Goal: Task Accomplishment & Management: Use online tool/utility

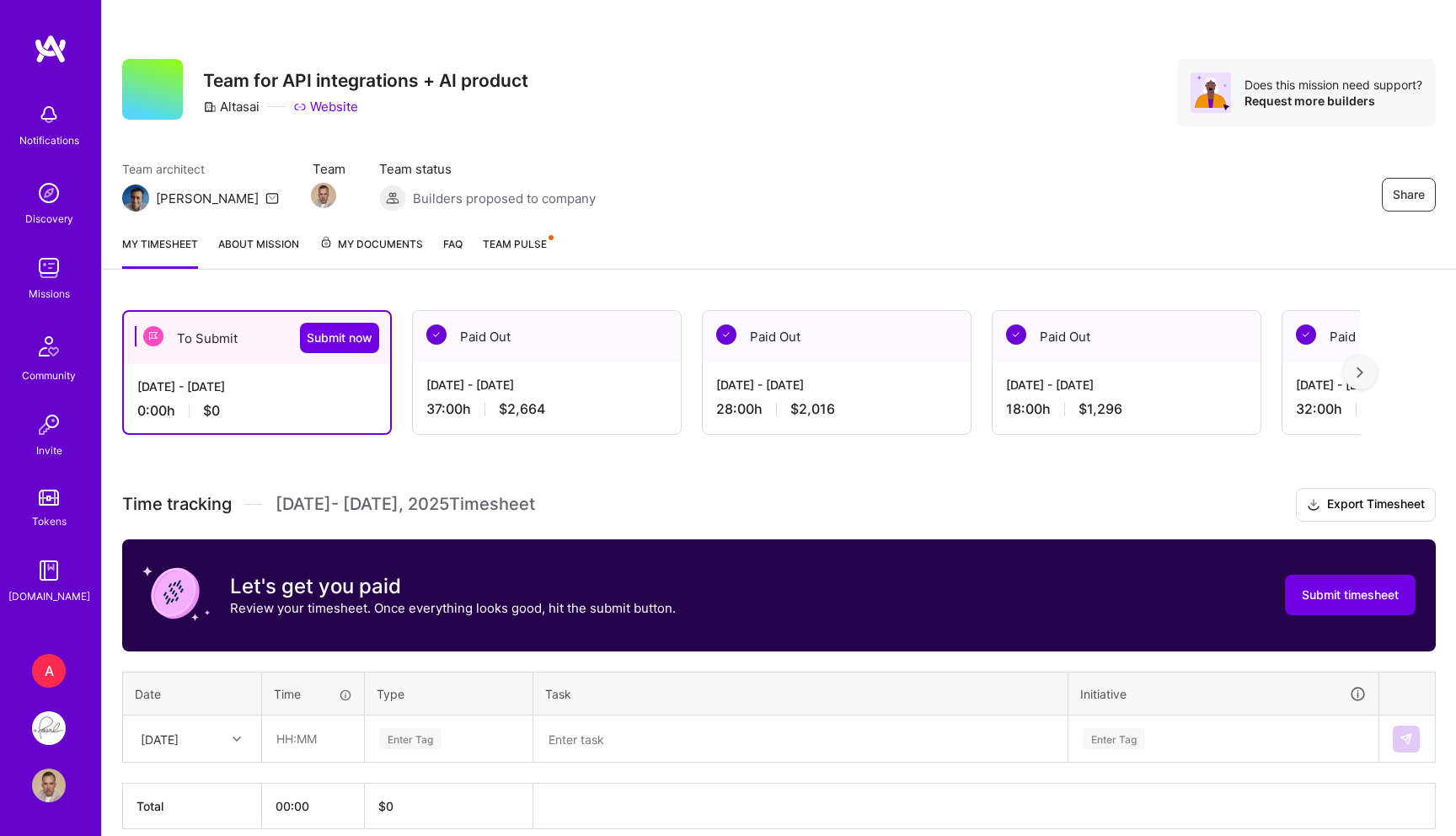
click at [44, 722] on img at bounding box center [48, 728] width 34 height 34
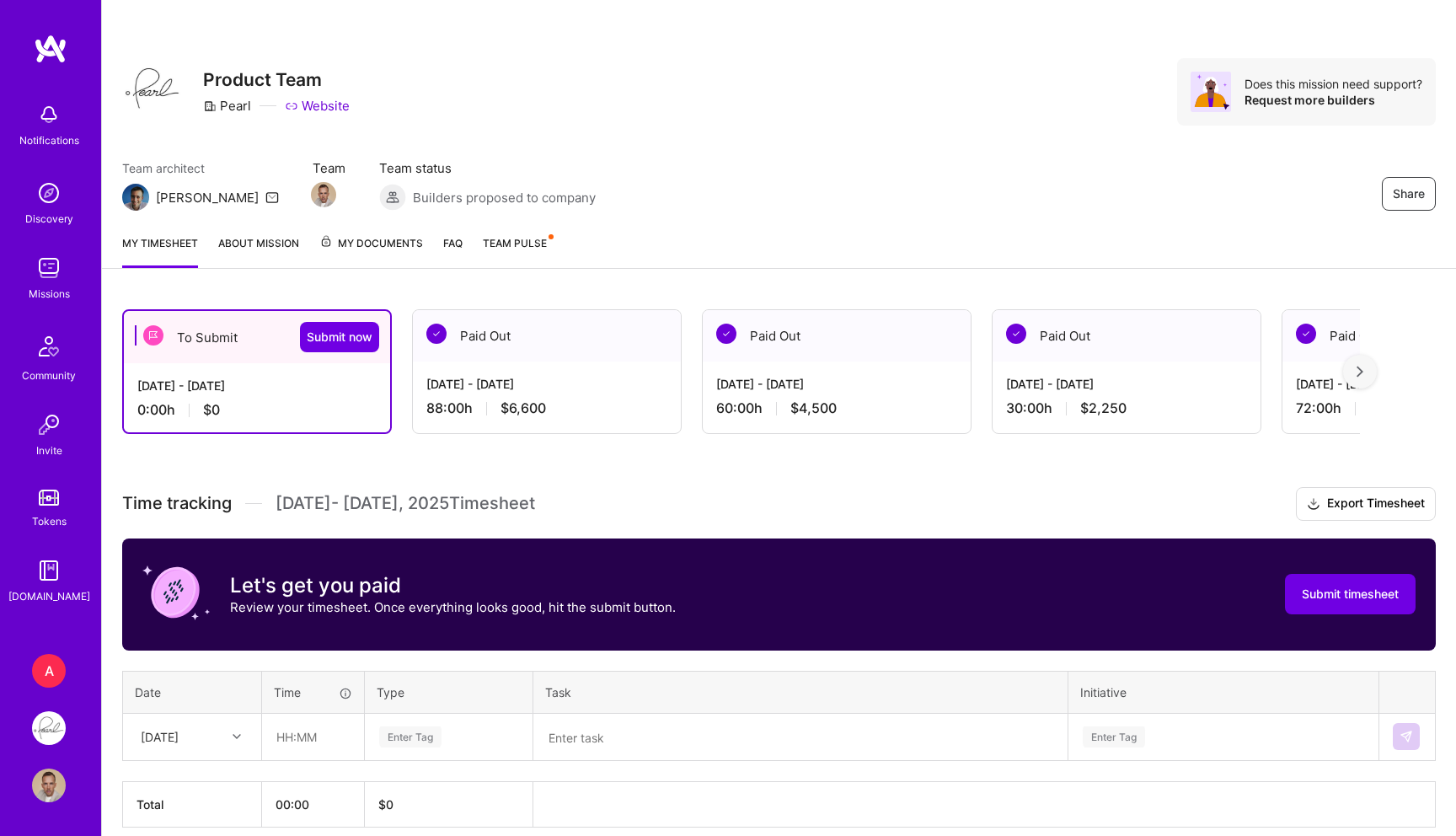
scroll to position [75, 0]
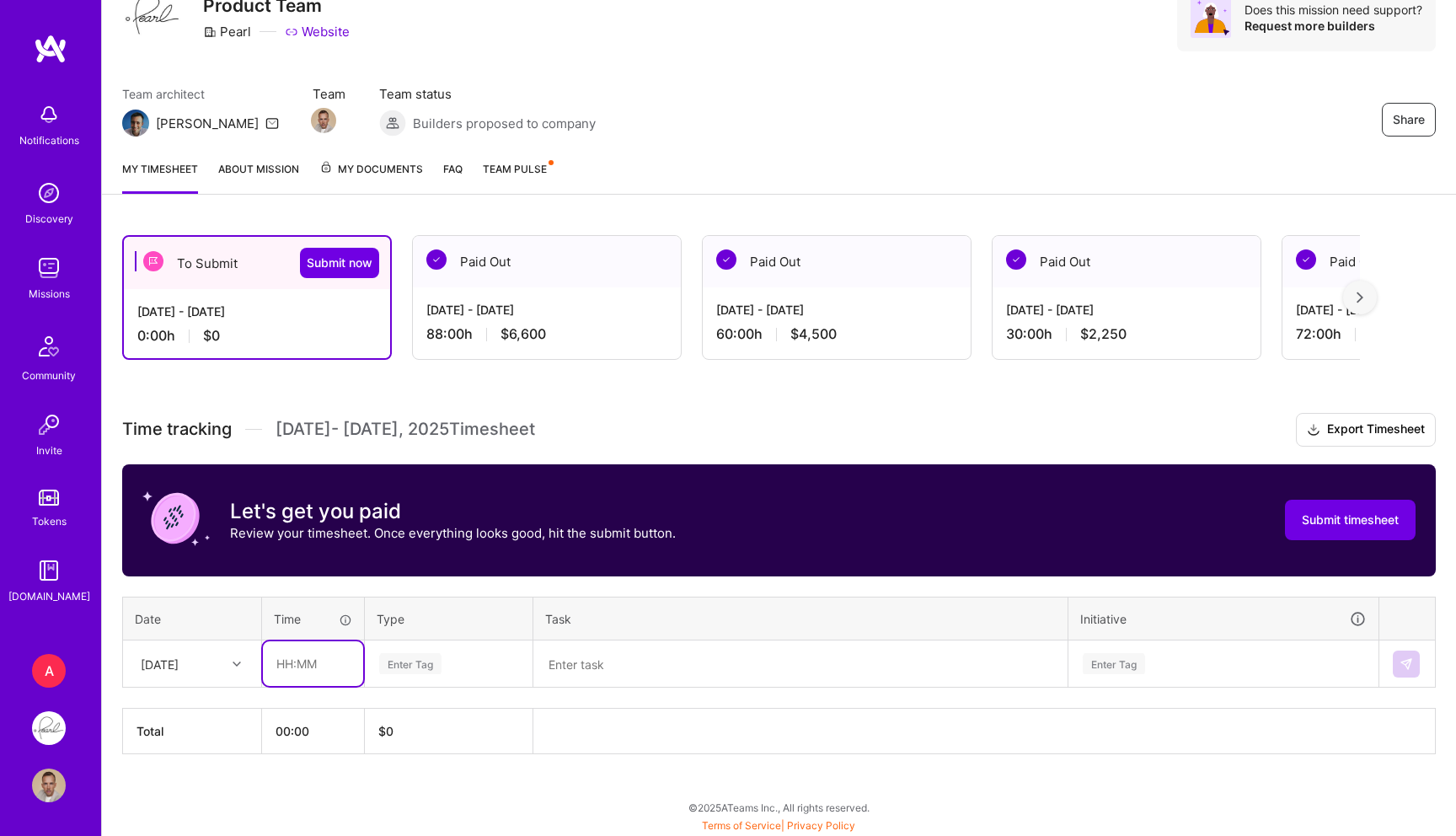
click at [276, 658] on input "text" at bounding box center [313, 663] width 100 height 44
type input "08:00"
click at [434, 661] on div "Enter Tag" at bounding box center [410, 663] width 63 height 26
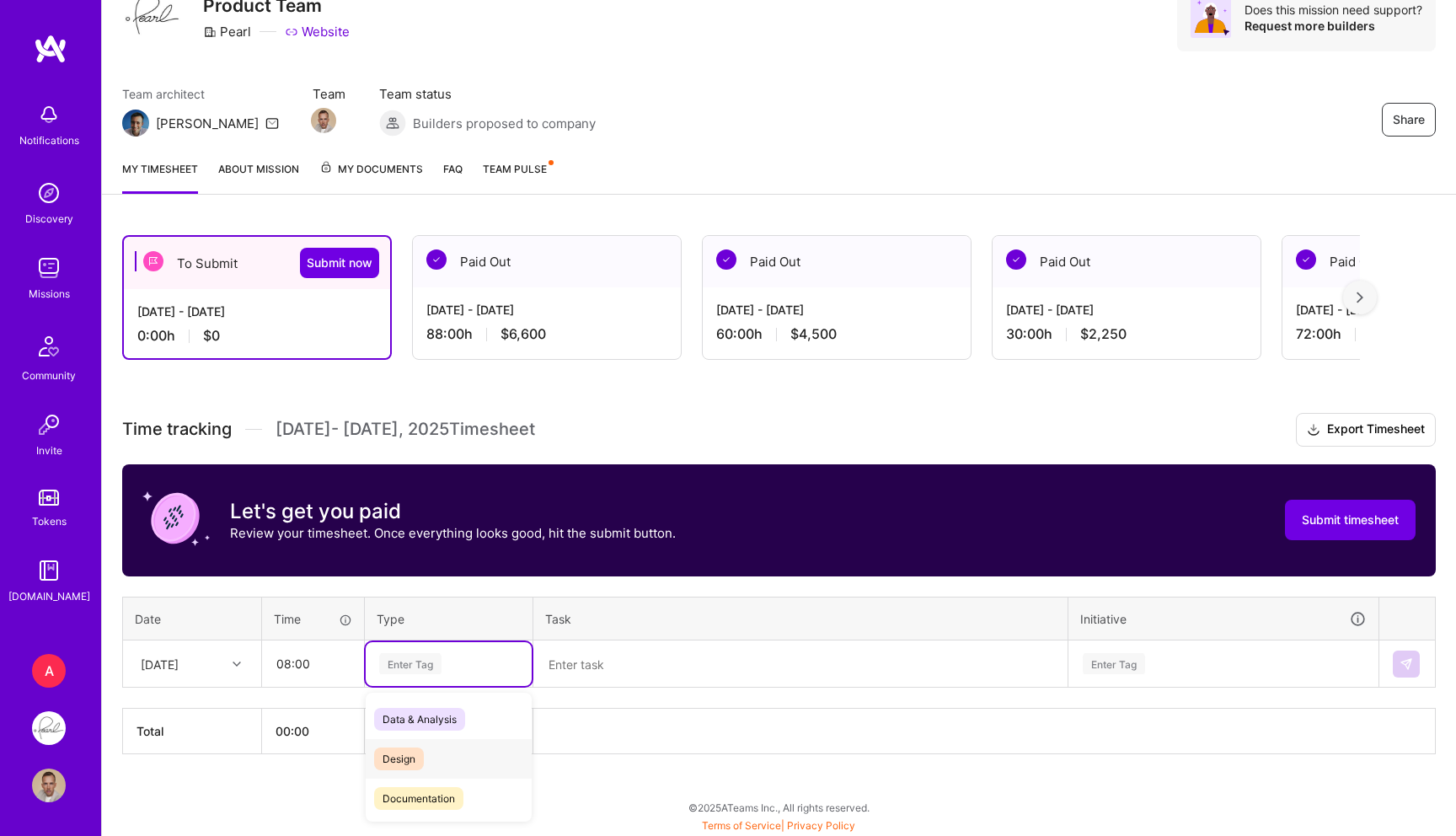
click at [419, 759] on span "Design" at bounding box center [398, 759] width 49 height 23
click at [620, 654] on textarea at bounding box center [800, 663] width 531 height 43
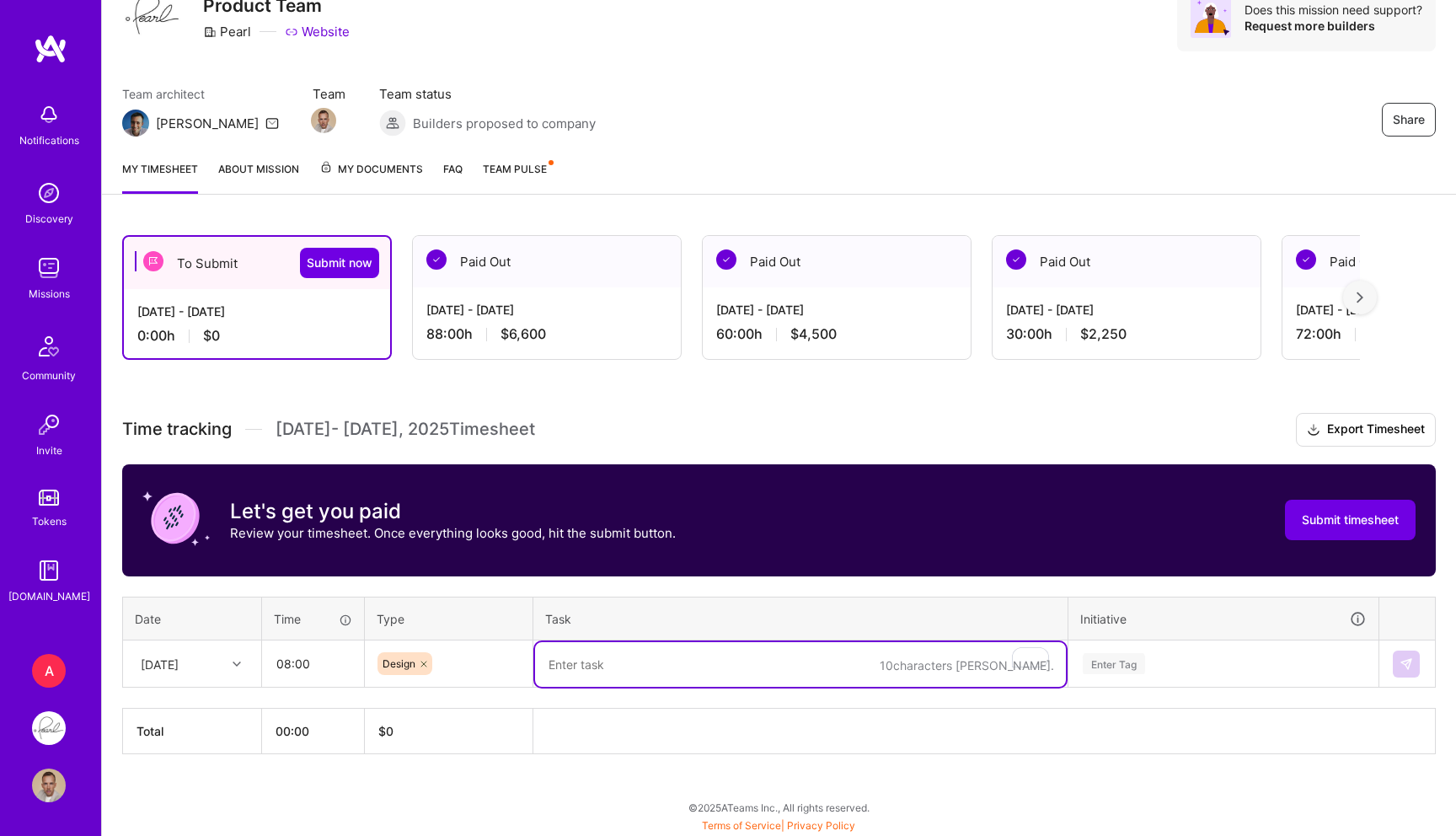
click at [202, 682] on div "[DATE]" at bounding box center [191, 663] width 136 height 44
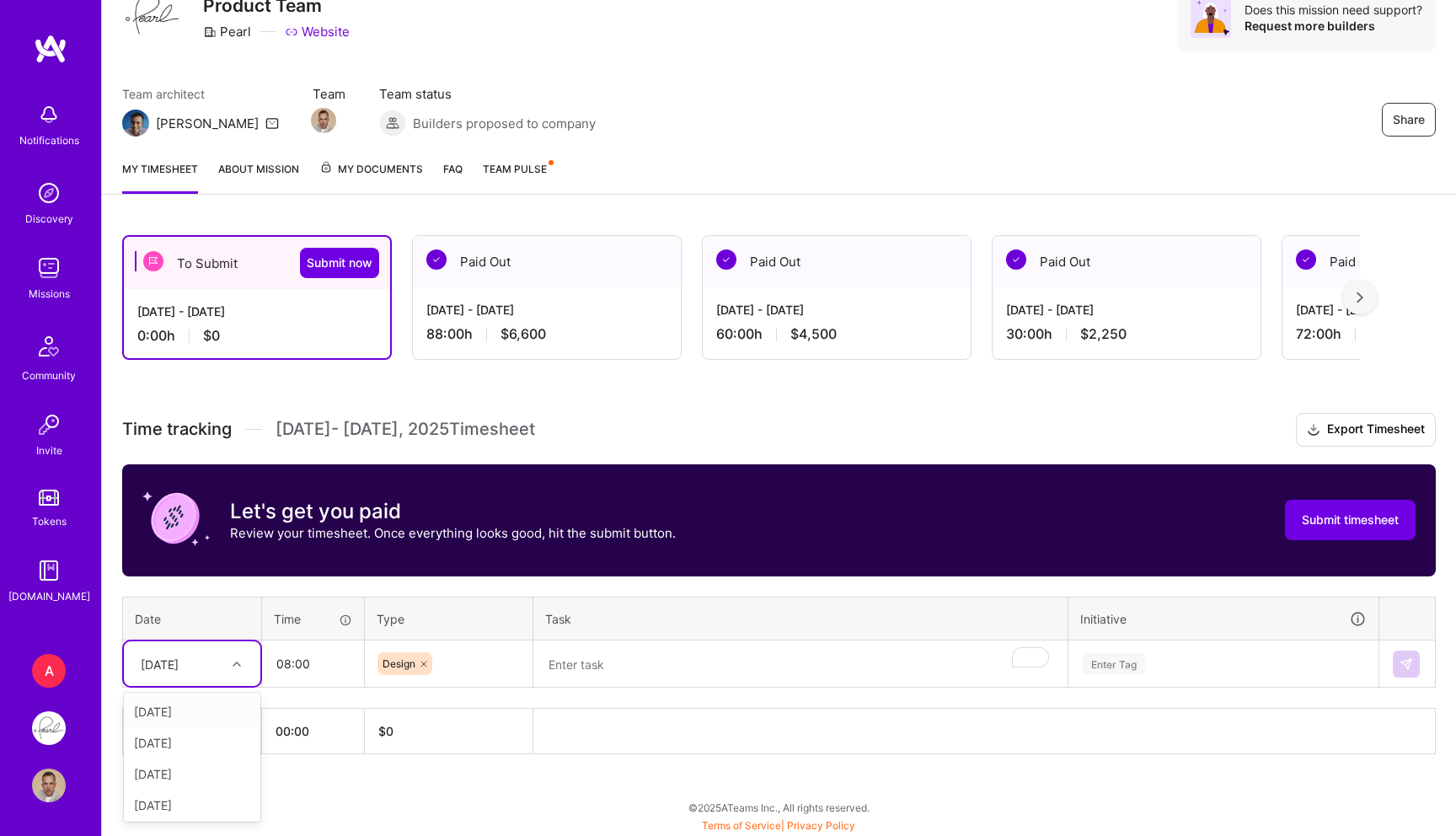
click at [196, 706] on div "[DATE]" at bounding box center [191, 711] width 136 height 31
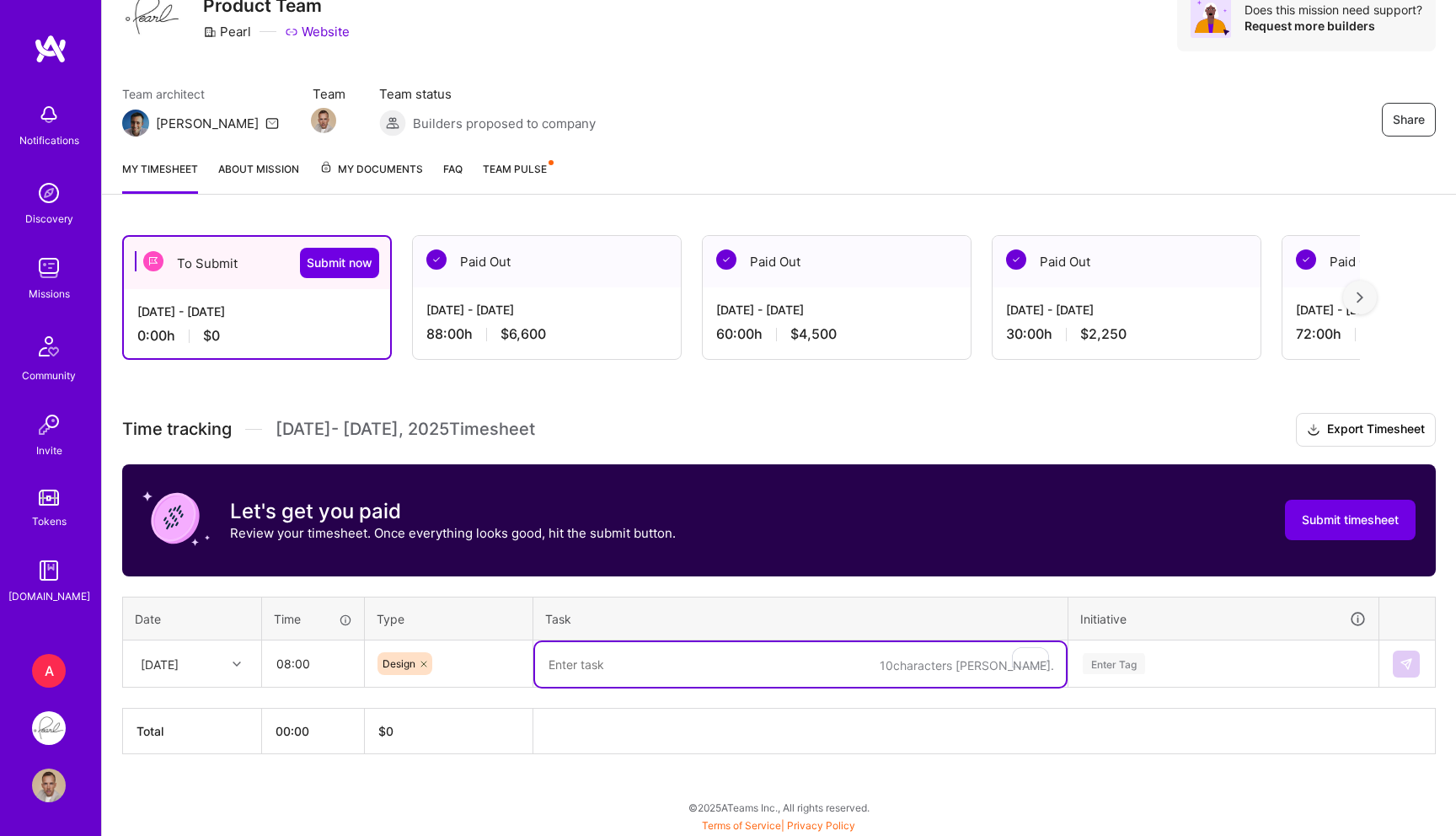
click at [633, 677] on textarea "To enrich screen reader interactions, please activate Accessibility in Grammarl…" at bounding box center [800, 664] width 531 height 44
paste textarea "- [x] Sugarbugs - updates - [x] Printout modal updates - [x] WIP Second Opinion…"
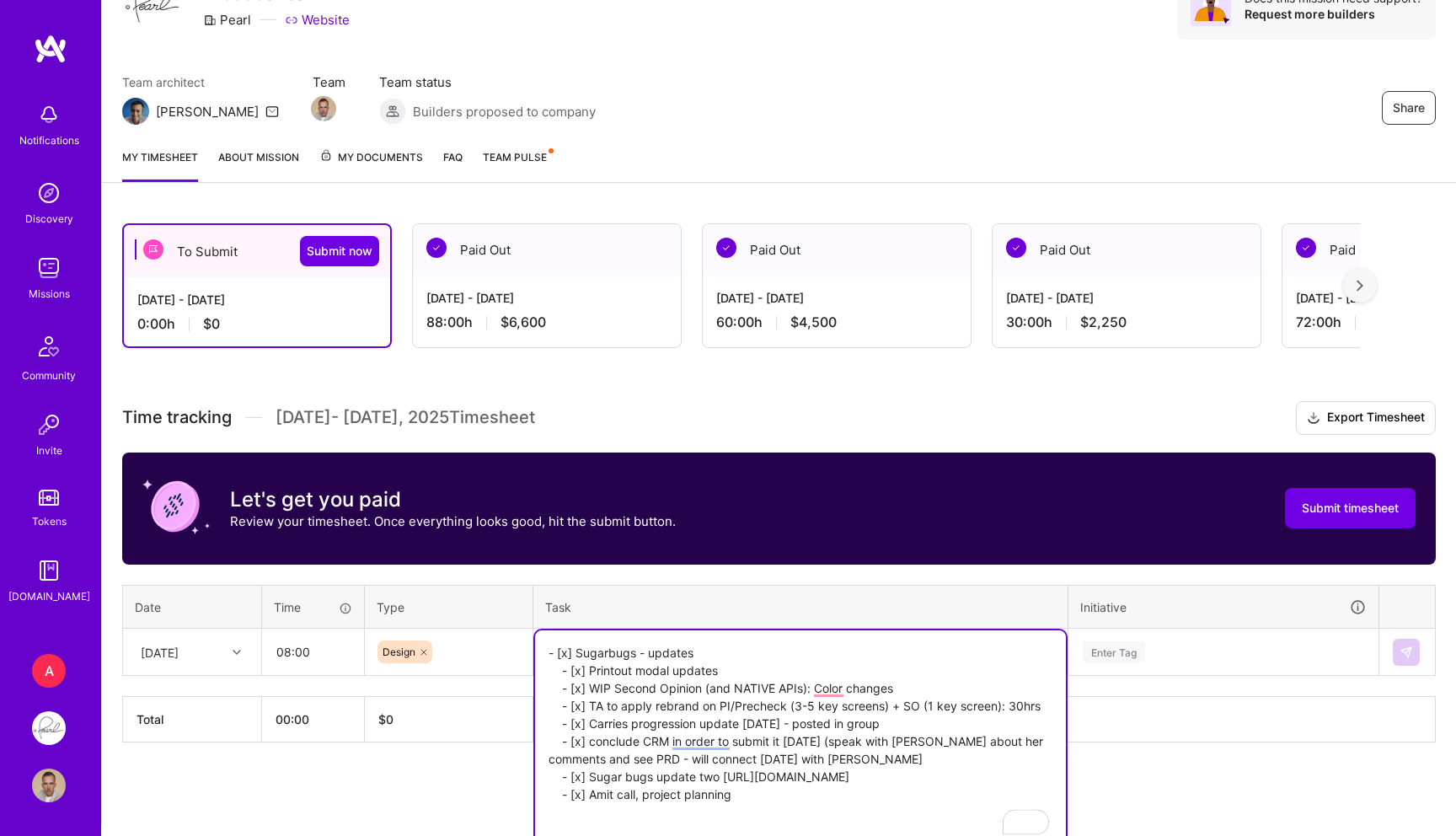
type textarea "- [x] Sugarbugs - updates - [x] Printout modal updates - [x] WIP Second Opinion…"
click at [1125, 652] on div "Enter Tag" at bounding box center [1113, 652] width 63 height 26
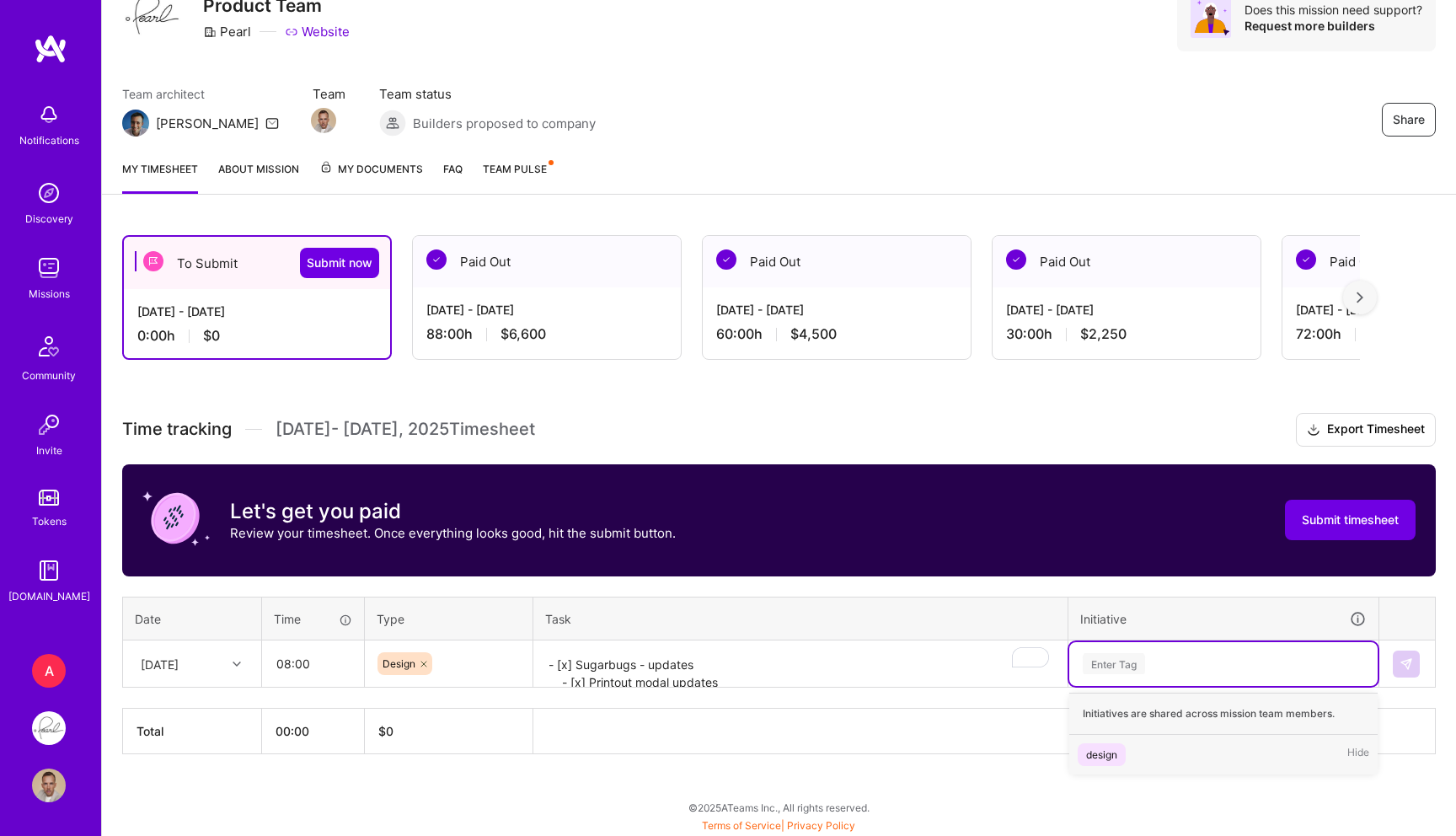
click at [1106, 751] on div "design" at bounding box center [1102, 754] width 31 height 17
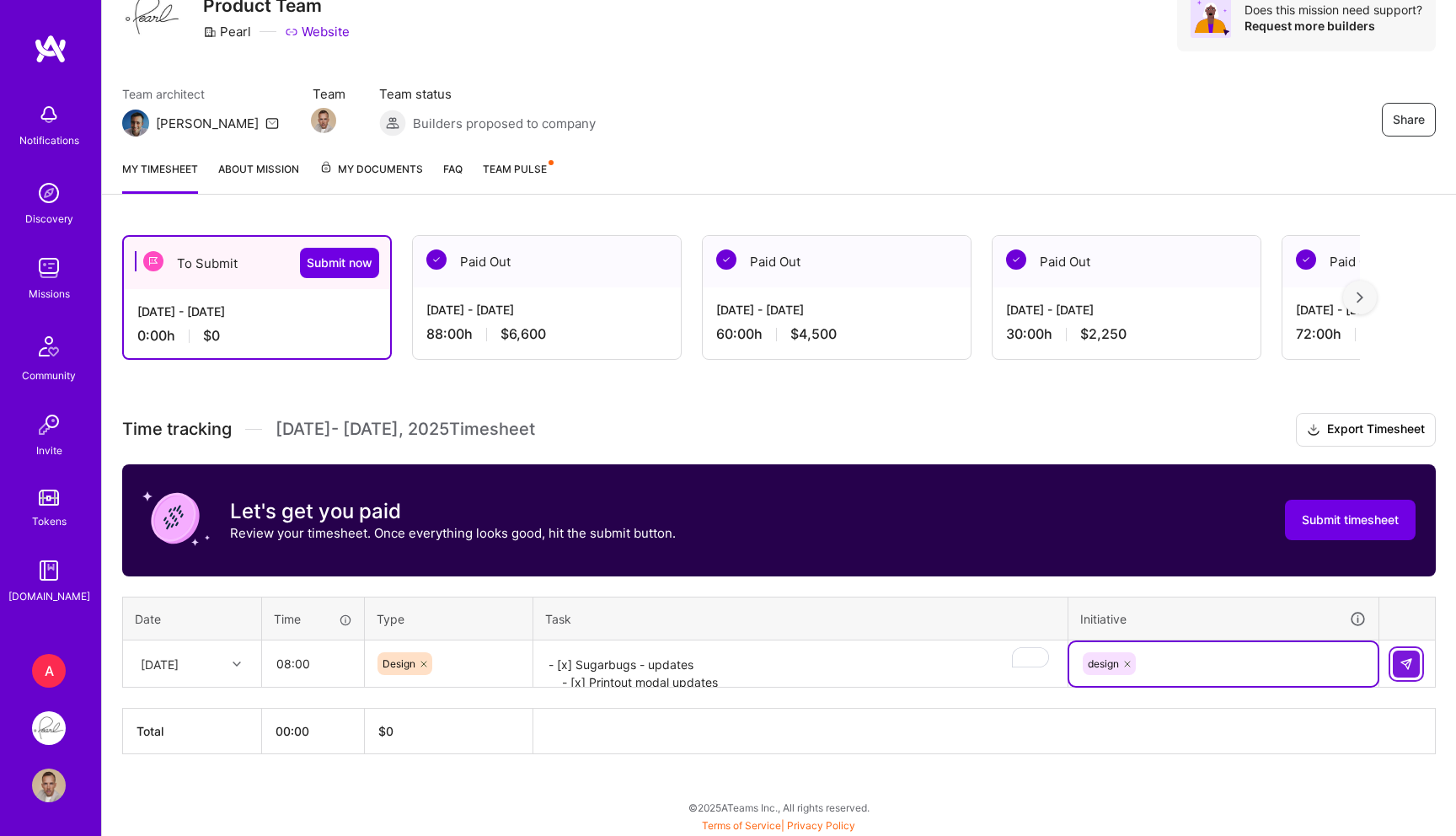
click at [1400, 663] on img at bounding box center [1407, 664] width 14 height 14
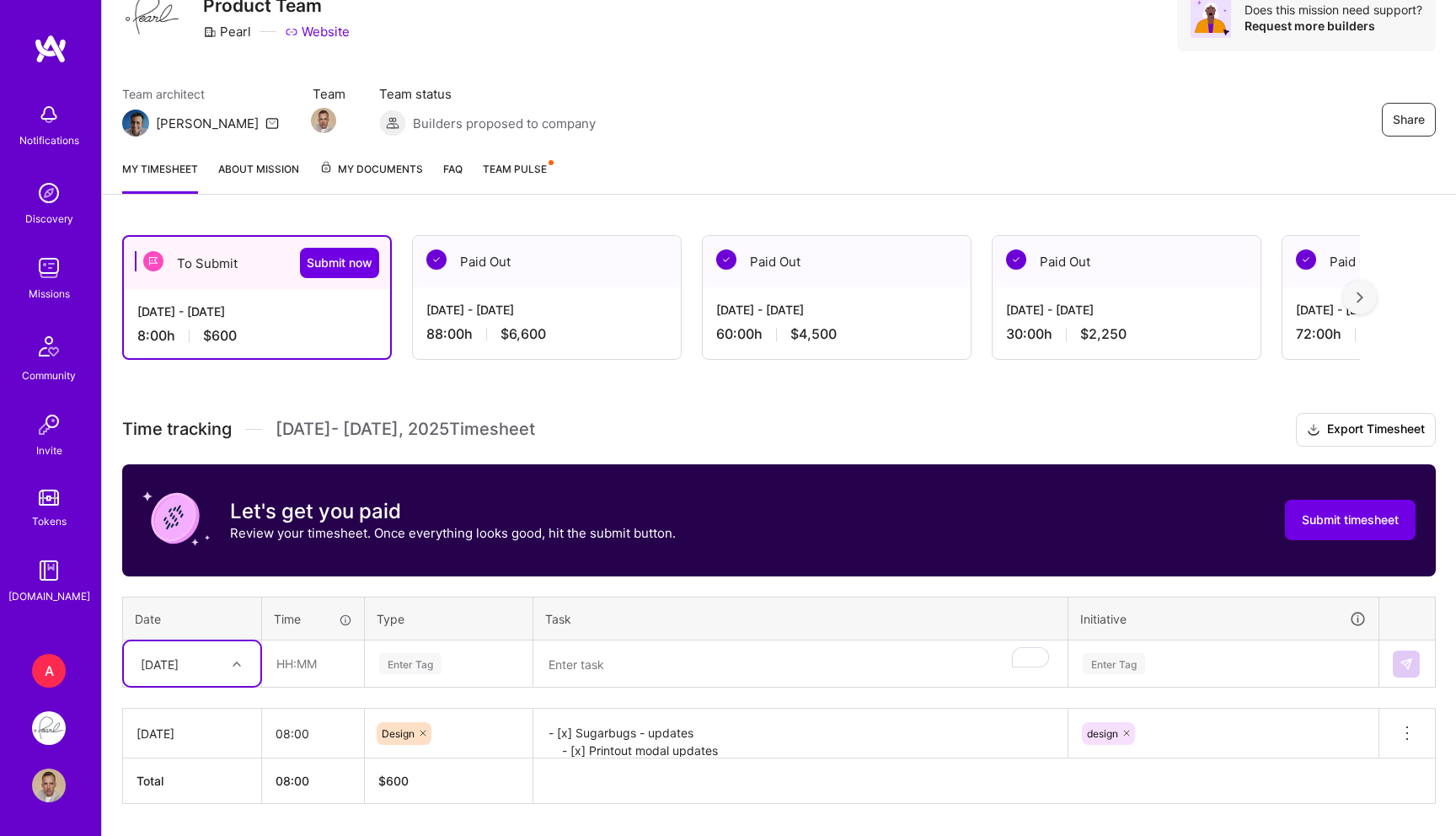
click at [179, 665] on div "option Tue, Sep 16, selected. Select is focused ,type to refine list, press Dow…" at bounding box center [191, 663] width 136 height 44
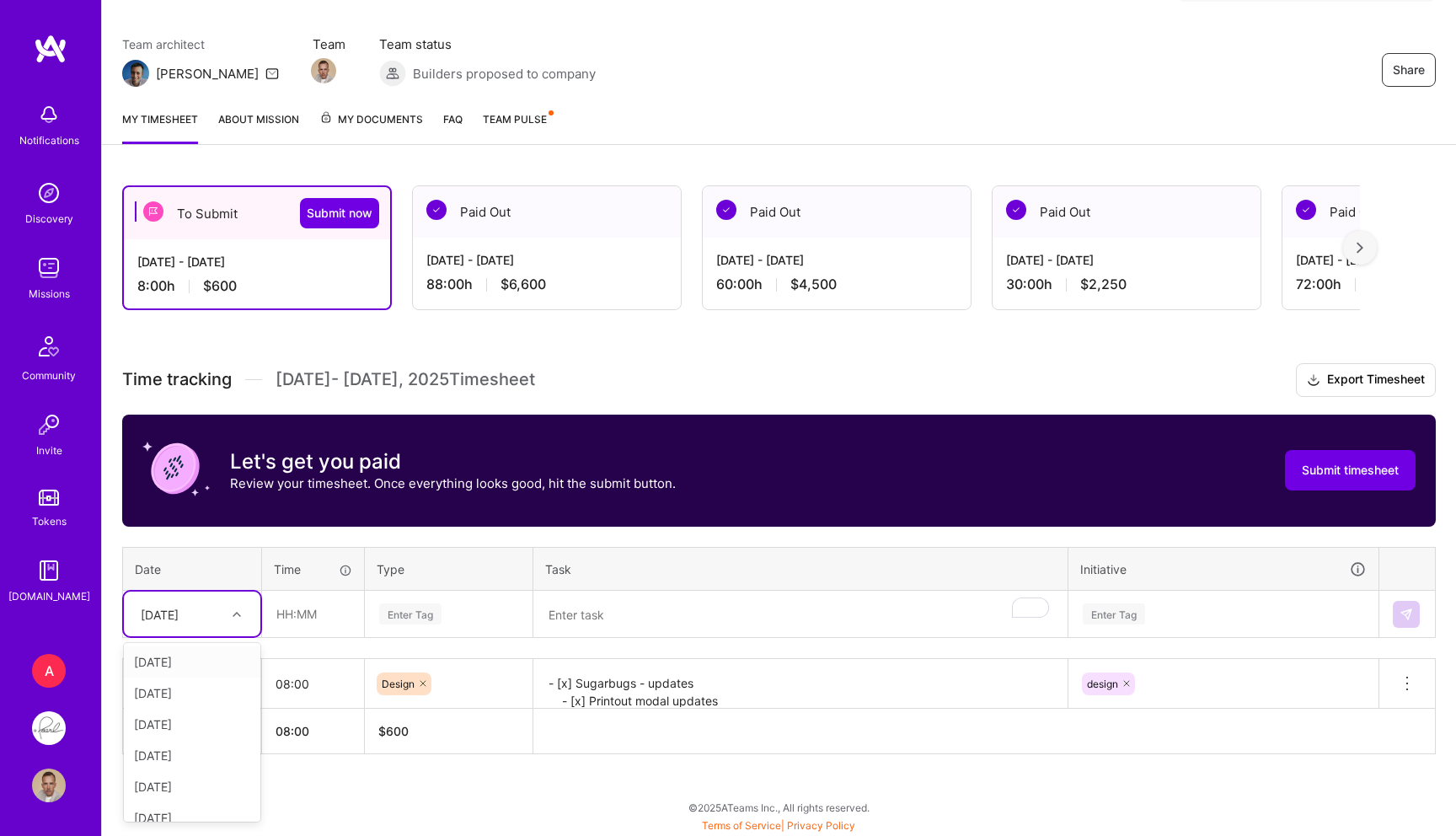
click at [185, 662] on div "[DATE]" at bounding box center [191, 661] width 136 height 31
click at [306, 604] on input "text" at bounding box center [313, 614] width 100 height 44
type input "08:00"
click at [395, 605] on div "Enter Tag" at bounding box center [410, 613] width 63 height 26
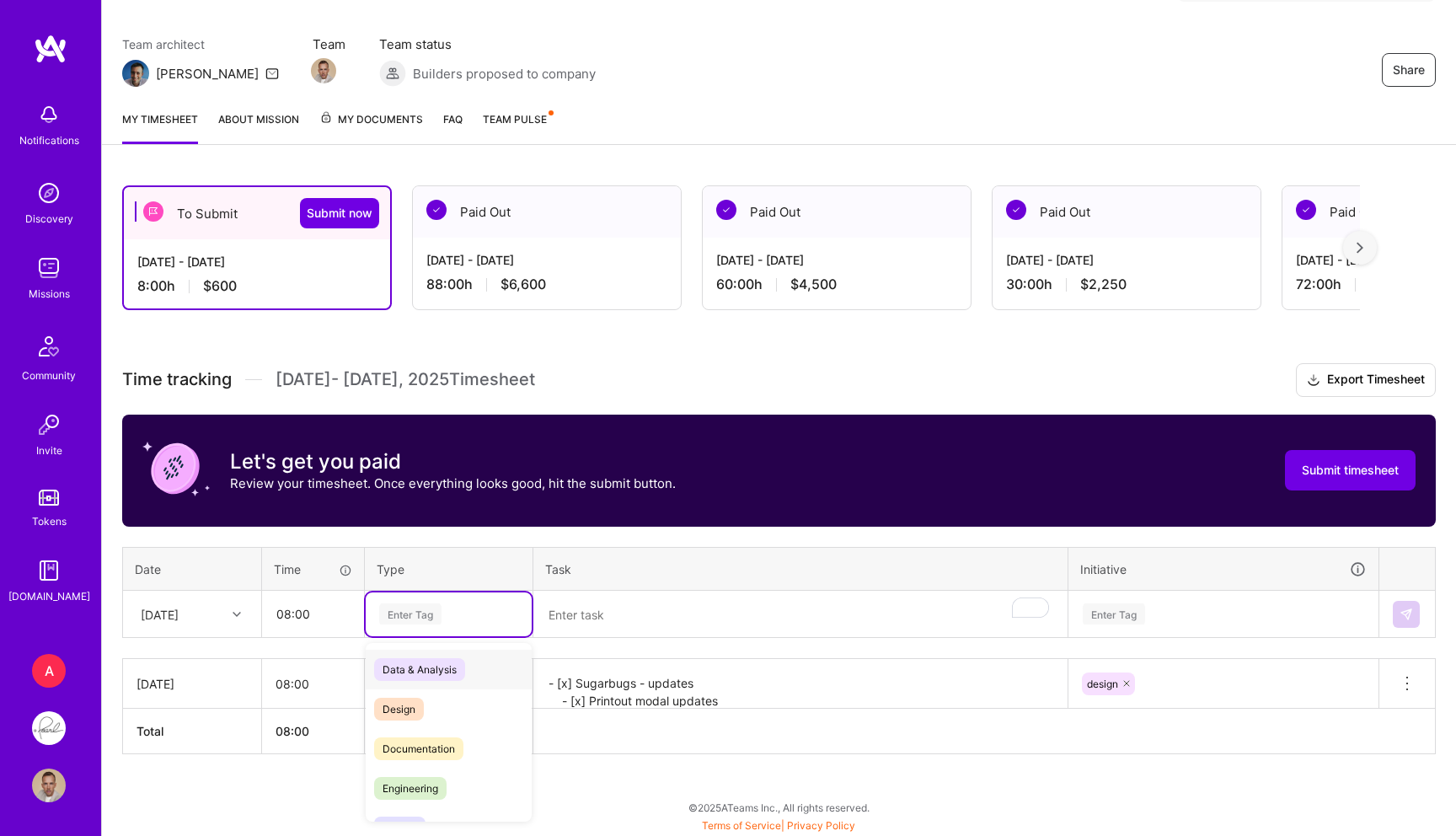
click at [407, 691] on div "Design" at bounding box center [449, 709] width 166 height 40
click at [645, 614] on textarea "To enrich screen reader interactions, please activate Accessibility in Grammarl…" at bounding box center [800, 615] width 531 height 44
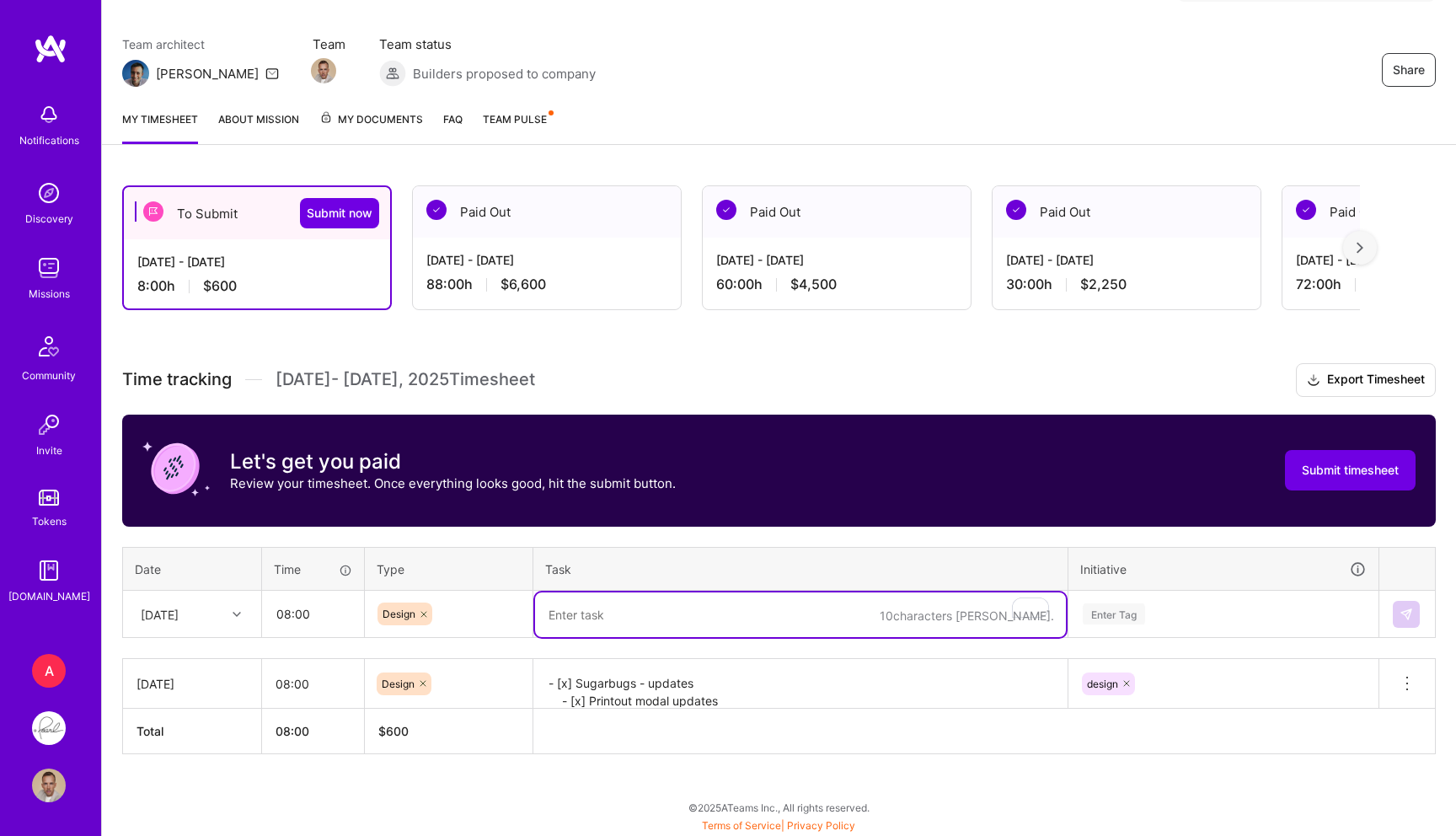
paste textarea "- [x] Amit call - [x] Slack updates - [x] SO insurance info (RCM) - updates - […"
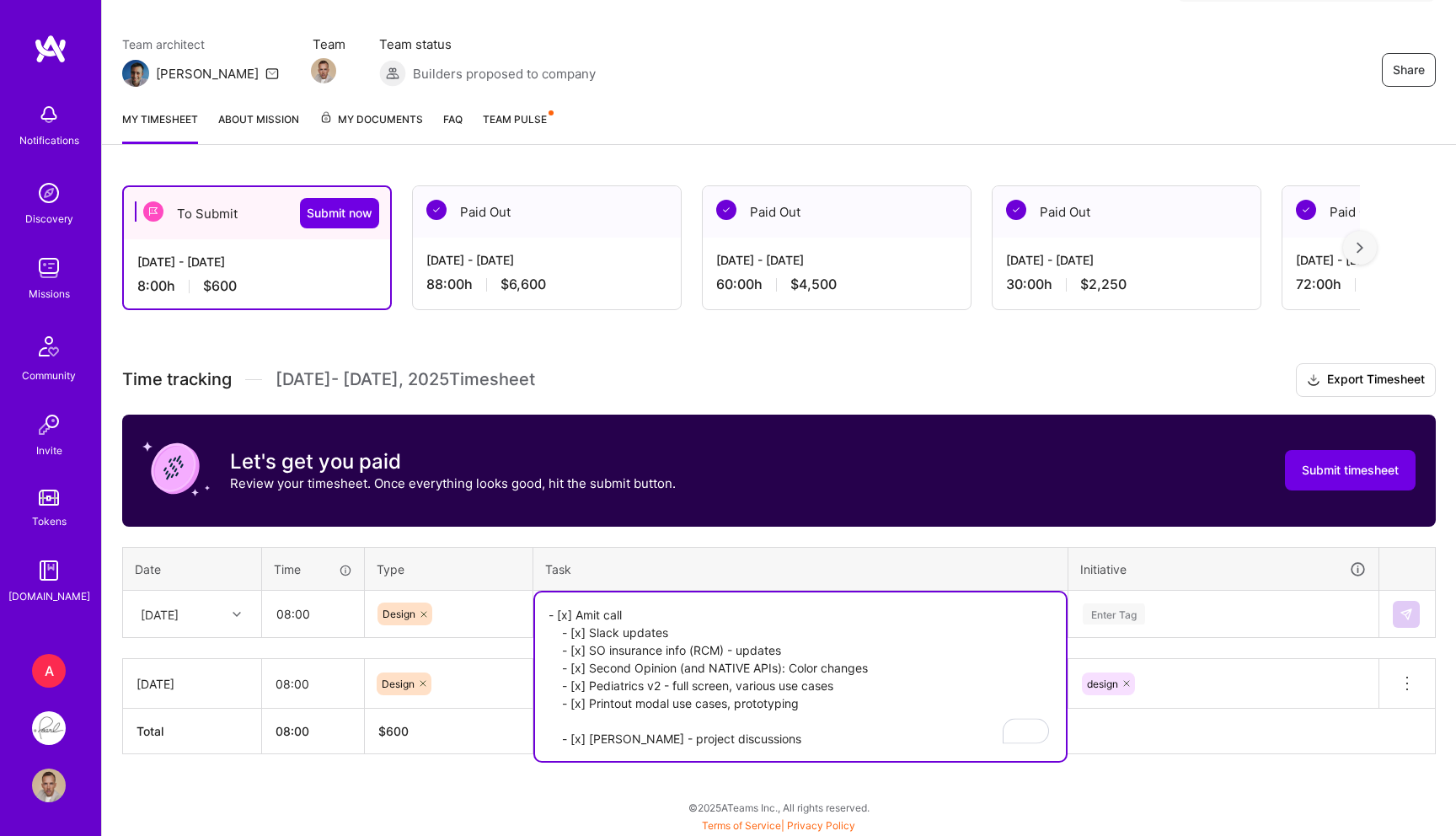
type textarea "- [x] Amit call - [x] Slack updates - [x] SO insurance info (RCM) - updates - […"
click at [1146, 596] on div "Enter Tag" at bounding box center [1223, 614] width 308 height 43
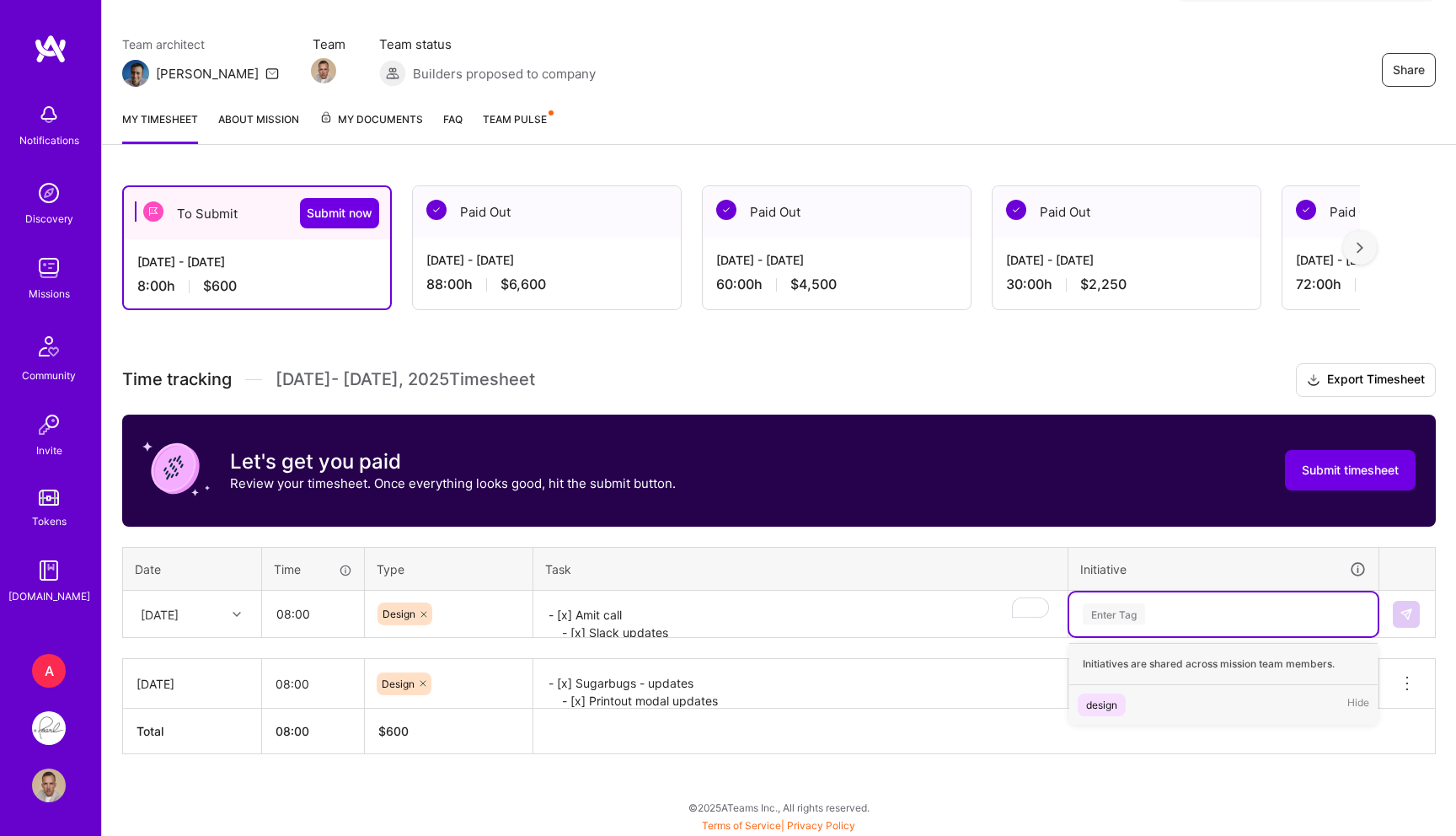
click at [1117, 627] on div "Enter Tag" at bounding box center [1223, 614] width 308 height 43
click at [1117, 626] on div "Enter Tag" at bounding box center [1223, 614] width 308 height 43
click at [1084, 719] on div "design Hide" at bounding box center [1223, 705] width 308 height 40
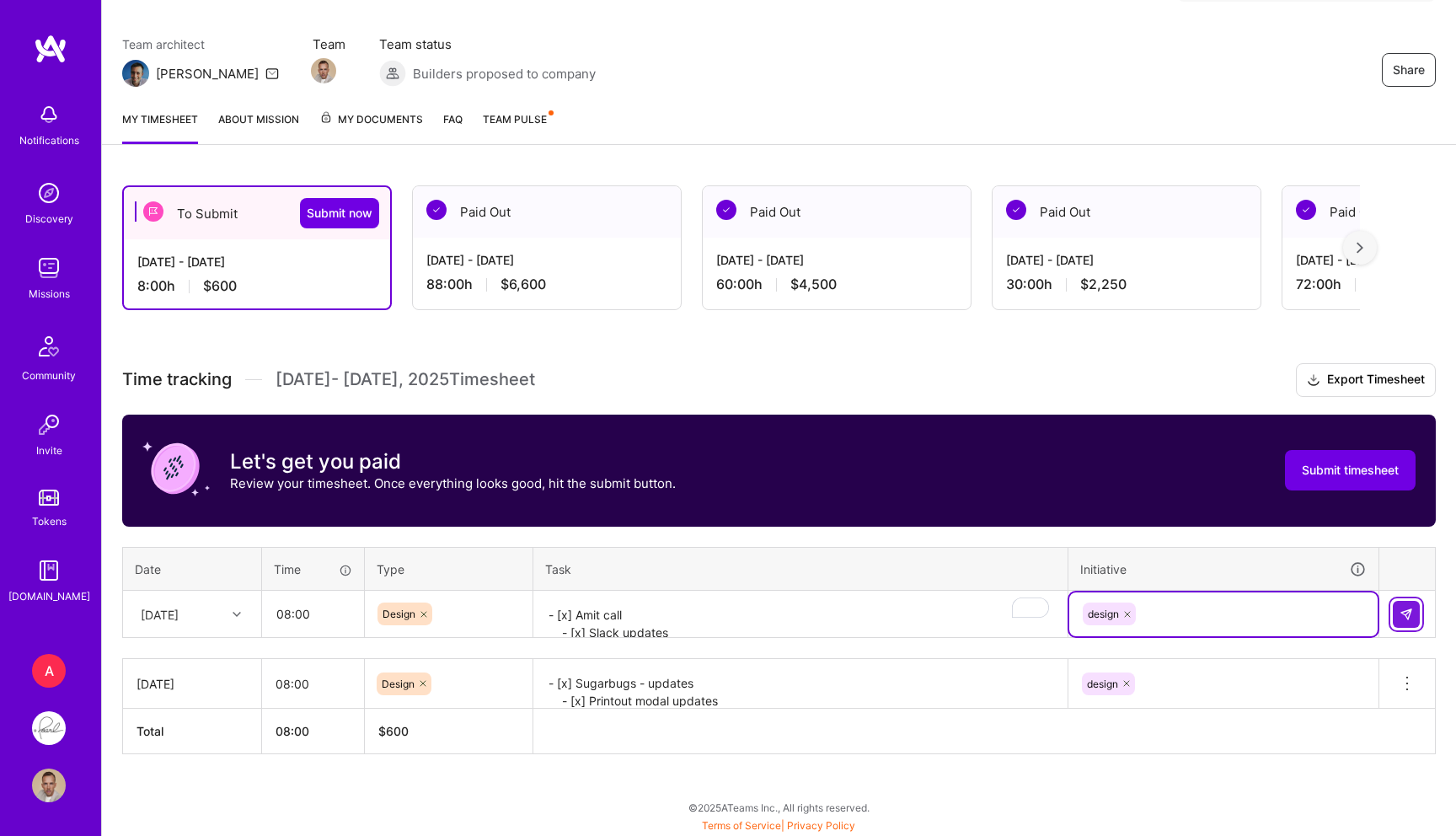
click at [1411, 615] on img at bounding box center [1407, 614] width 14 height 14
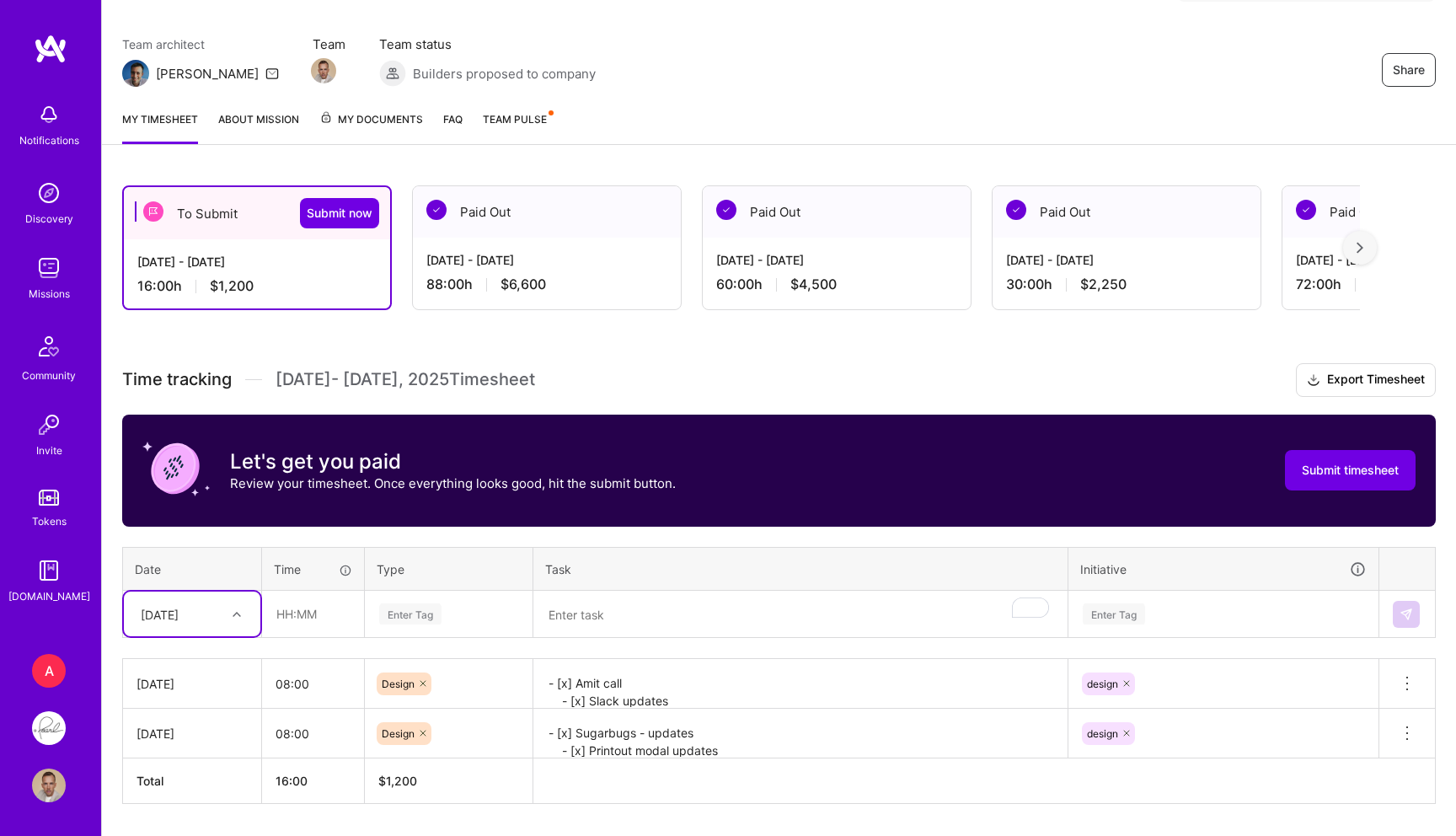
click at [166, 633] on div "option Wed, Sep 17, selected. Select is focused ,type to refine list, press Dow…" at bounding box center [191, 614] width 136 height 44
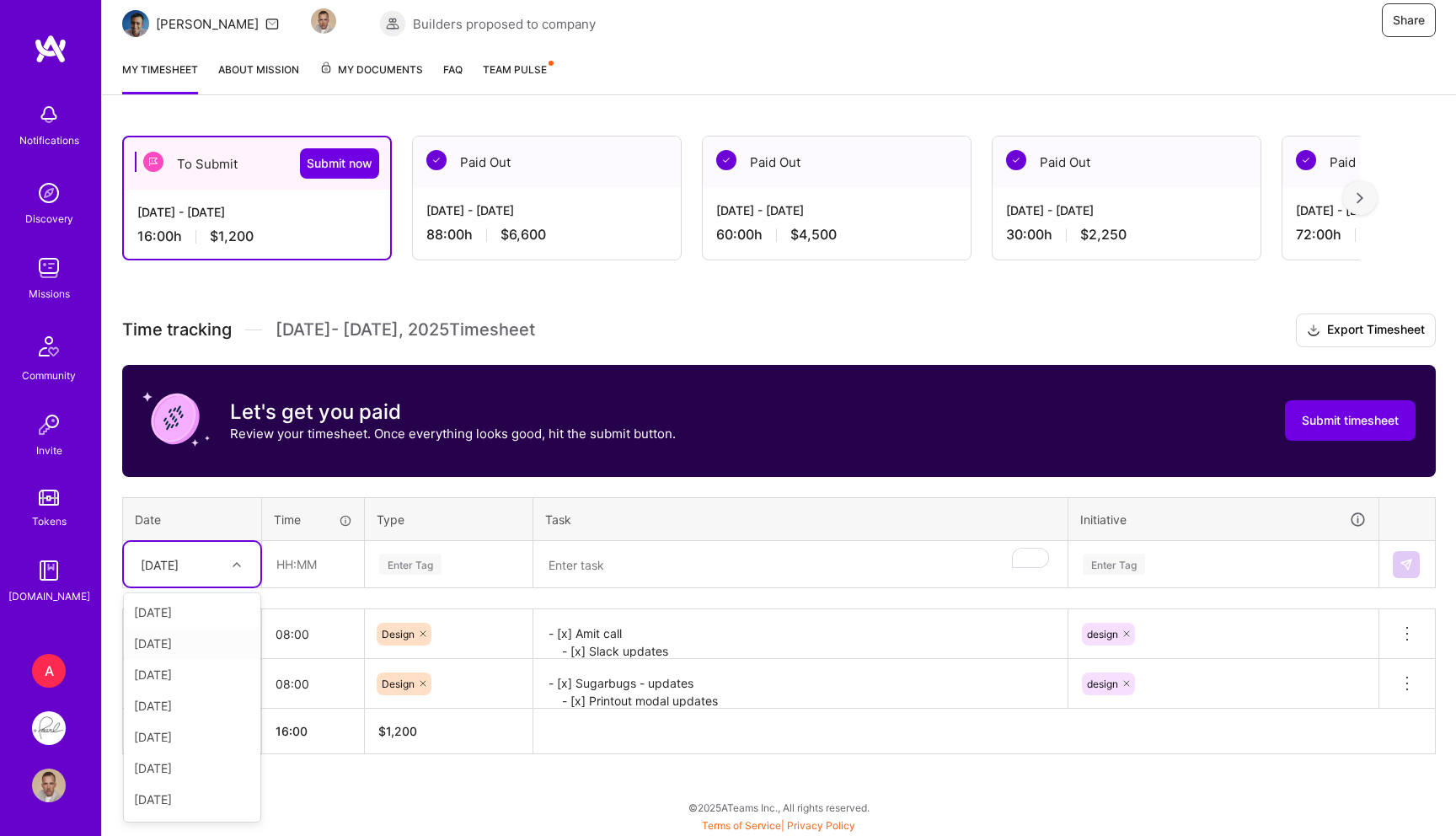
click at [200, 645] on div "[DATE]" at bounding box center [191, 643] width 136 height 31
click at [305, 569] on input "text" at bounding box center [313, 564] width 100 height 44
type input "08:00"
click at [398, 544] on div "Enter Tag" at bounding box center [449, 564] width 166 height 43
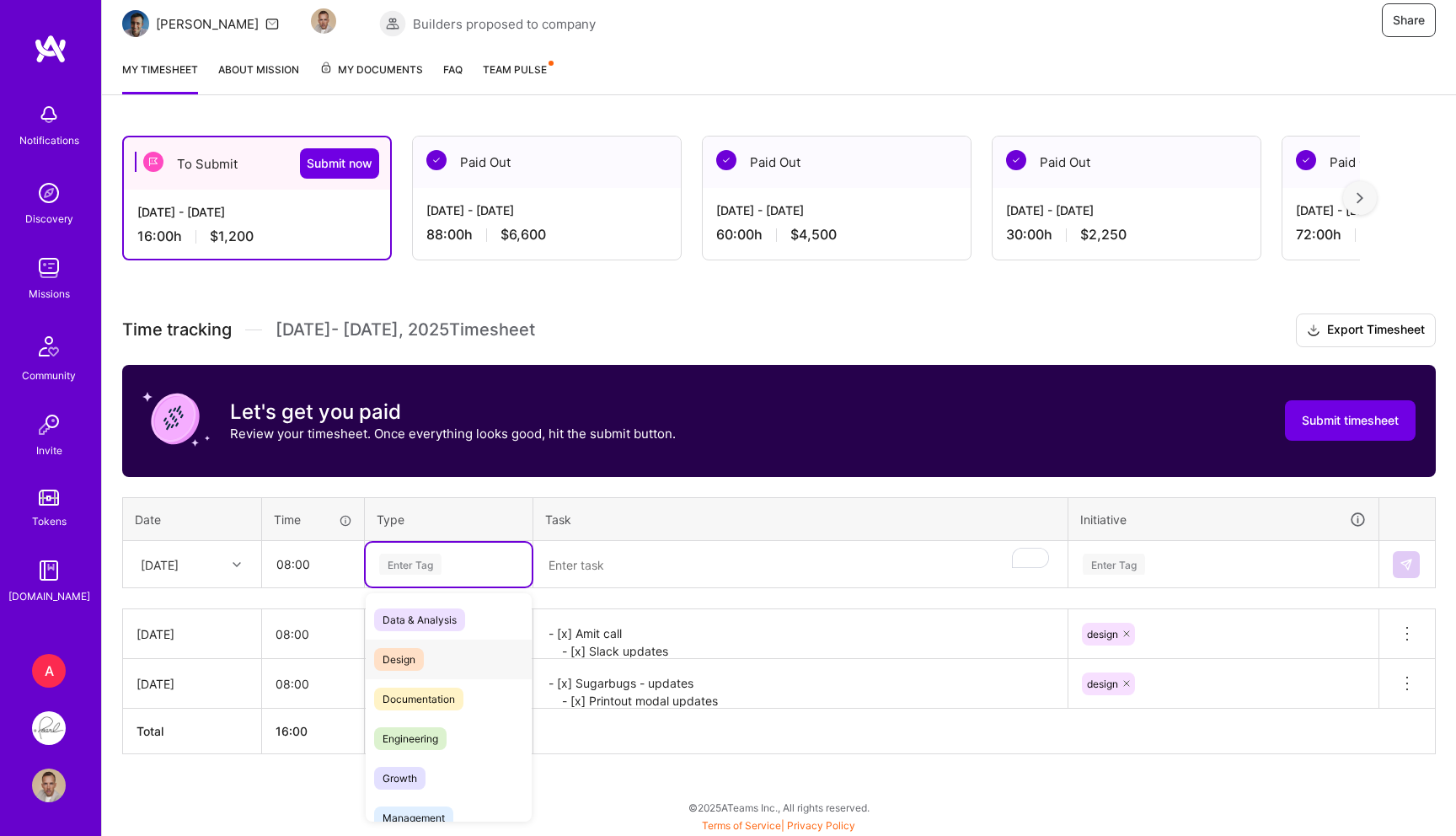
click at [404, 666] on span "Design" at bounding box center [398, 659] width 49 height 23
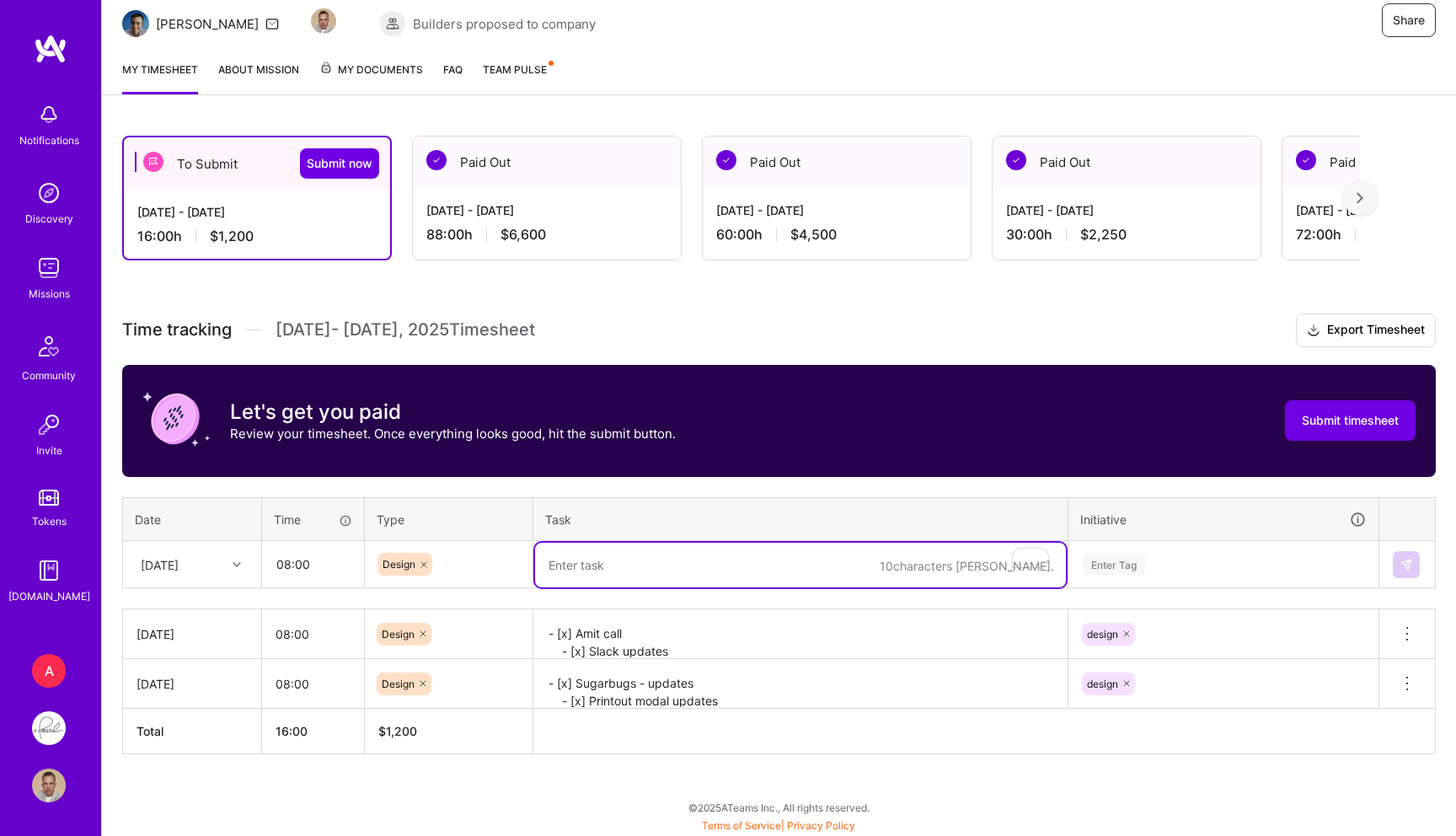
click at [630, 567] on textarea "To enrich screen reader interactions, please activate Accessibility in Grammarl…" at bounding box center [800, 565] width 531 height 44
paste textarea "- [x] AI icon animation - UI and CSS3 animation - [x] Amit meeting - [x] Printo…"
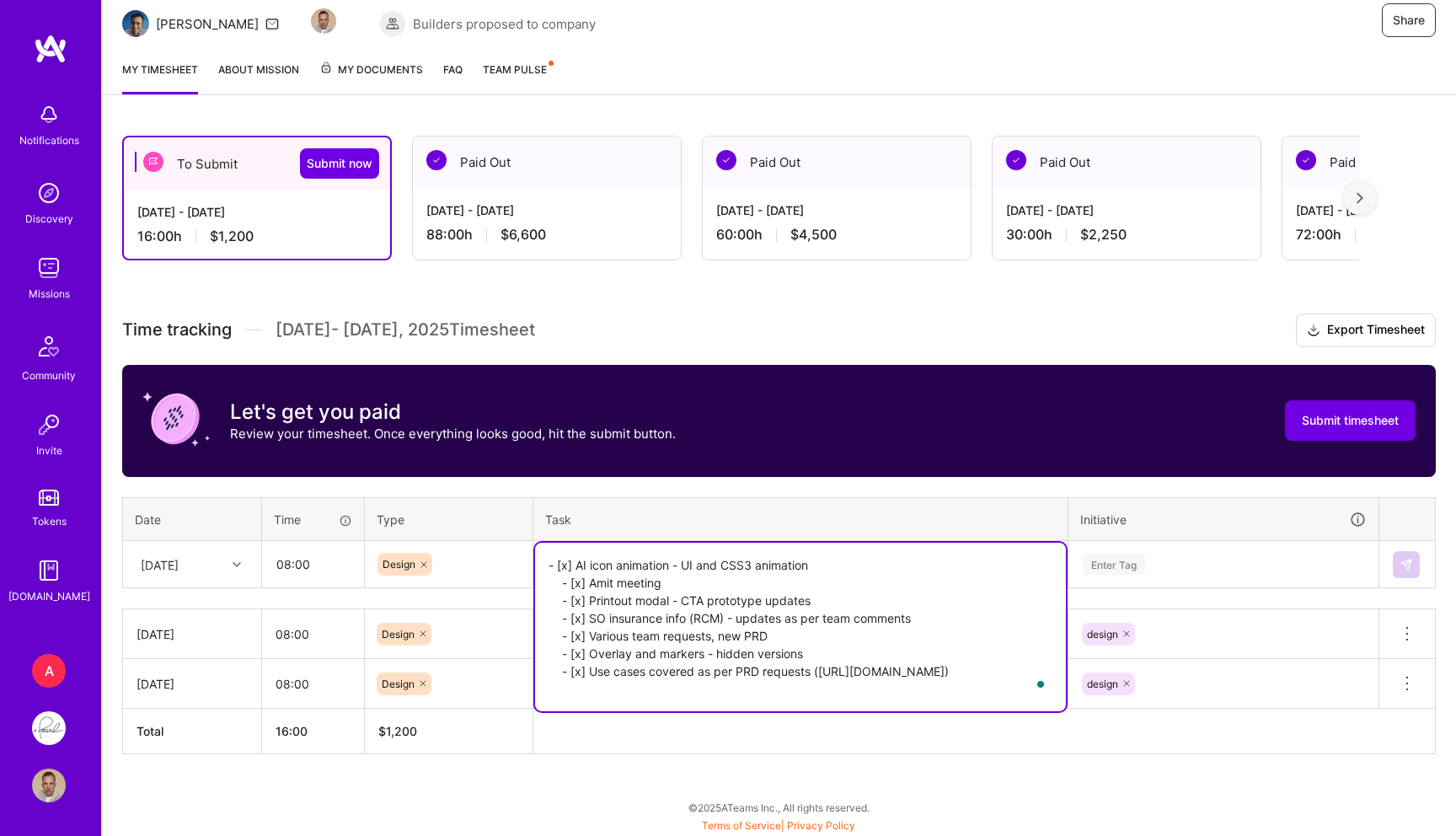
drag, startPoint x: 815, startPoint y: 678, endPoint x: 1037, endPoint y: 749, distance: 233.1
click at [966, 721] on div "Time tracking Sep 16 - Sep 30 , 2025 Timesheet Export Timesheet Let's get you p…" at bounding box center [779, 534] width 1314 height 440
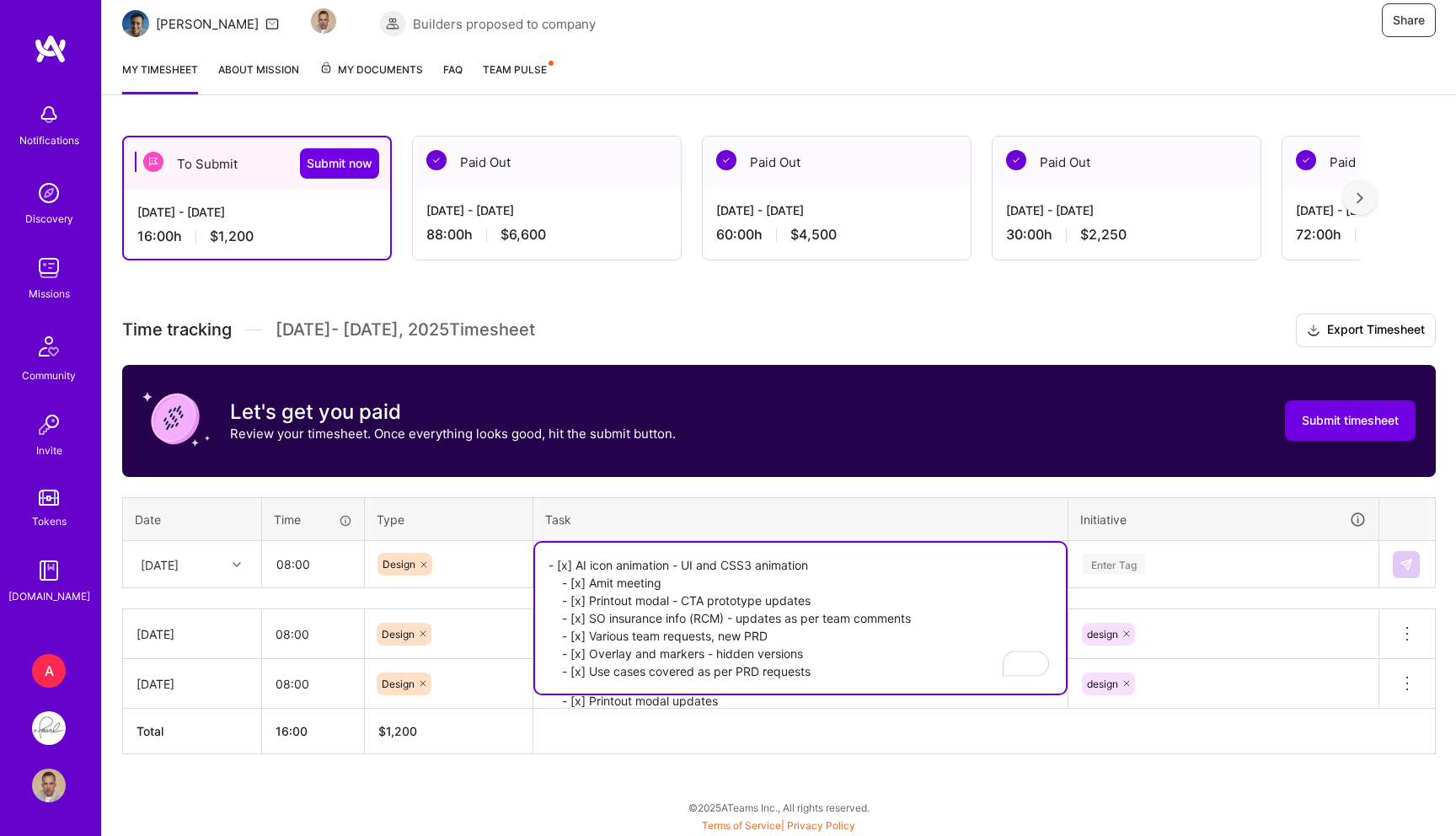
type textarea "- [x] AI icon animation - UI and CSS3 animation - [x] Amit meeting - [x] Printo…"
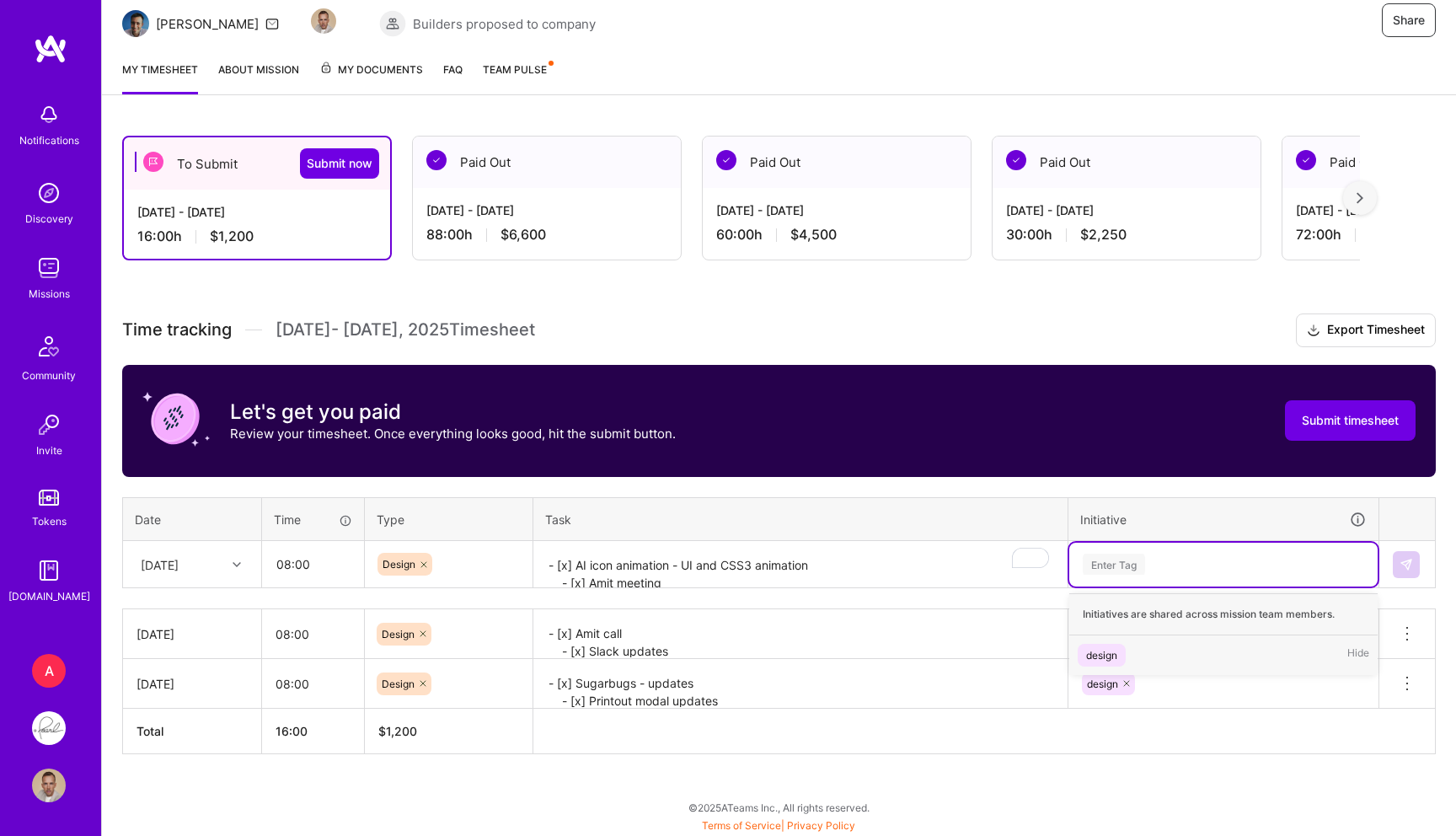
click at [1130, 554] on div "Enter Tag" at bounding box center [1113, 564] width 63 height 26
type input "de"
click at [1103, 652] on div "design" at bounding box center [1102, 655] width 31 height 17
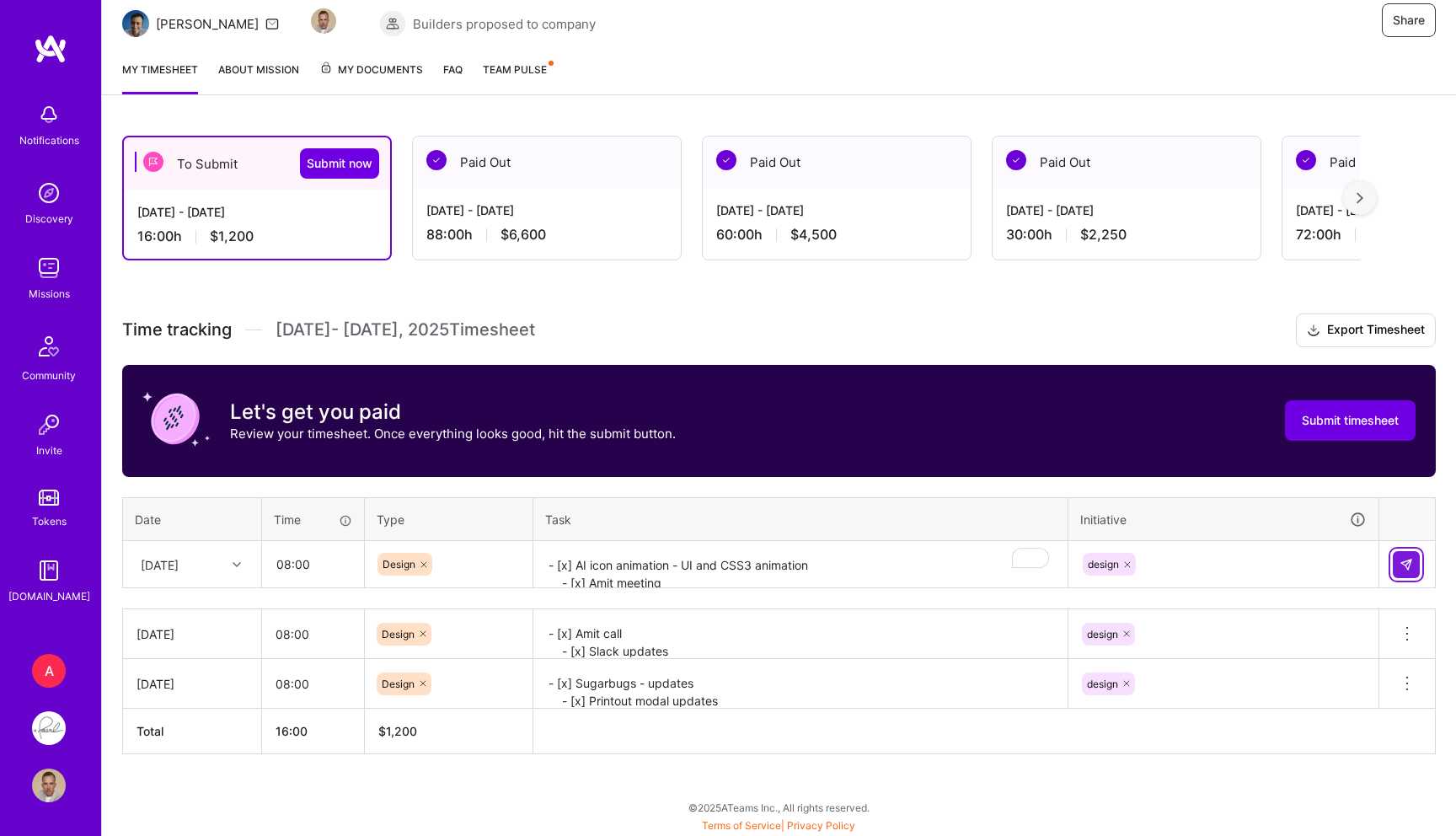
click at [1396, 567] on button at bounding box center [1407, 565] width 27 height 27
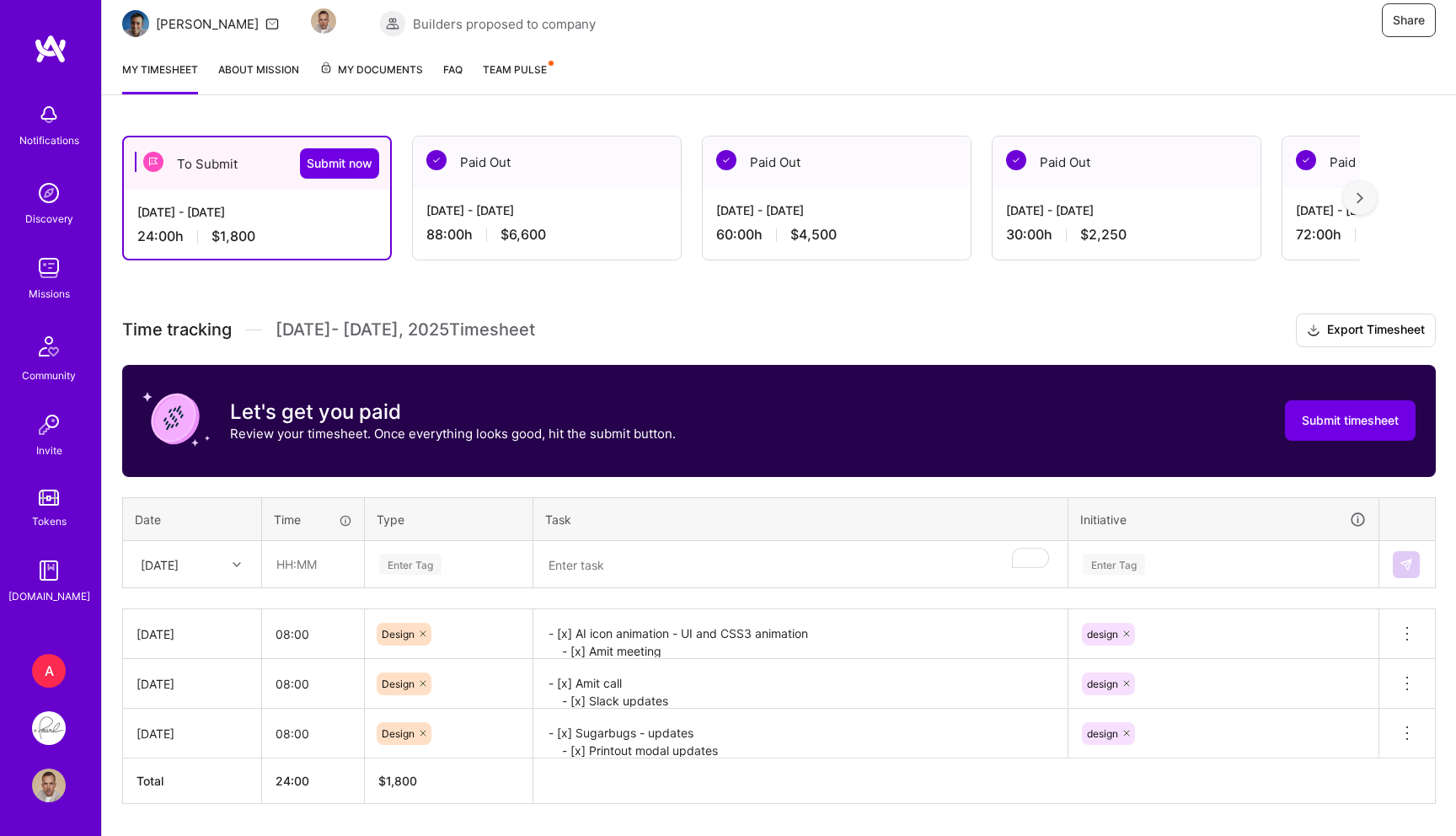
scroll to position [224, 0]
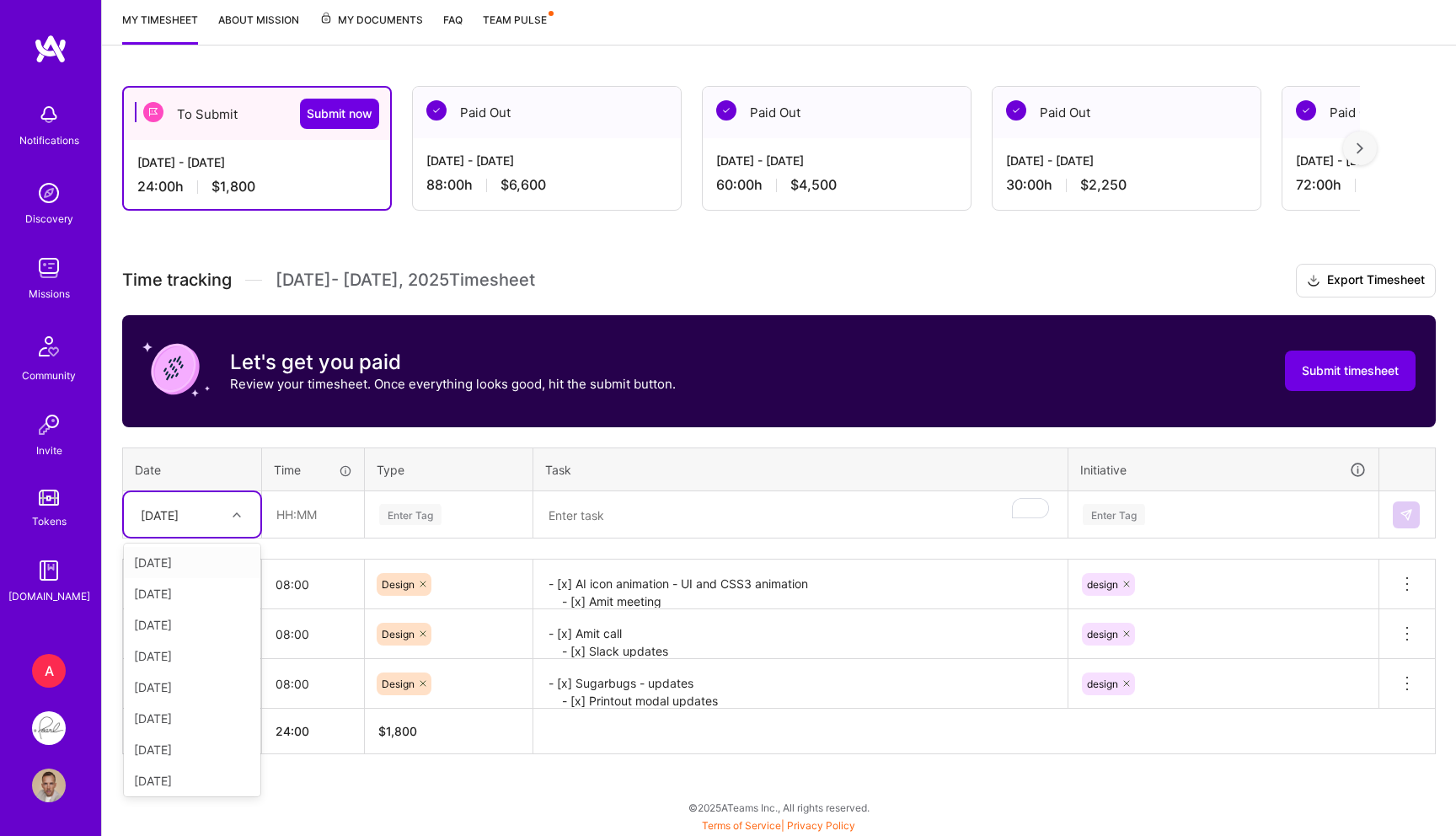
click at [179, 513] on div "[DATE]" at bounding box center [159, 515] width 38 height 17
click at [195, 619] on div "[DATE]" at bounding box center [191, 625] width 136 height 31
click at [571, 520] on textarea "To enrich screen reader interactions, please activate Accessibility in Grammarl…" at bounding box center [800, 516] width 531 height 44
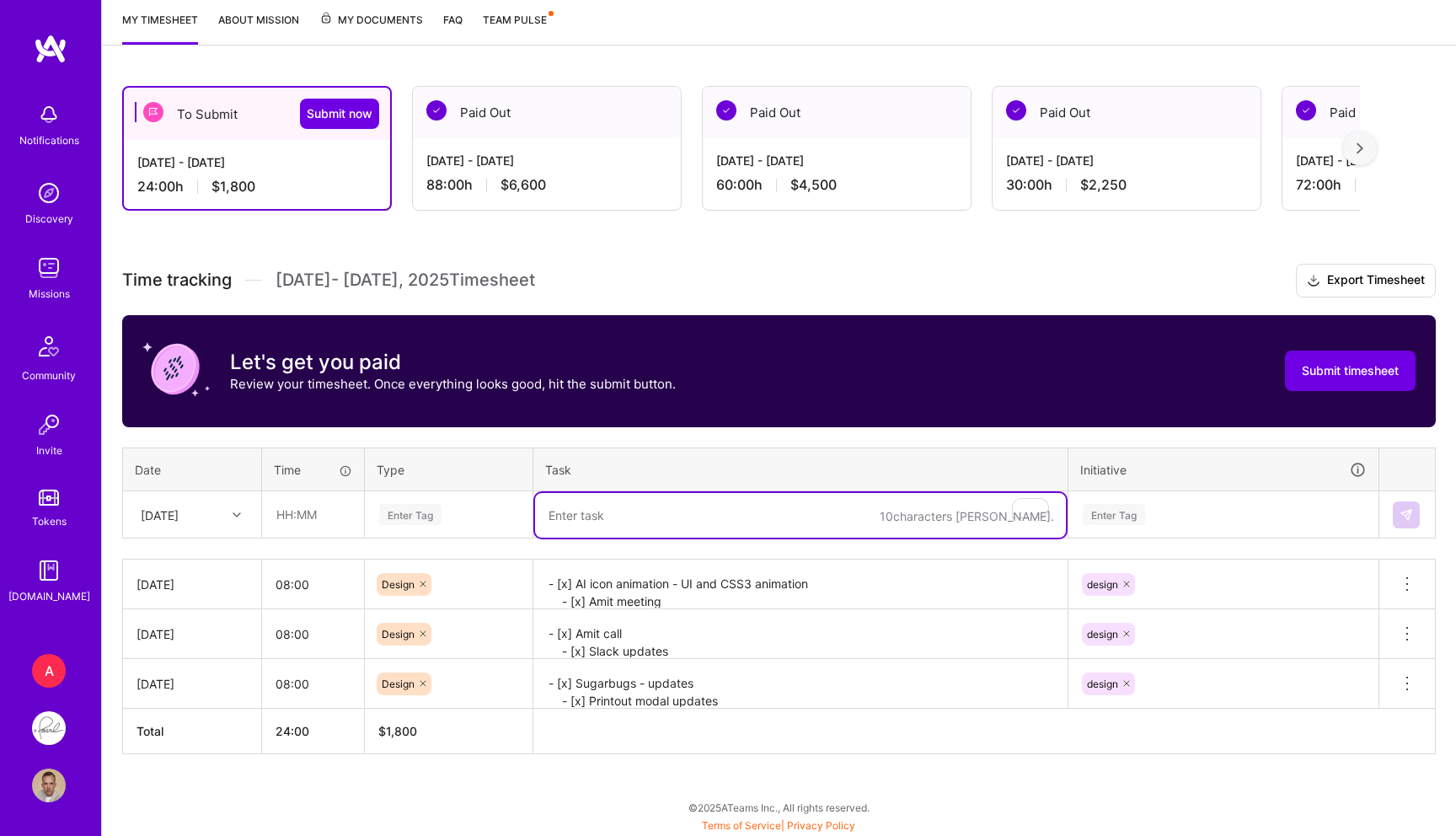
paste textarea "- [x] Updates: - [x] it's good but please cut the interval to 1.5 sec (with slo…"
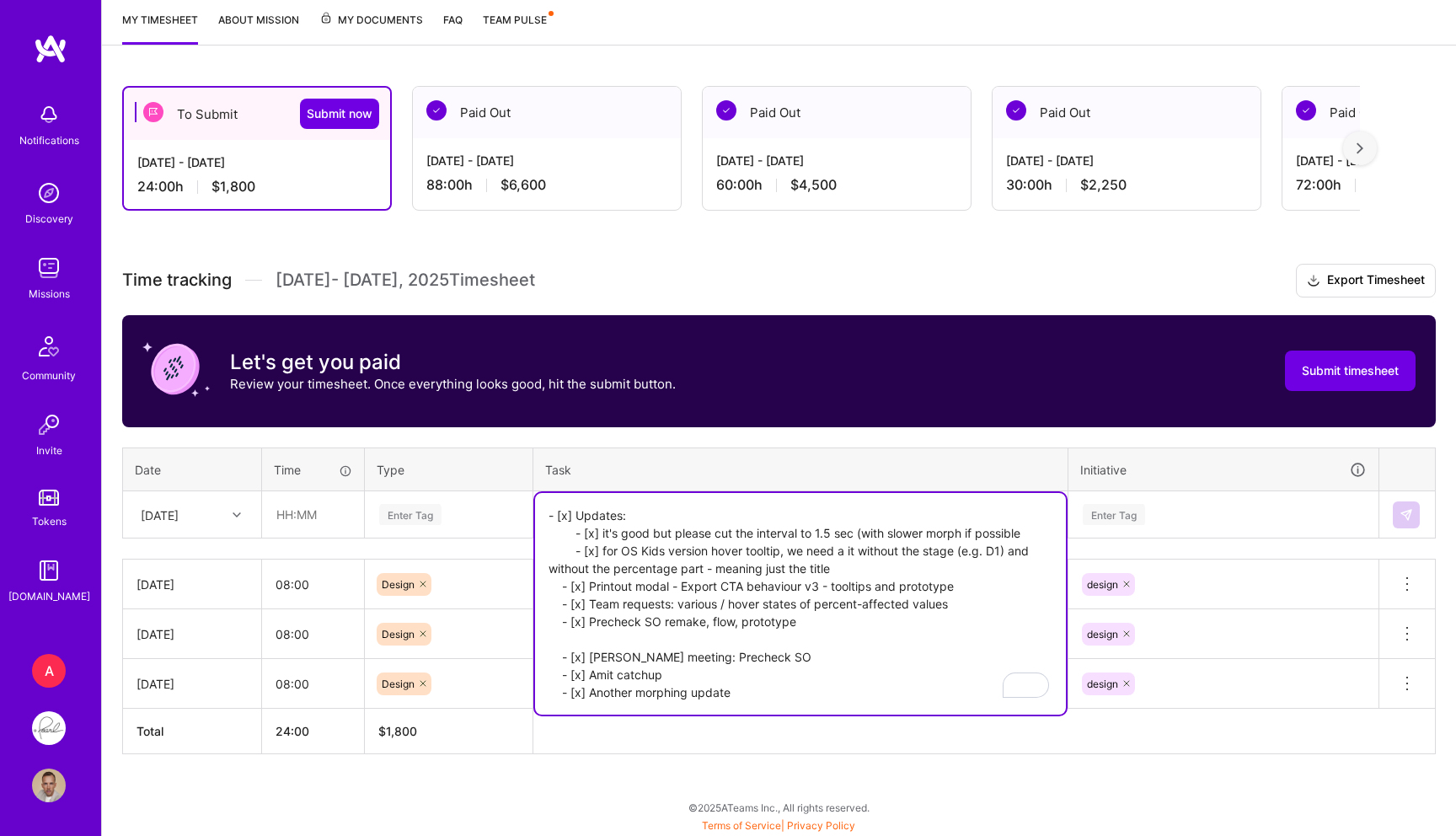
type textarea "- [x] Updates: - [x] it's good but please cut the interval to 1.5 sec (with slo…"
click at [340, 507] on input "text" at bounding box center [313, 515] width 100 height 44
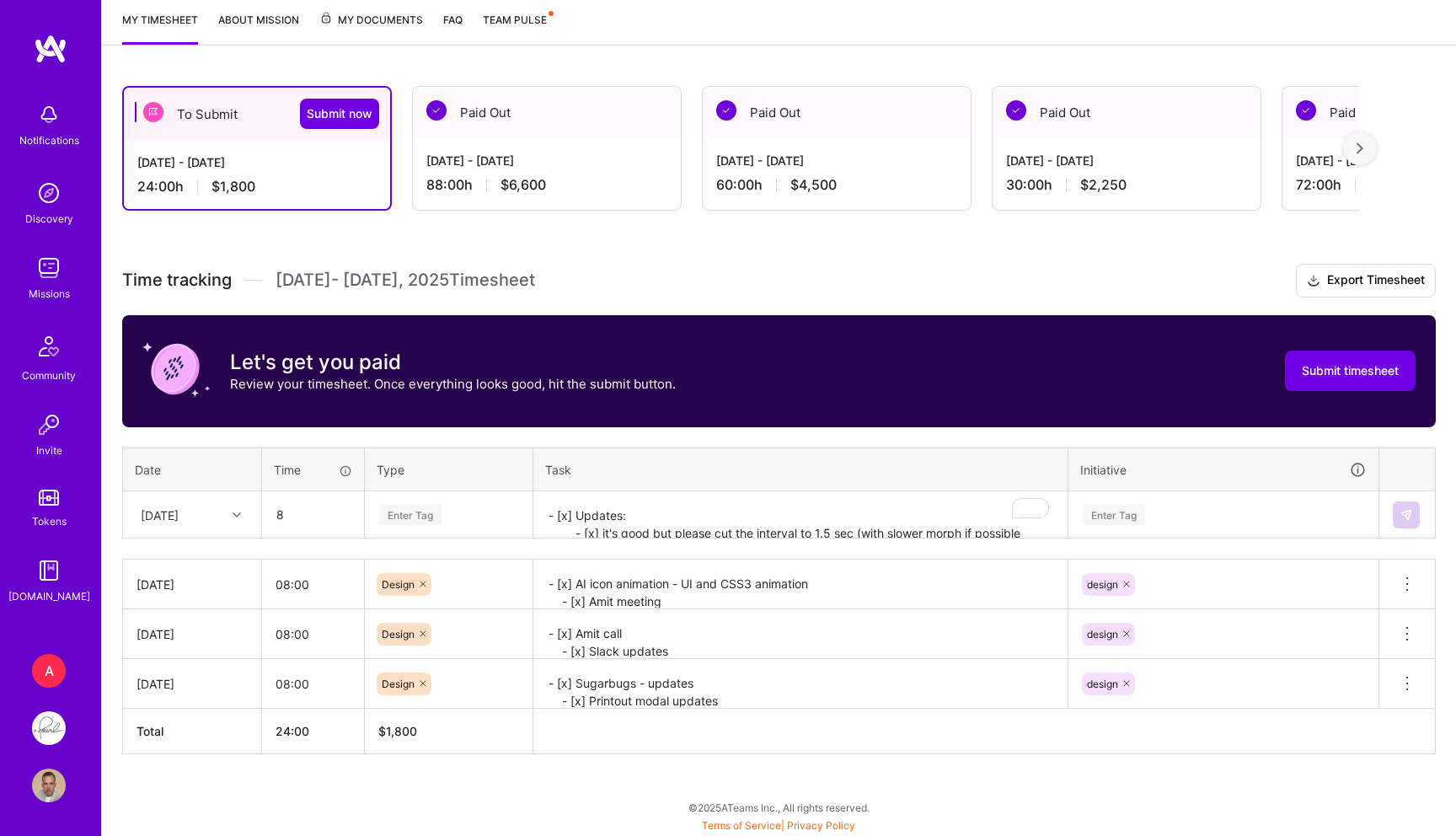
type input "08:00"
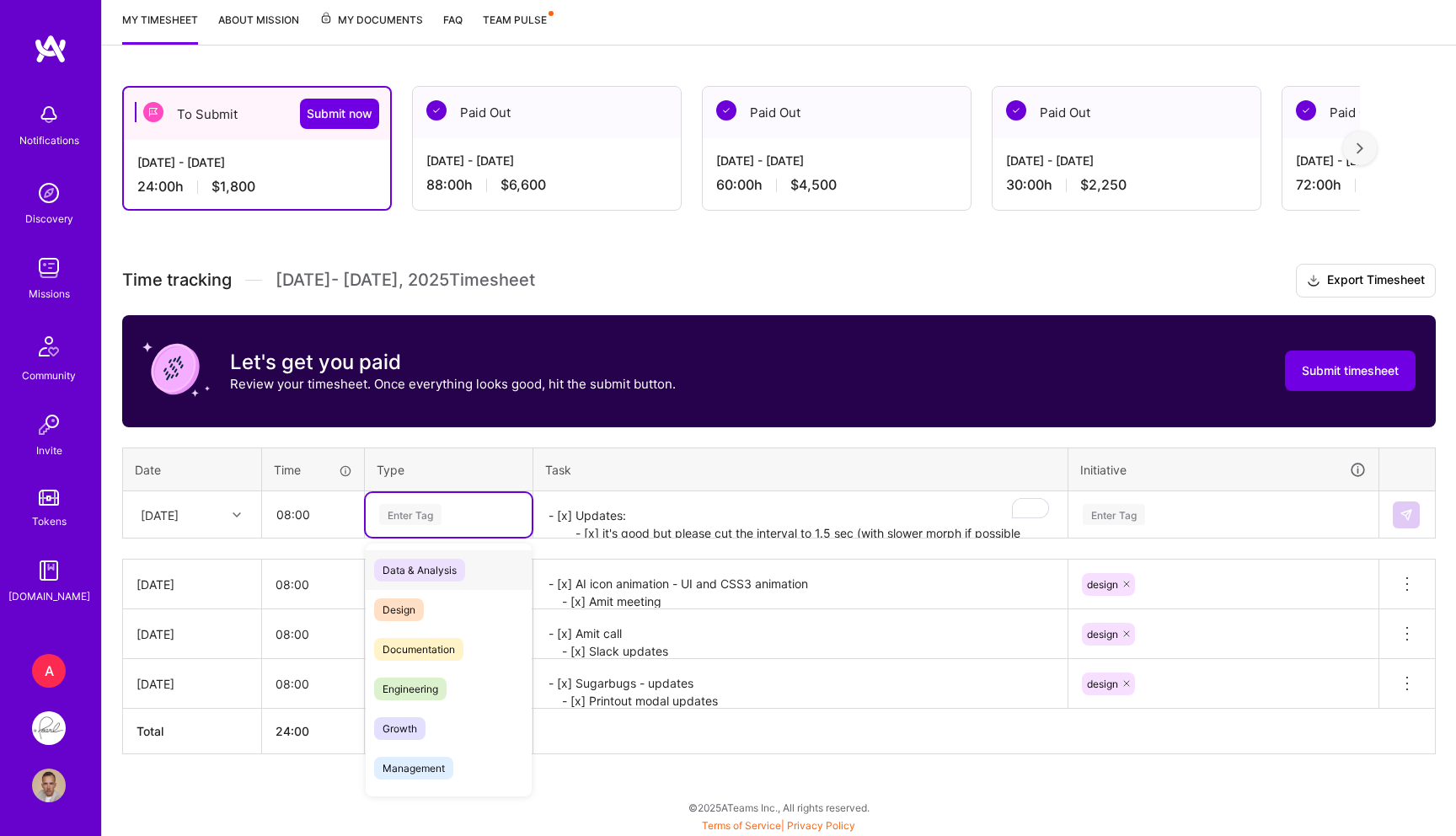
click at [415, 518] on div "Enter Tag" at bounding box center [410, 514] width 63 height 26
click at [404, 612] on span "Design" at bounding box center [398, 610] width 49 height 23
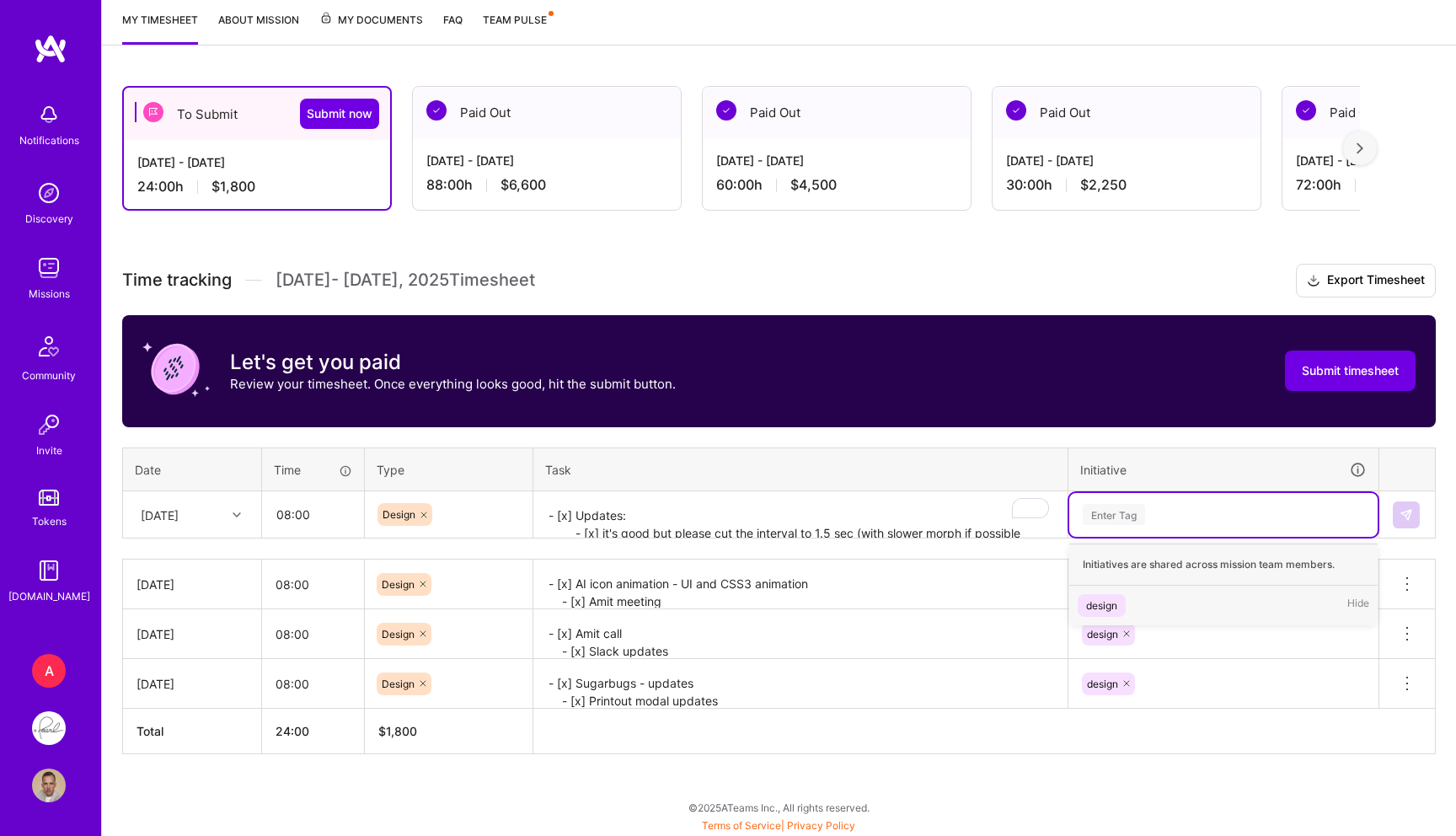
click at [1110, 516] on div "Enter Tag" at bounding box center [1113, 514] width 63 height 26
click at [1099, 599] on div "design" at bounding box center [1102, 605] width 31 height 17
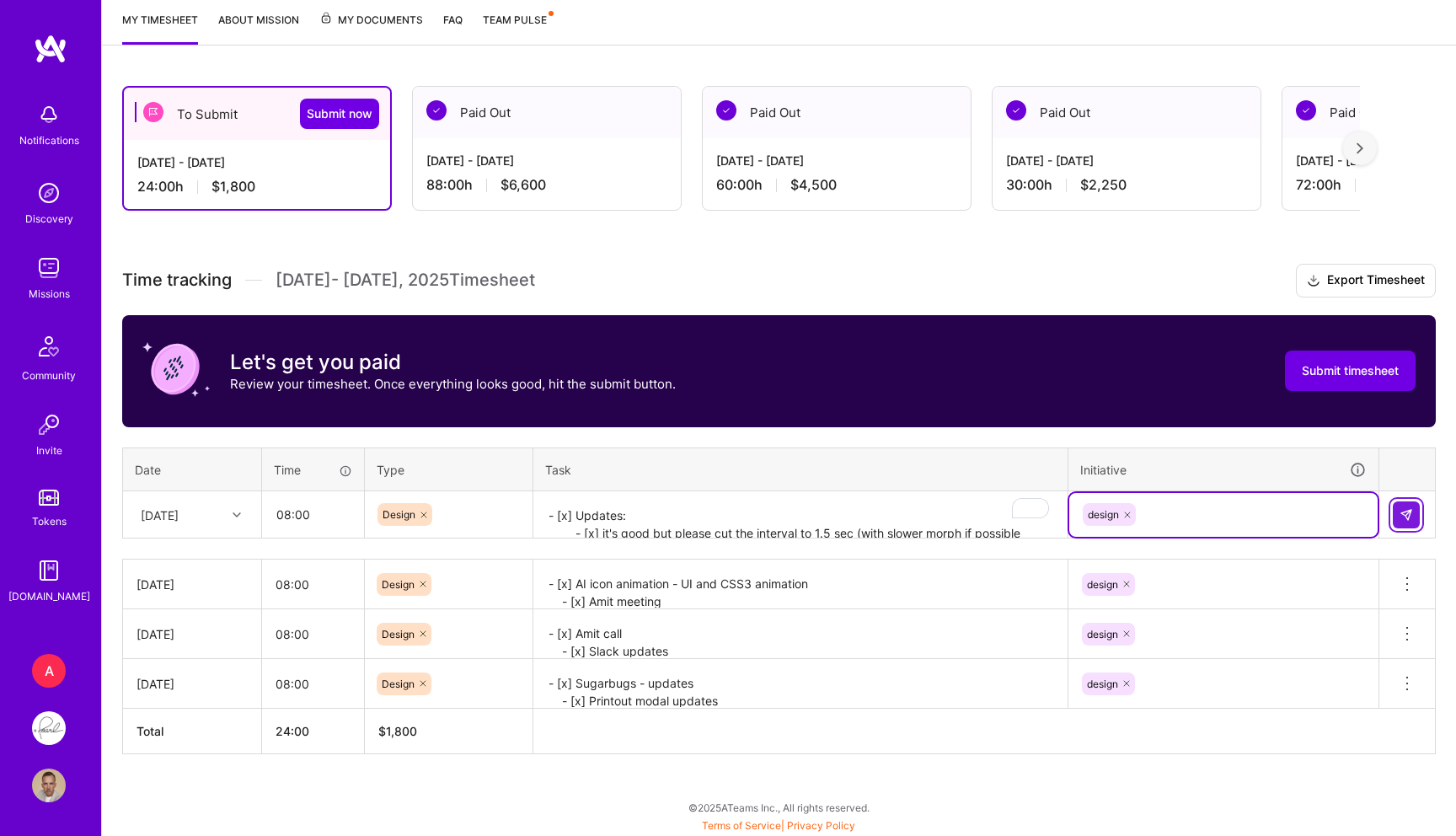
click at [1395, 514] on button at bounding box center [1407, 515] width 27 height 27
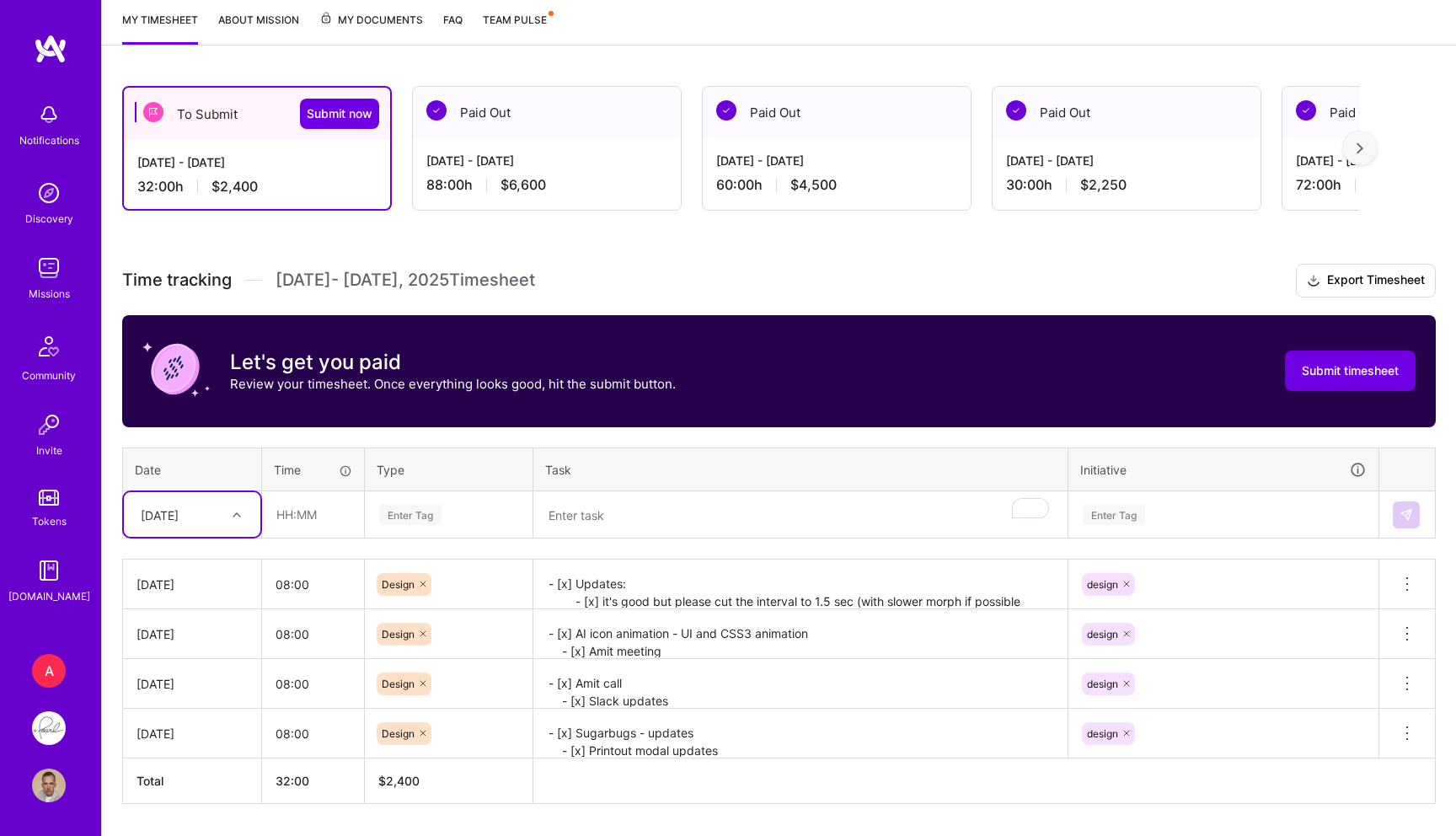
scroll to position [274, 0]
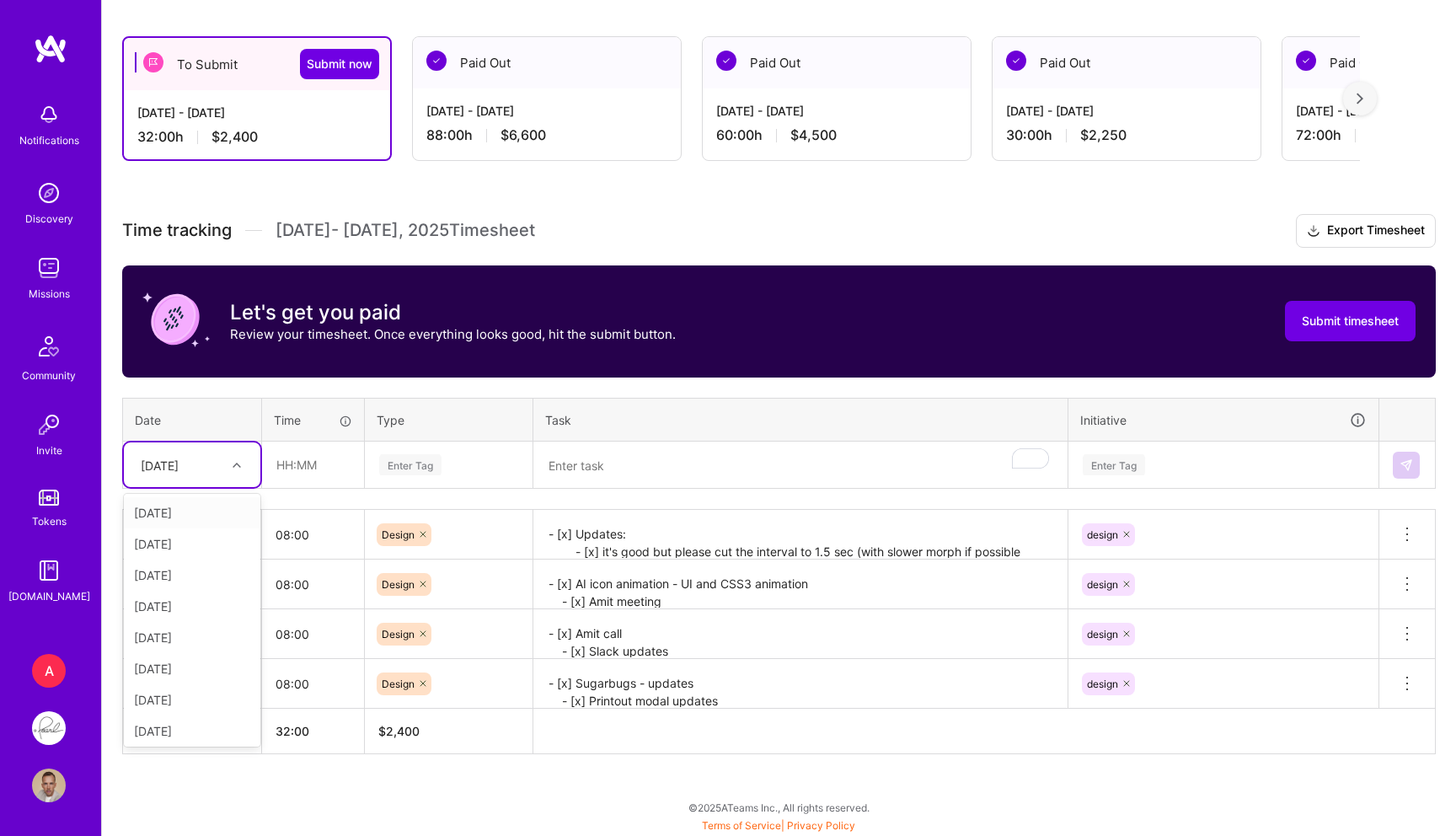
click at [179, 463] on div "[DATE]" at bounding box center [159, 464] width 38 height 17
click at [180, 665] on div "[DATE]" at bounding box center [191, 668] width 136 height 31
click at [337, 464] on input "text" at bounding box center [313, 464] width 100 height 44
type input "08:00"
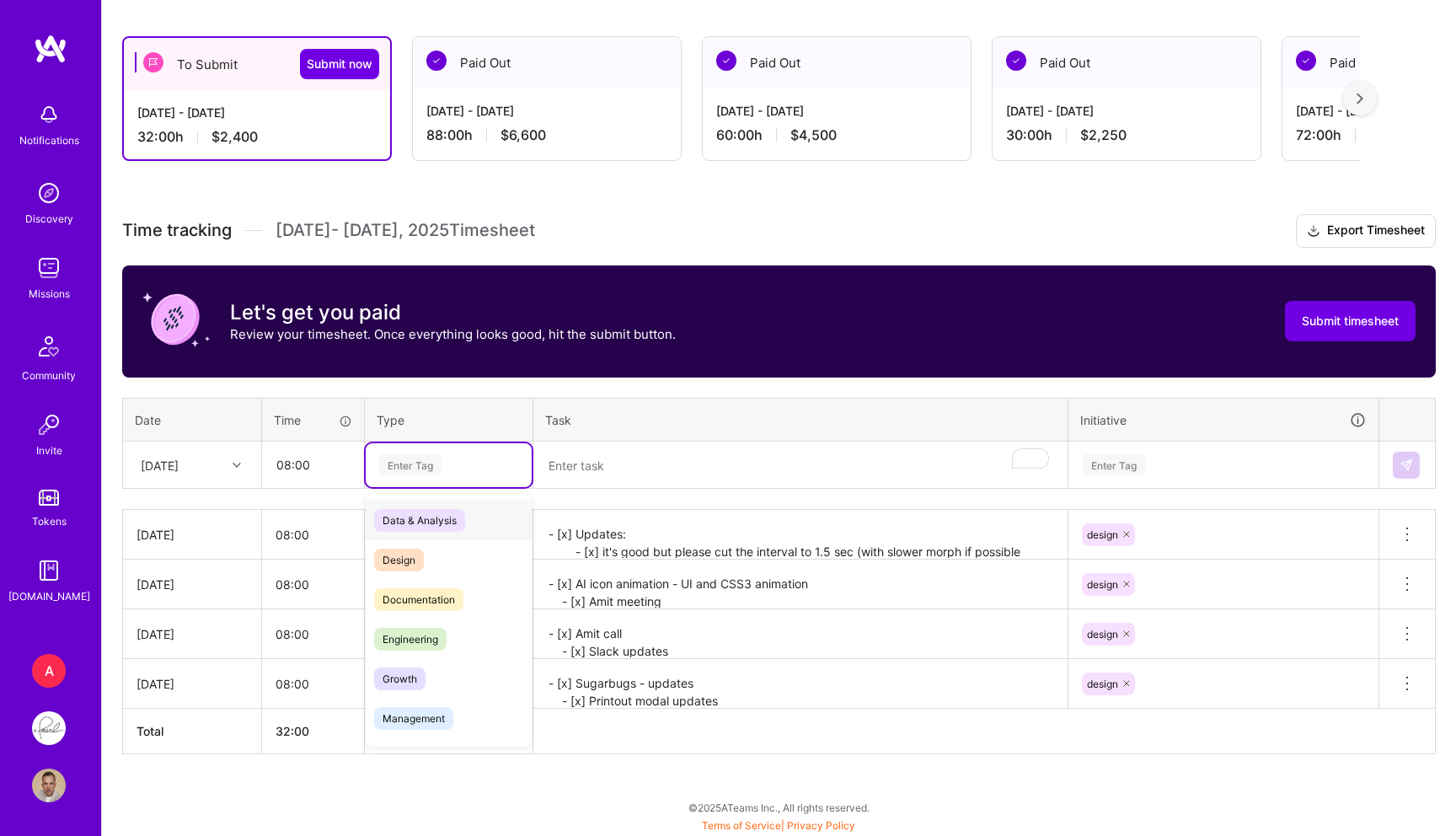
click at [423, 466] on div "Enter Tag" at bounding box center [410, 464] width 63 height 26
click at [407, 553] on span "Design" at bounding box center [398, 560] width 49 height 23
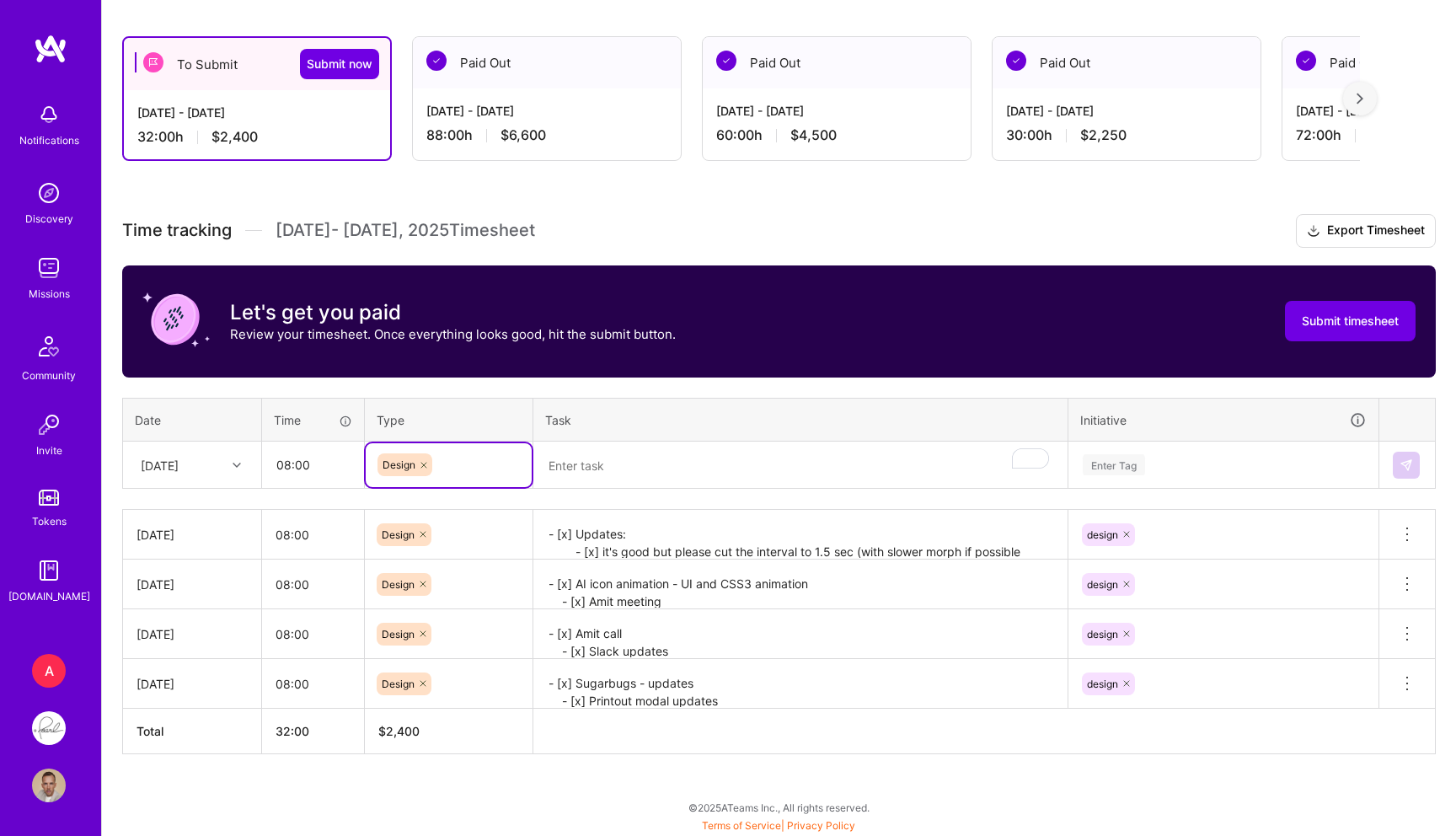
click at [648, 473] on textarea "To enrich screen reader interactions, please activate Accessibility in Grammarl…" at bounding box center [800, 465] width 531 height 44
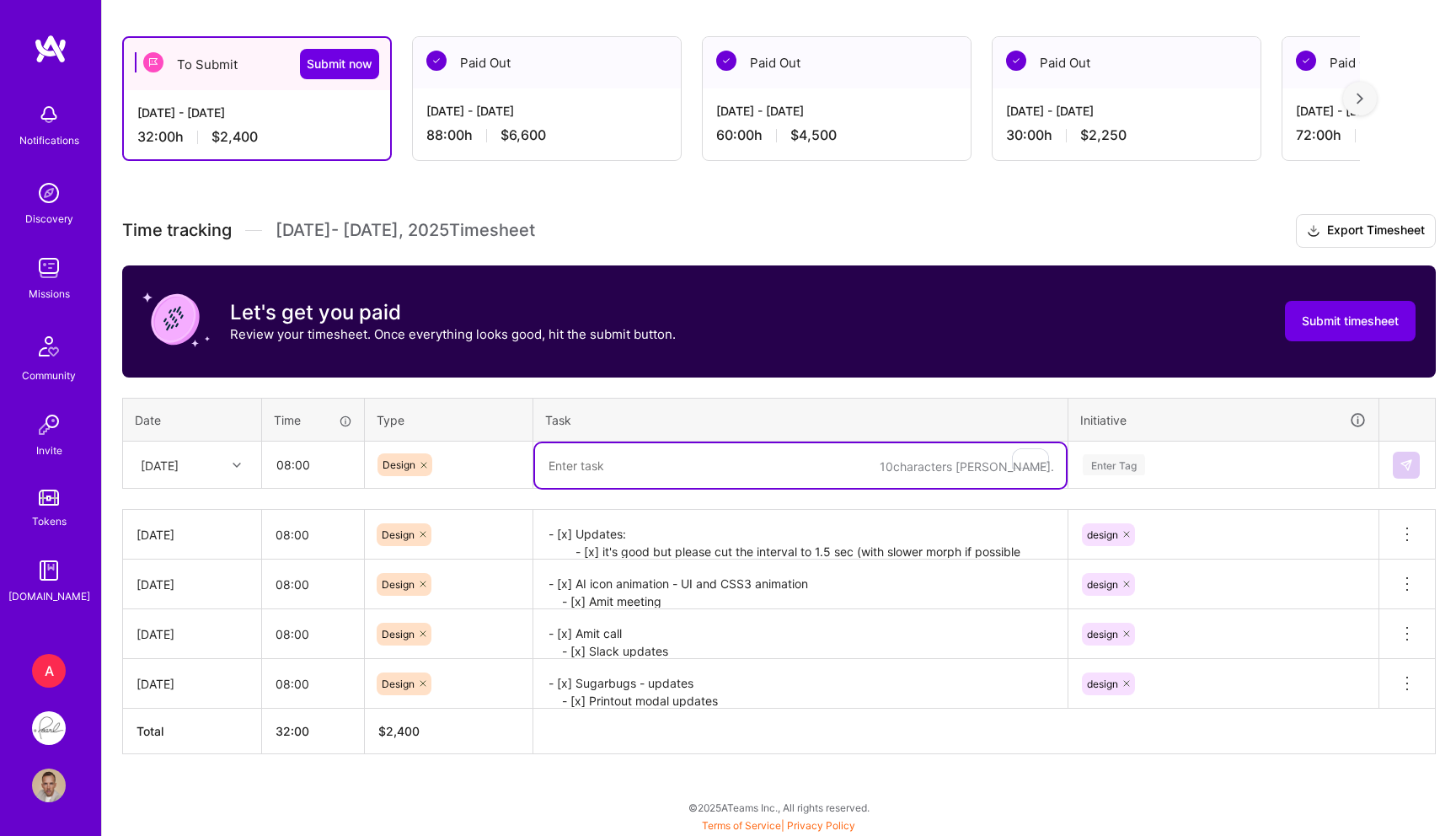
paste textarea "- [x] Amit call - [x] Team requests, admin - [x] 3D project? “The CBCT looks li…"
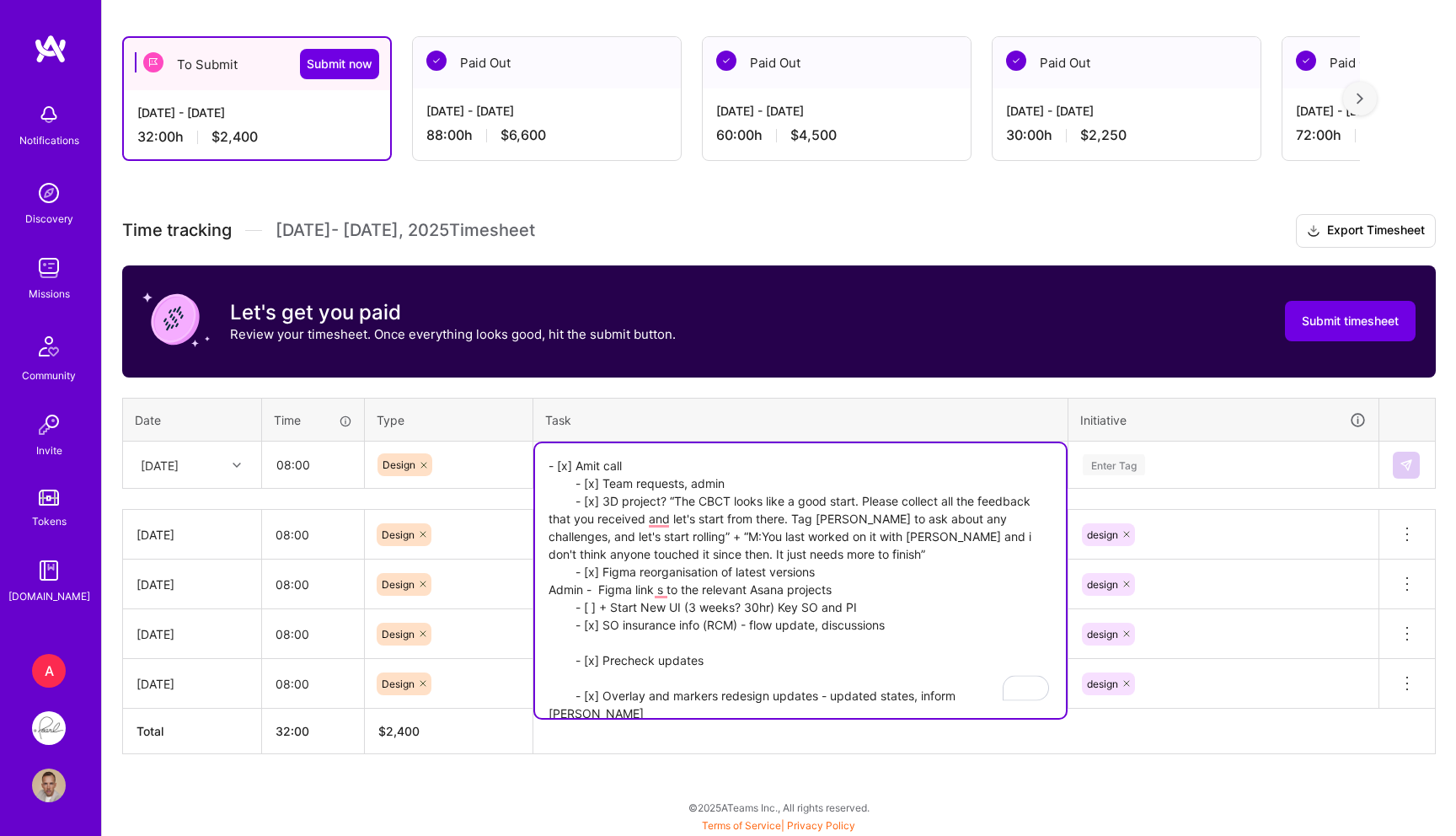
type textarea "- [x] Amit call - [x] Team requests, admin - [x] 3D project? “The CBCT looks li…"
click at [1106, 469] on div "Enter Tag" at bounding box center [1113, 464] width 63 height 26
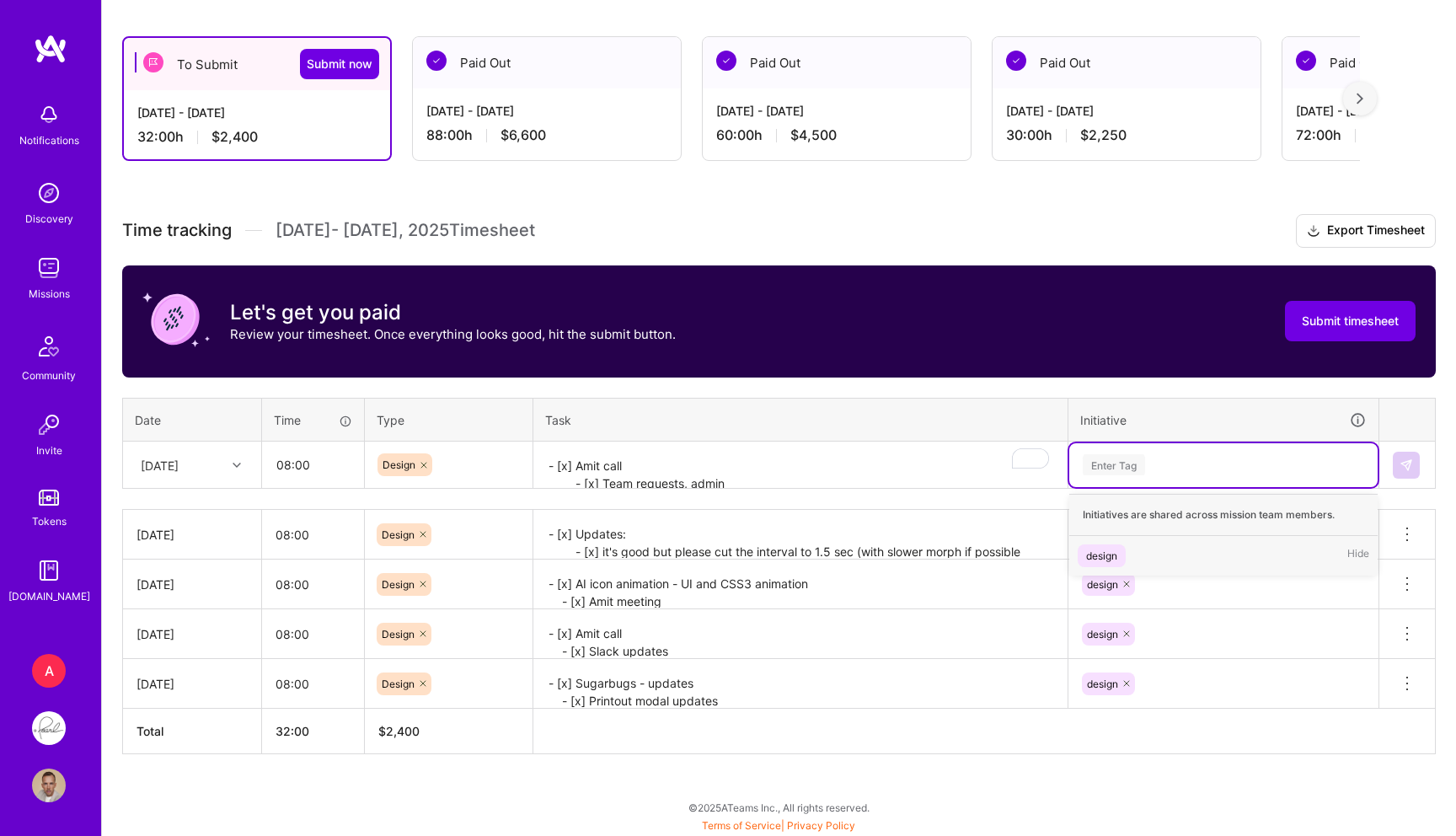
click at [1094, 552] on div "design" at bounding box center [1102, 555] width 31 height 17
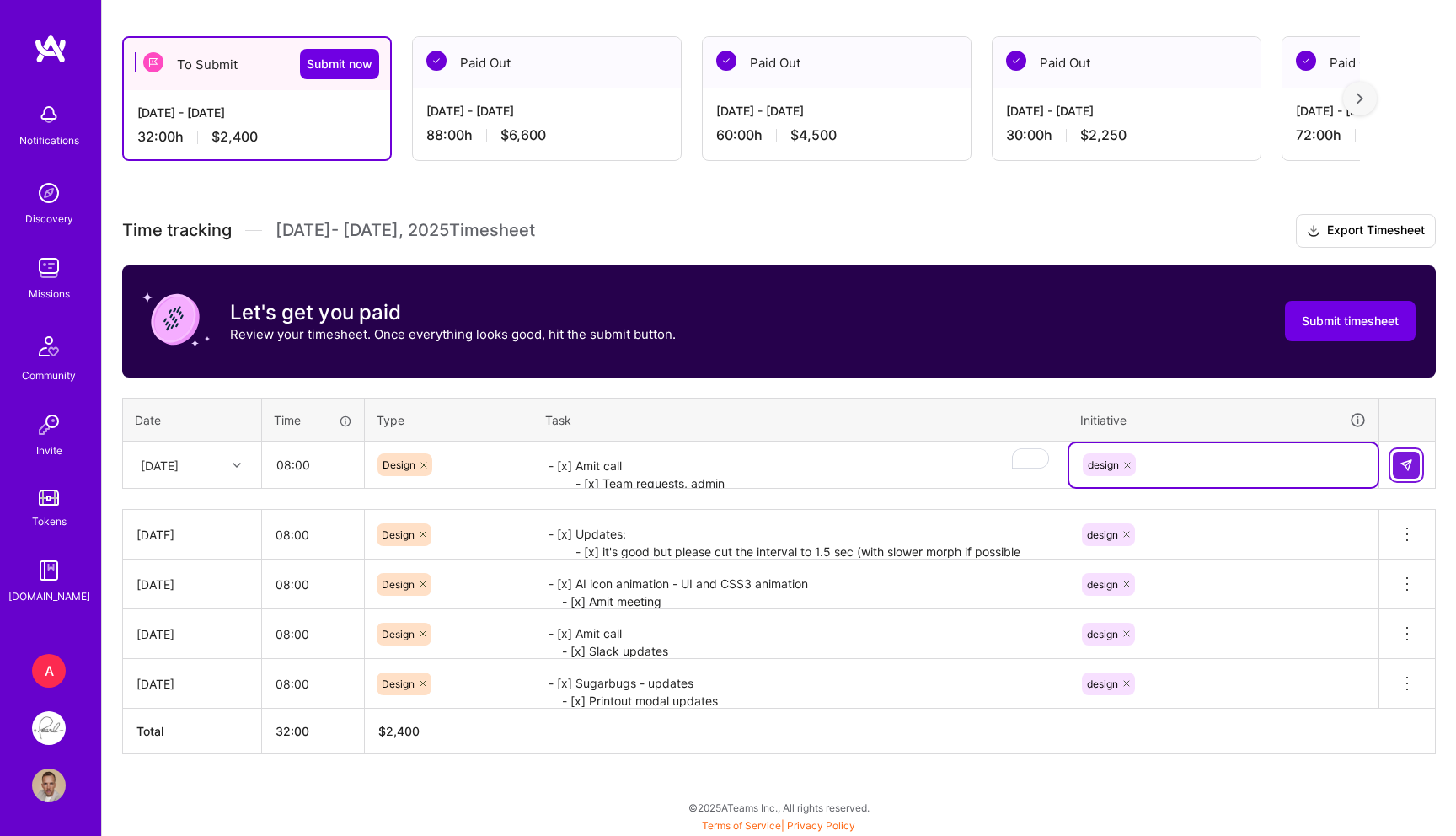
click at [1409, 459] on img at bounding box center [1407, 465] width 14 height 14
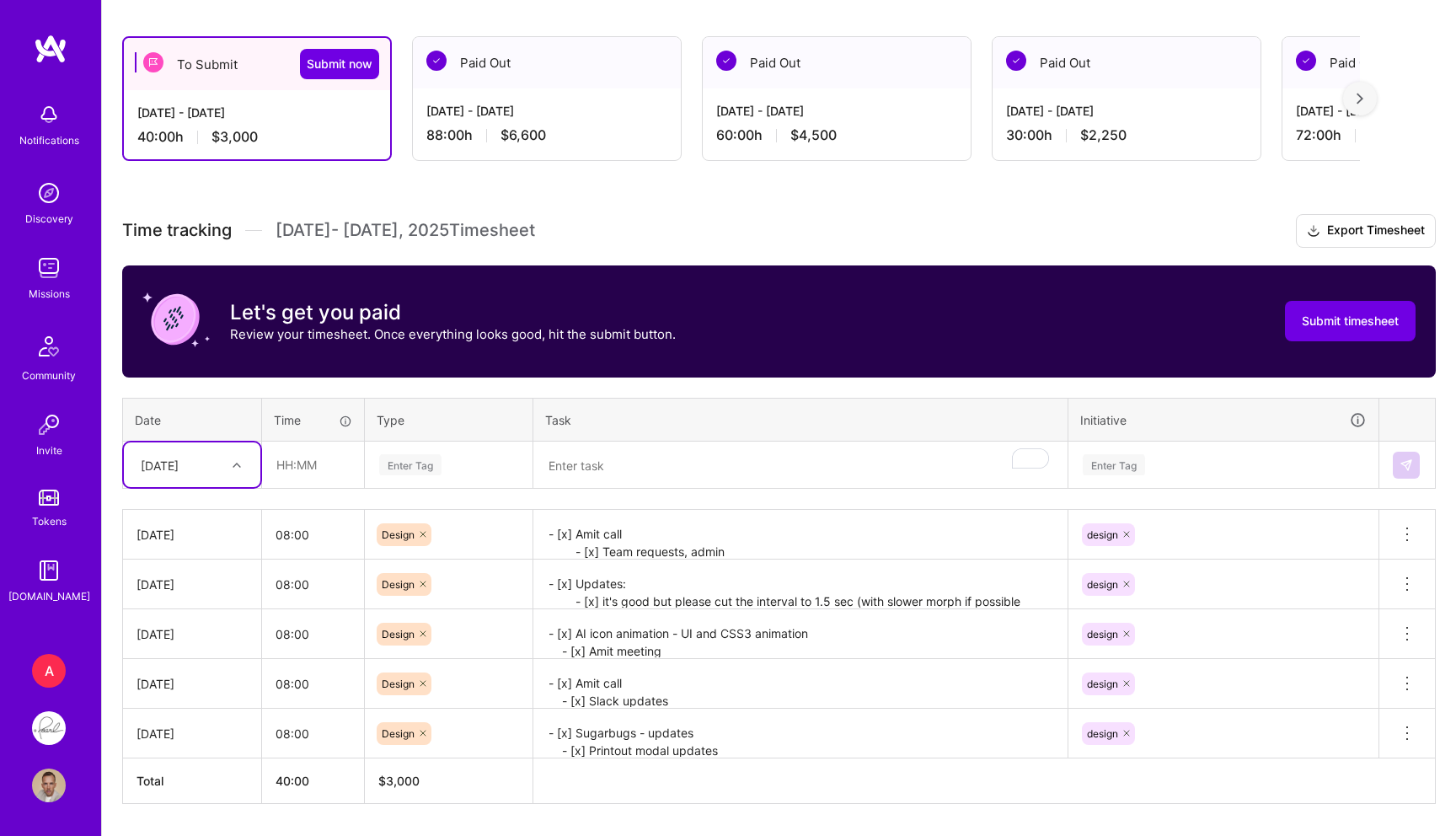
click at [206, 473] on div "[DATE]" at bounding box center [179, 464] width 94 height 28
click at [188, 700] on div "[DATE]" at bounding box center [191, 700] width 136 height 31
click at [307, 471] on input "text" at bounding box center [313, 464] width 100 height 44
type input "08:00"
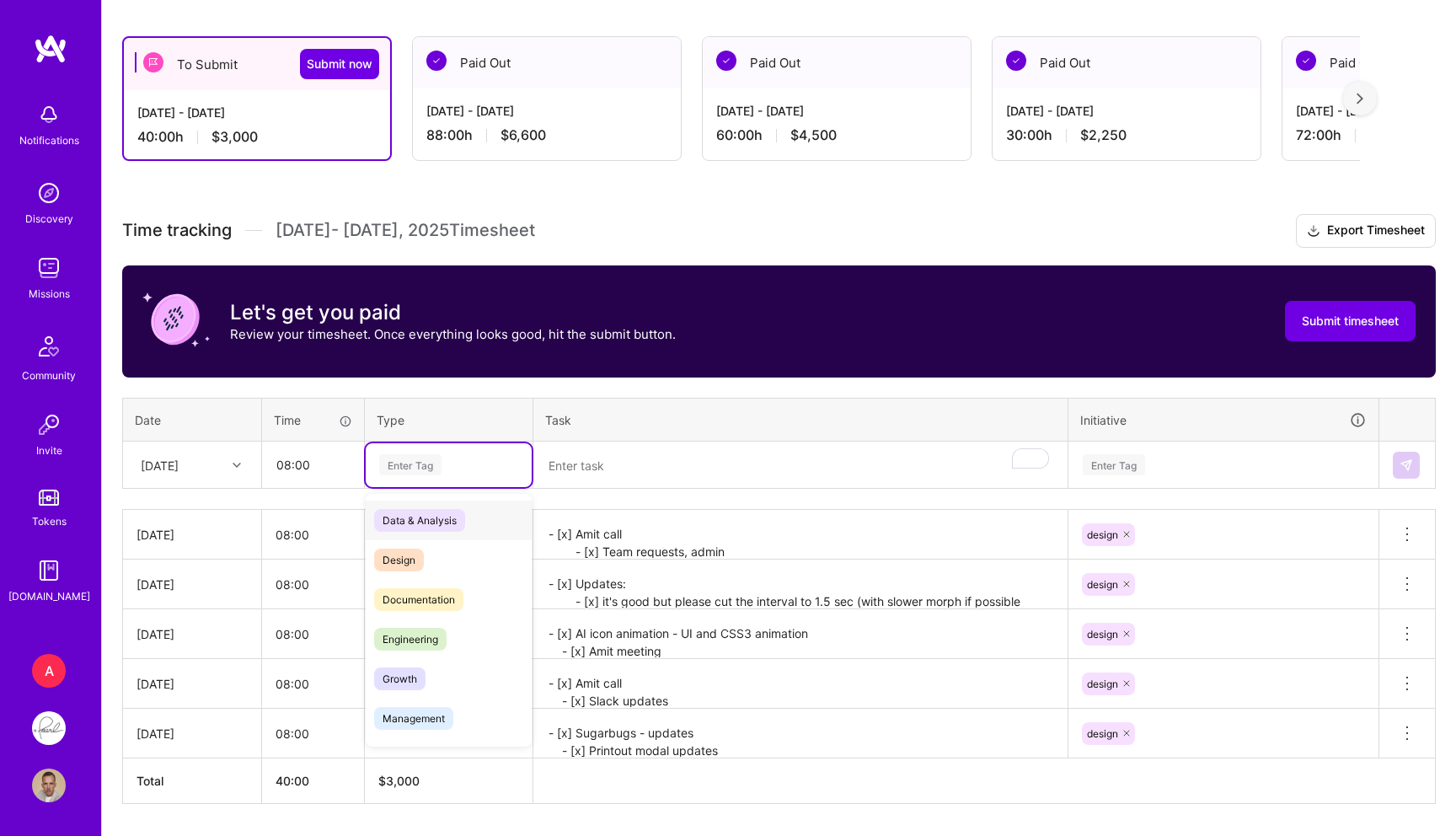
click at [413, 470] on div "Enter Tag" at bounding box center [410, 464] width 63 height 26
click at [393, 549] on span "Design" at bounding box center [398, 560] width 49 height 23
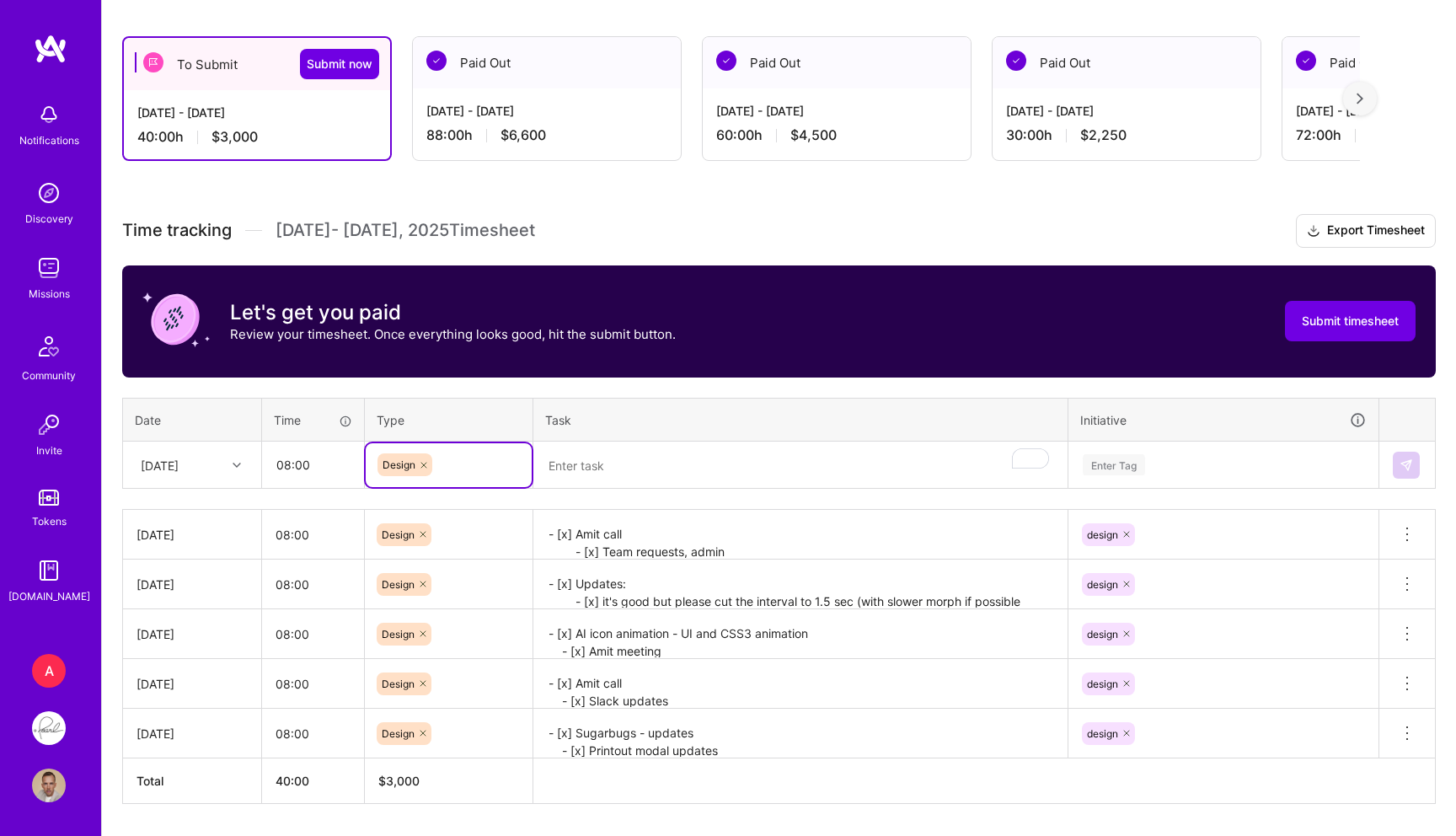
click at [620, 489] on div "Time tracking Sep 16 - Sep 30 , 2025 Timesheet Export Timesheet Let's get you p…" at bounding box center [779, 509] width 1314 height 590
click at [624, 466] on textarea "To enrich screen reader interactions, please activate Accessibility in Grammarl…" at bounding box center [800, 465] width 531 height 44
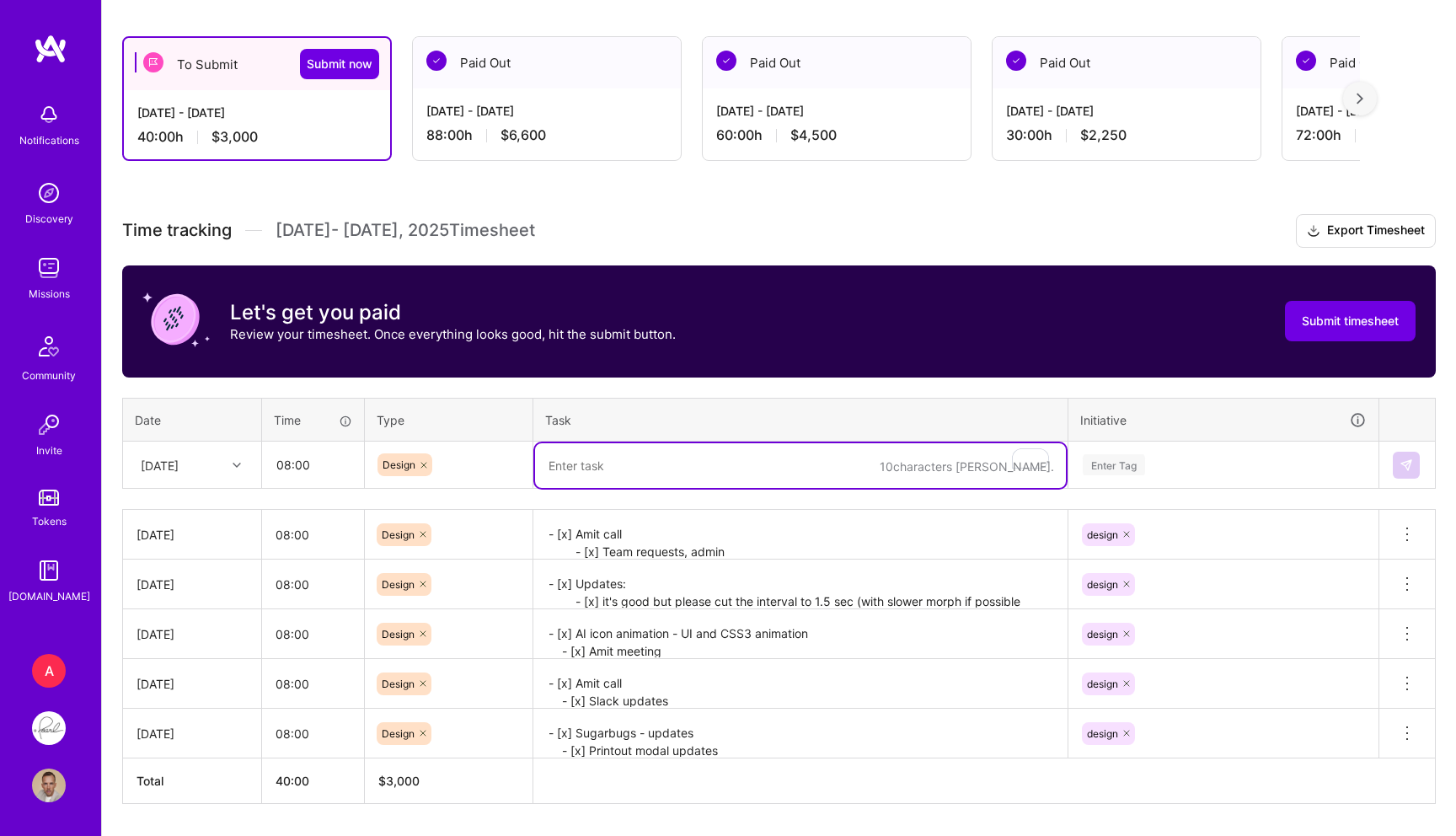
paste textarea "- [x] Admin, Asana - [x] Small scale user testing (inside team) - [x] RCM-UX-Pi…"
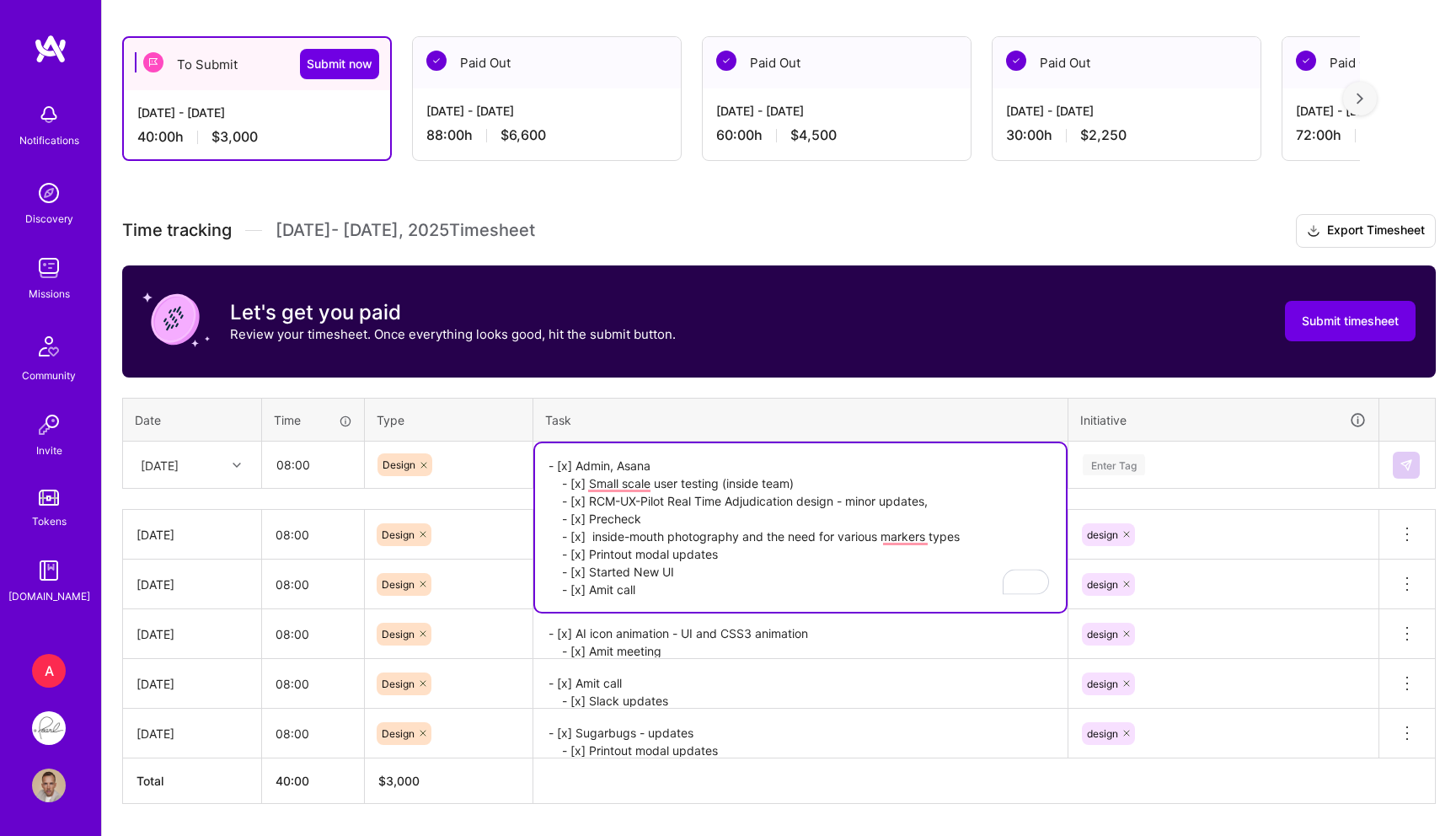
type textarea "- [x] Admin, Asana - [x] Small scale user testing (inside team) - [x] RCM-UX-Pi…"
click at [1174, 469] on div "Enter Tag" at bounding box center [1223, 464] width 285 height 21
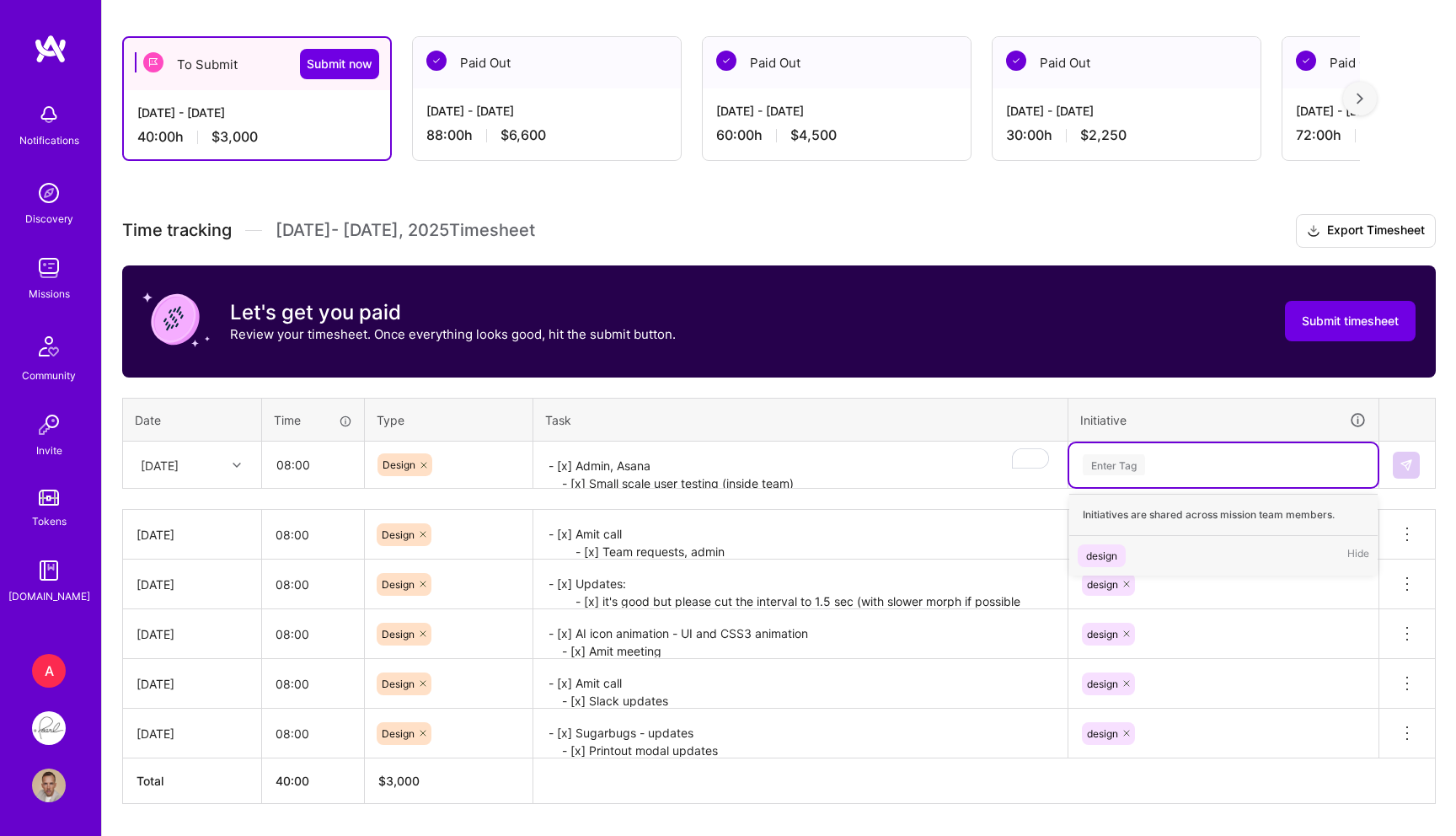
click at [1096, 546] on div "design" at bounding box center [1102, 555] width 31 height 17
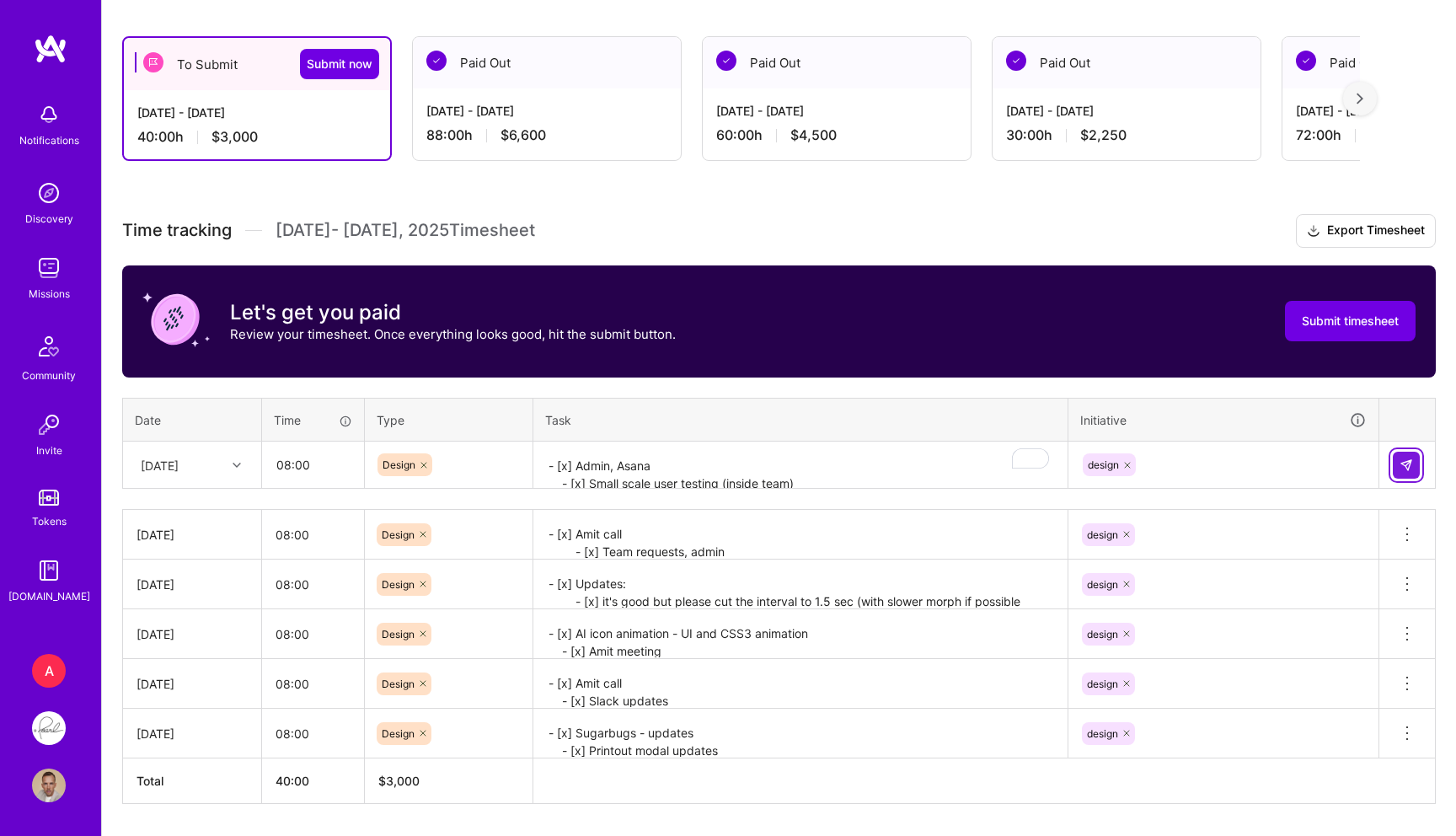
click at [1410, 460] on img at bounding box center [1407, 465] width 14 height 14
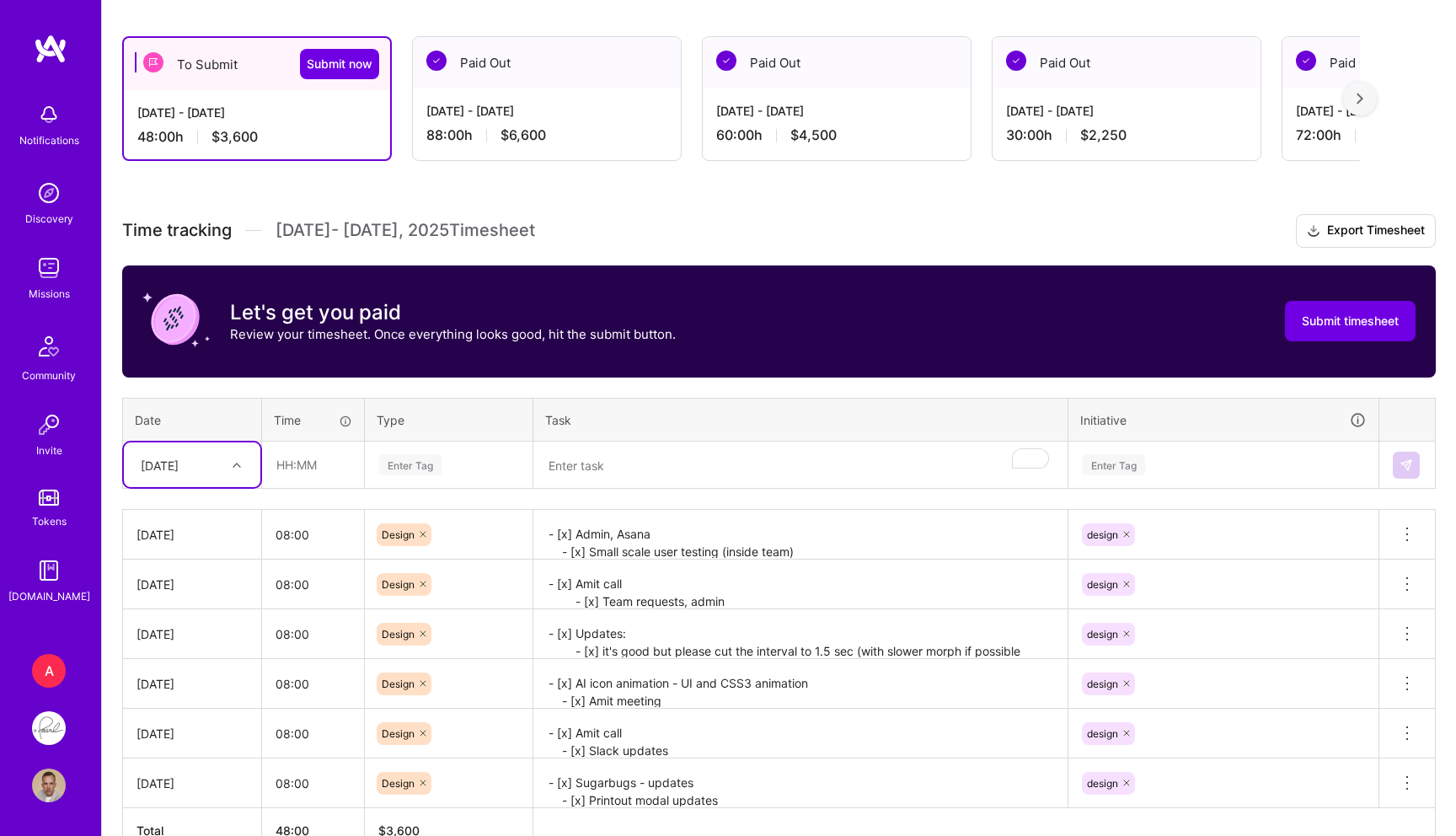
click at [160, 469] on div "[DATE]" at bounding box center [159, 464] width 38 height 17
click at [186, 668] on div "[DATE]" at bounding box center [191, 664] width 136 height 31
click at [291, 494] on div "Time tracking Sep 16 - Sep 30 , 2025 Timesheet Export Timesheet Let's get you p…" at bounding box center [779, 534] width 1314 height 639
click at [304, 447] on input "text" at bounding box center [313, 464] width 100 height 44
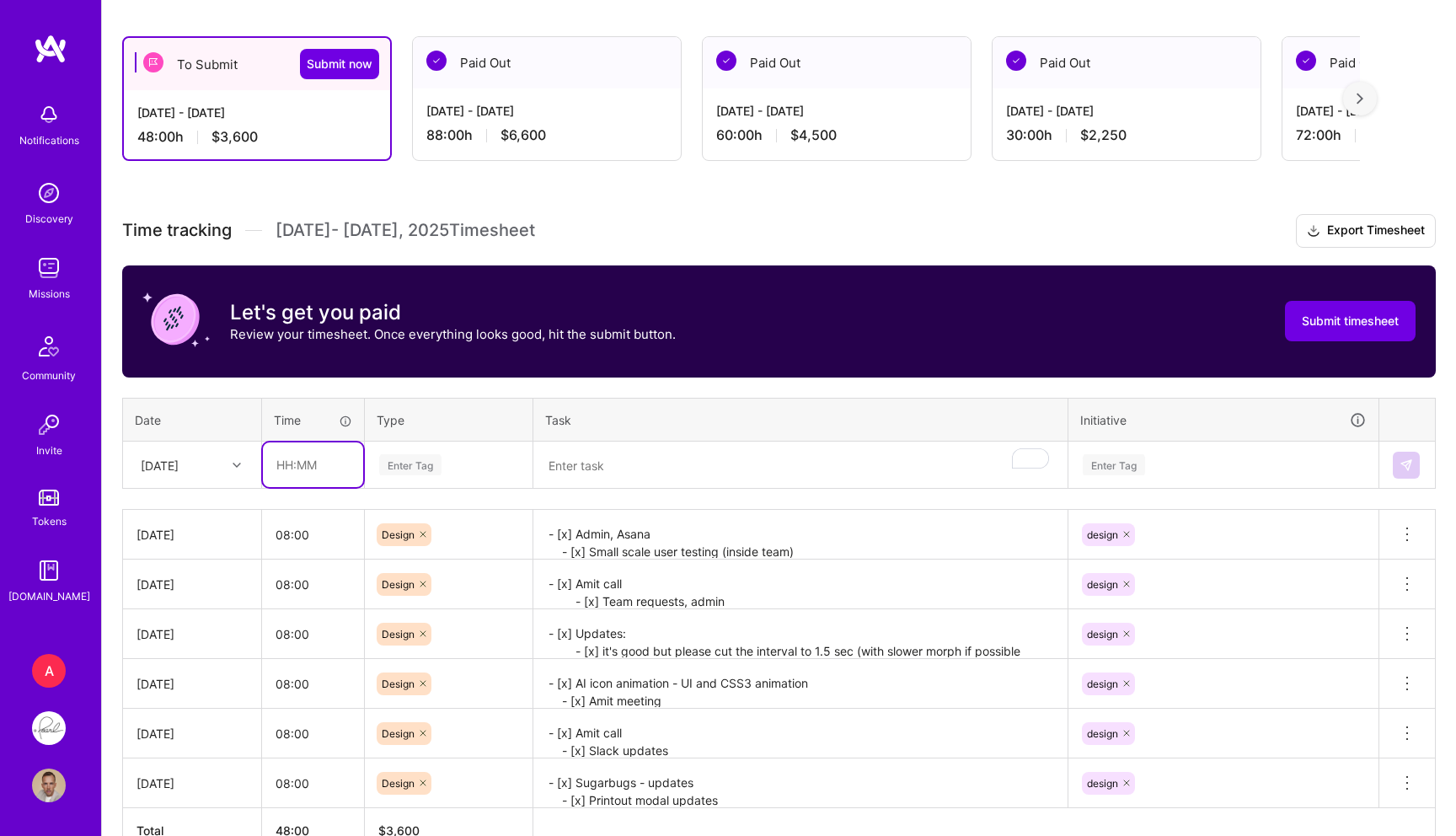
type input "08:00"
click at [405, 460] on div "Enter Tag" at bounding box center [410, 464] width 63 height 26
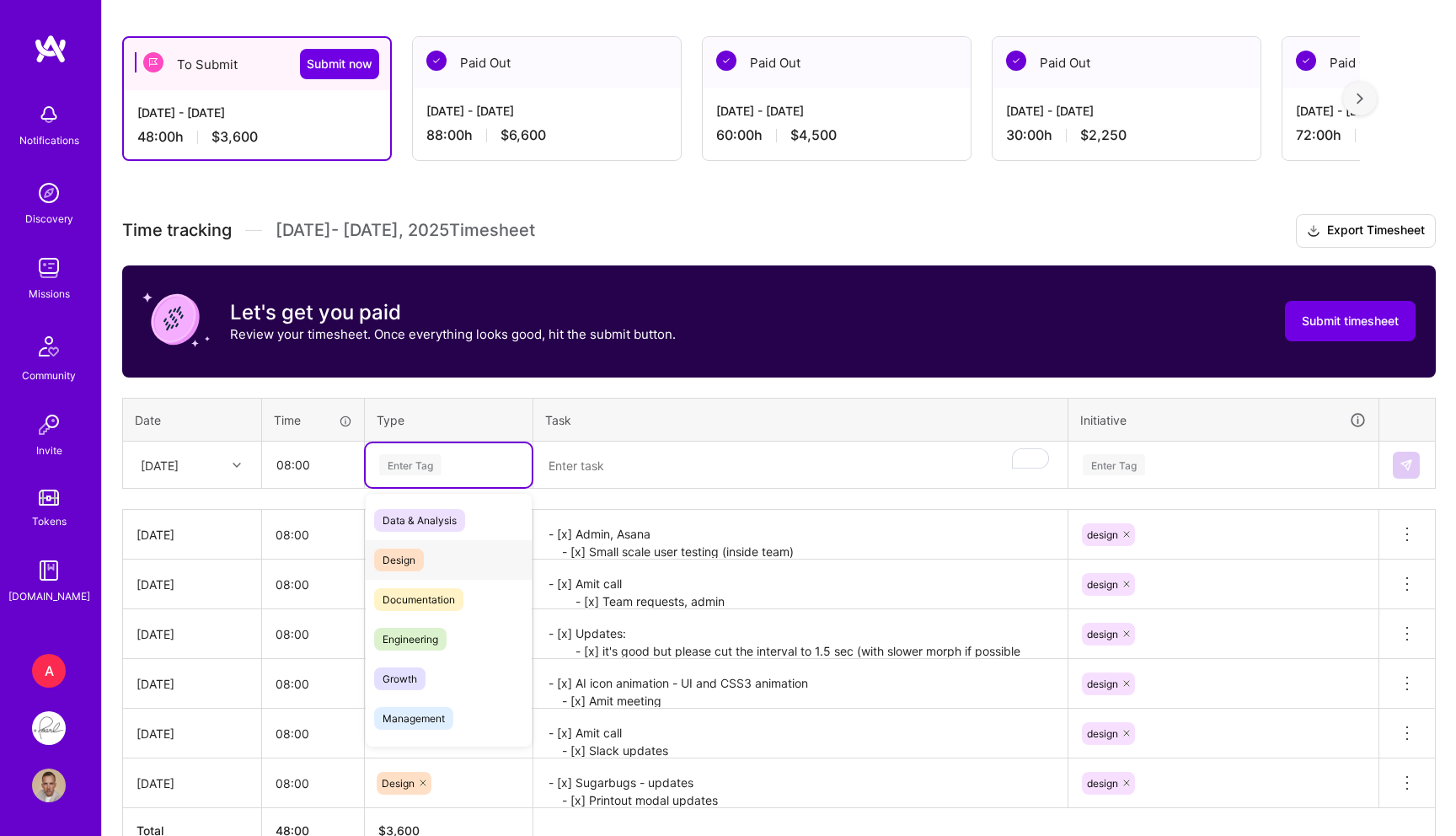
click at [413, 566] on span "Design" at bounding box center [398, 560] width 49 height 23
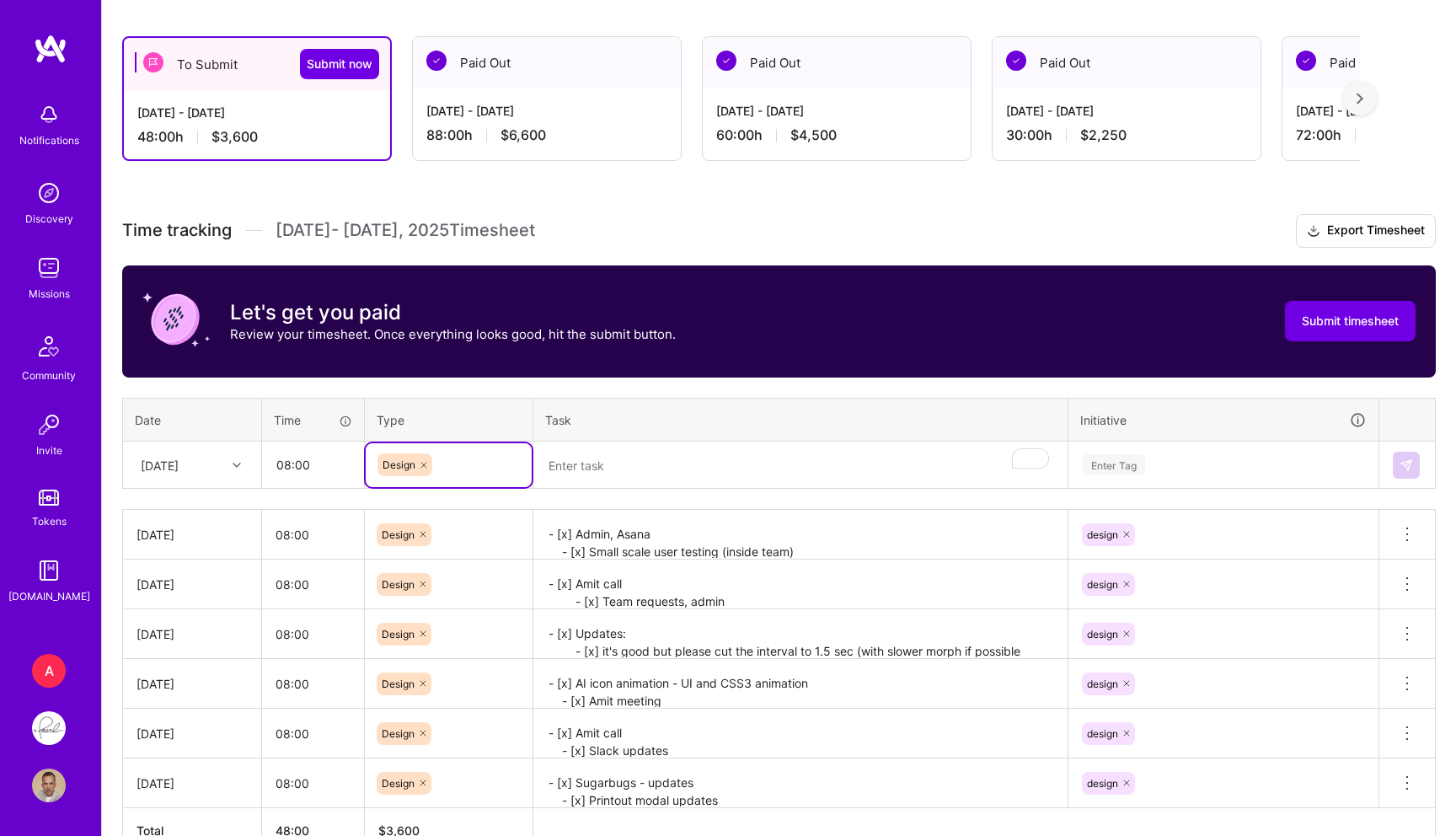
click at [635, 474] on textarea "To enrich screen reader interactions, please activate Accessibility in Grammarl…" at bounding box center [800, 465] width 531 height 44
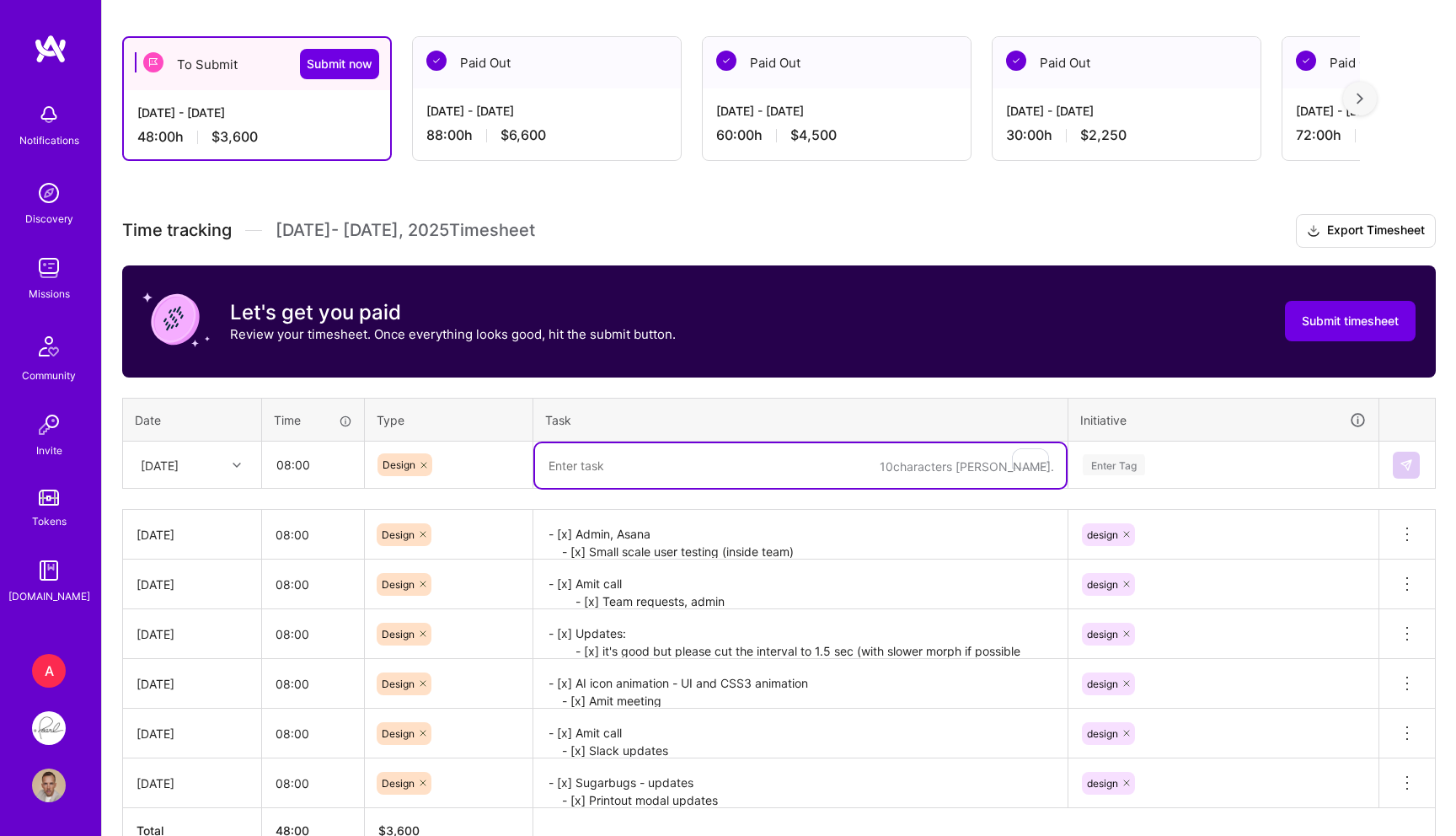
paste textarea "- [x] Team requests, asana, admin - [x] SOC (updates) - [x] CBCT redesign start…"
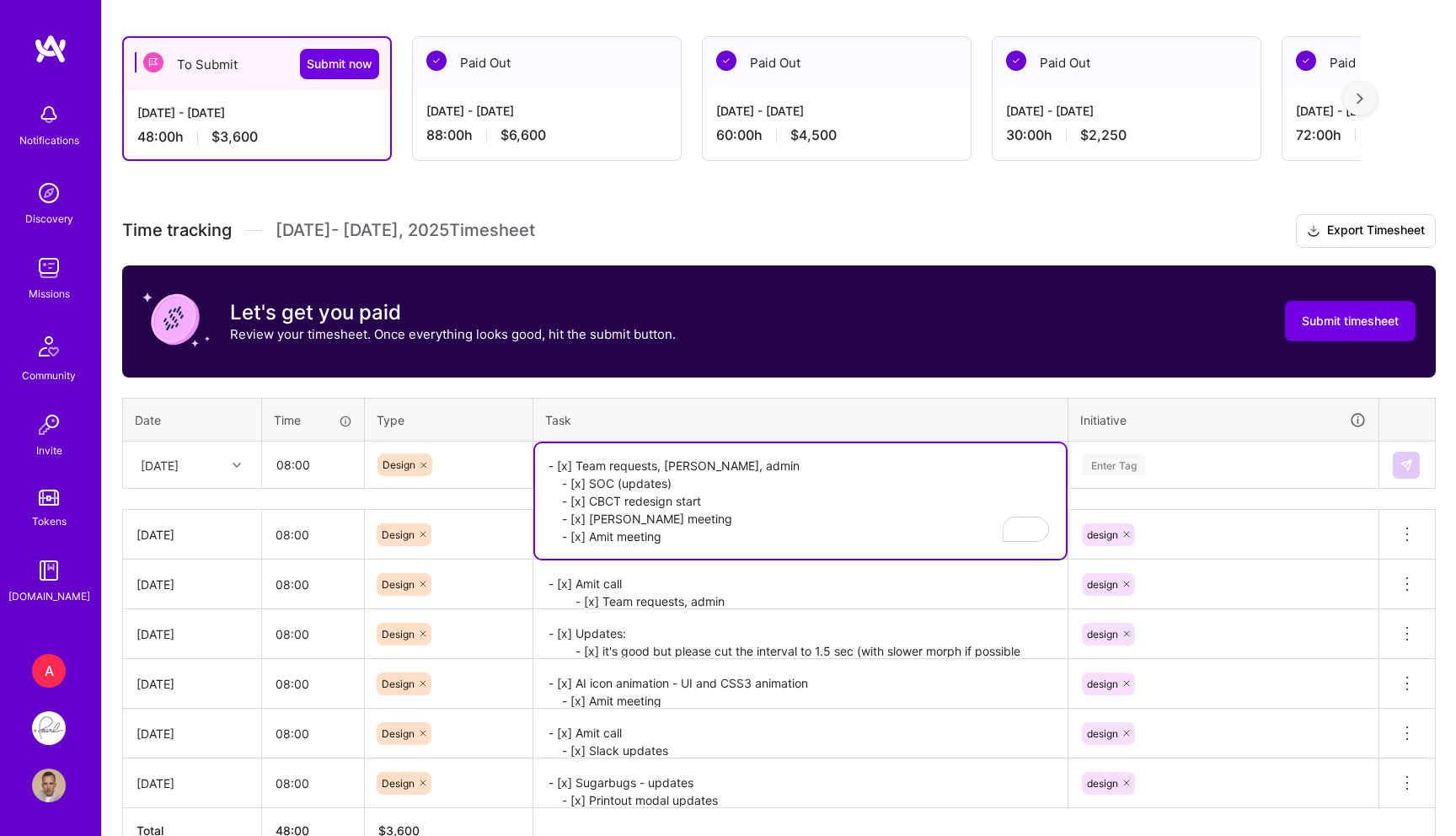
type textarea "- [x] Team requests, asana, admin - [x] SOC (updates) - [x] CBCT redesign start…"
click at [1144, 488] on div "Time tracking Sep 16 - Sep 30 , 2025 Timesheet Export Timesheet Let's get you p…" at bounding box center [779, 534] width 1314 height 639
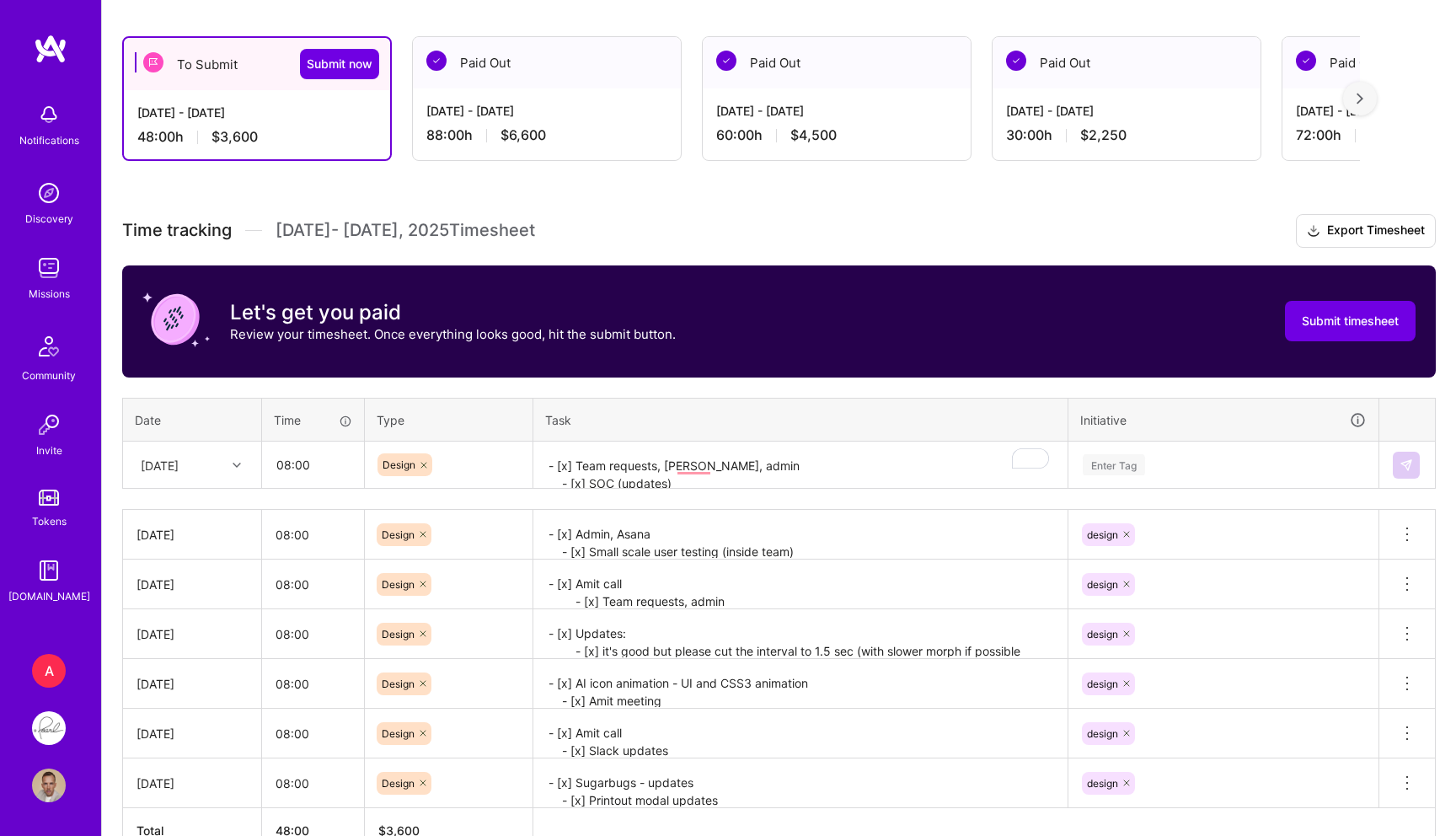
click at [1111, 469] on div "Enter Tag" at bounding box center [1113, 464] width 63 height 26
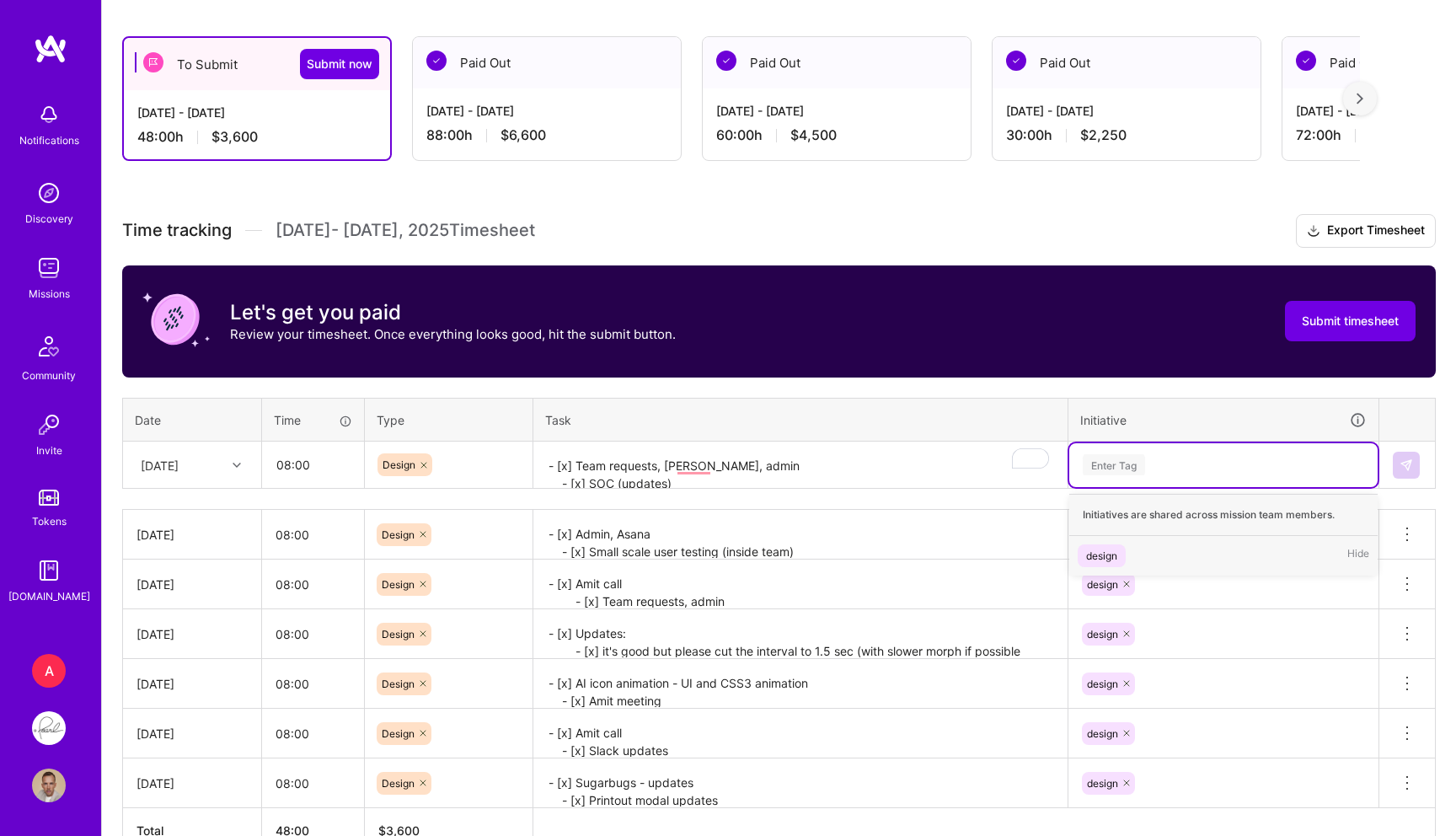
click at [1121, 560] on span "design" at bounding box center [1102, 556] width 48 height 23
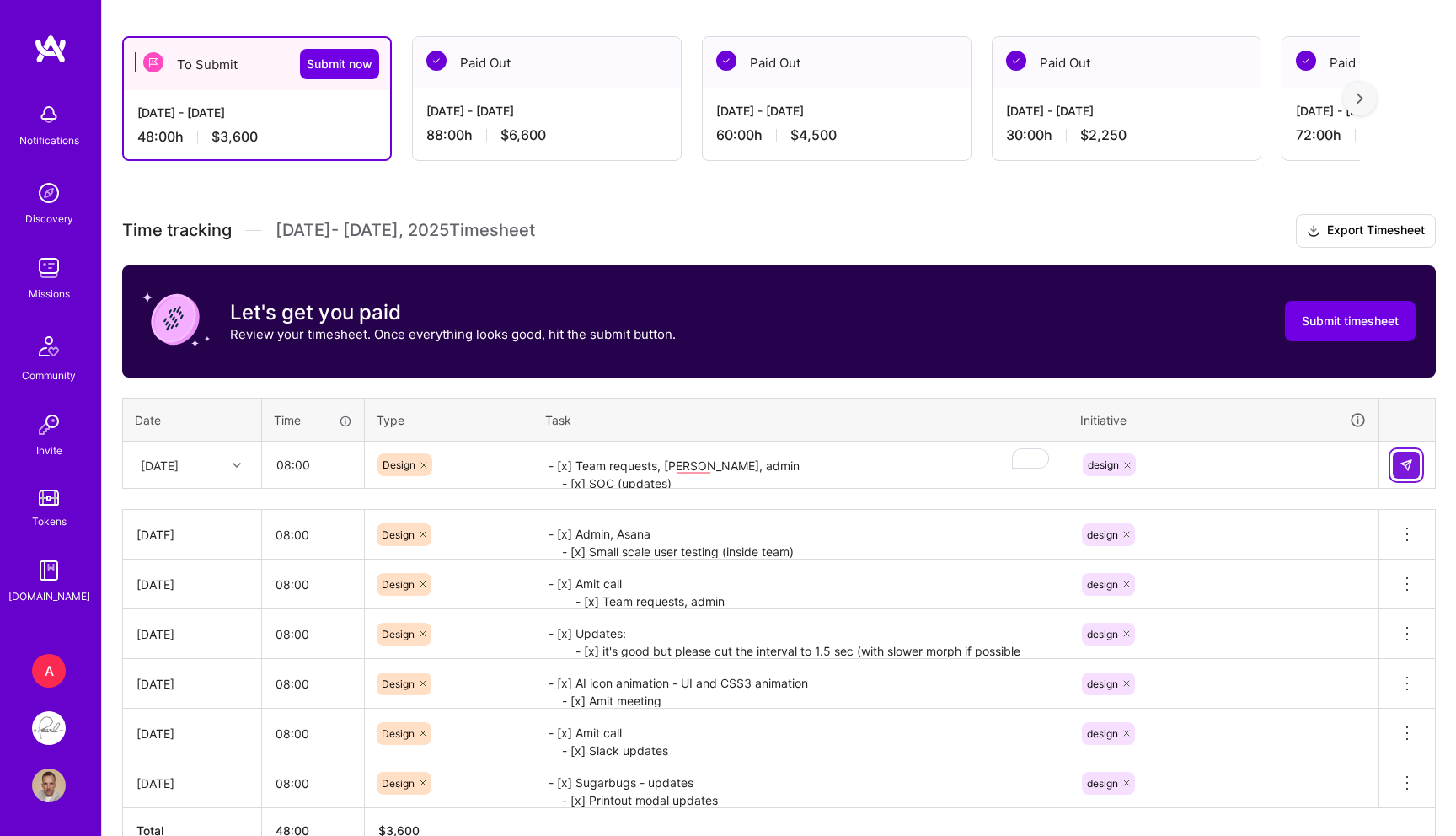
click at [1395, 468] on button at bounding box center [1407, 465] width 27 height 27
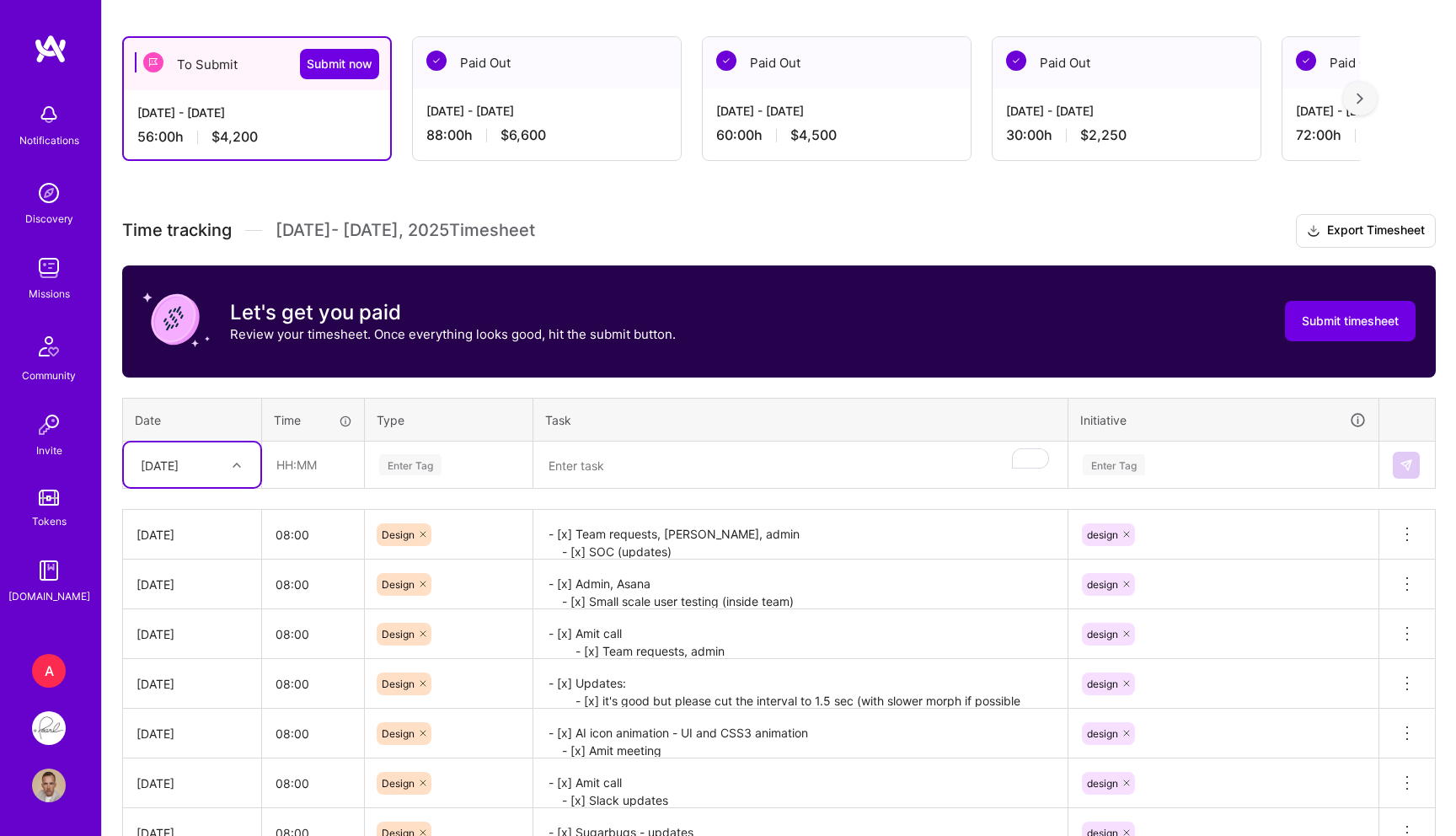
click at [202, 436] on th "Date" at bounding box center [192, 419] width 139 height 43
click at [179, 472] on div "[DATE]" at bounding box center [159, 464] width 38 height 17
click at [189, 701] on div "[DATE]" at bounding box center [191, 701] width 136 height 31
click at [315, 466] on input "text" at bounding box center [313, 464] width 100 height 44
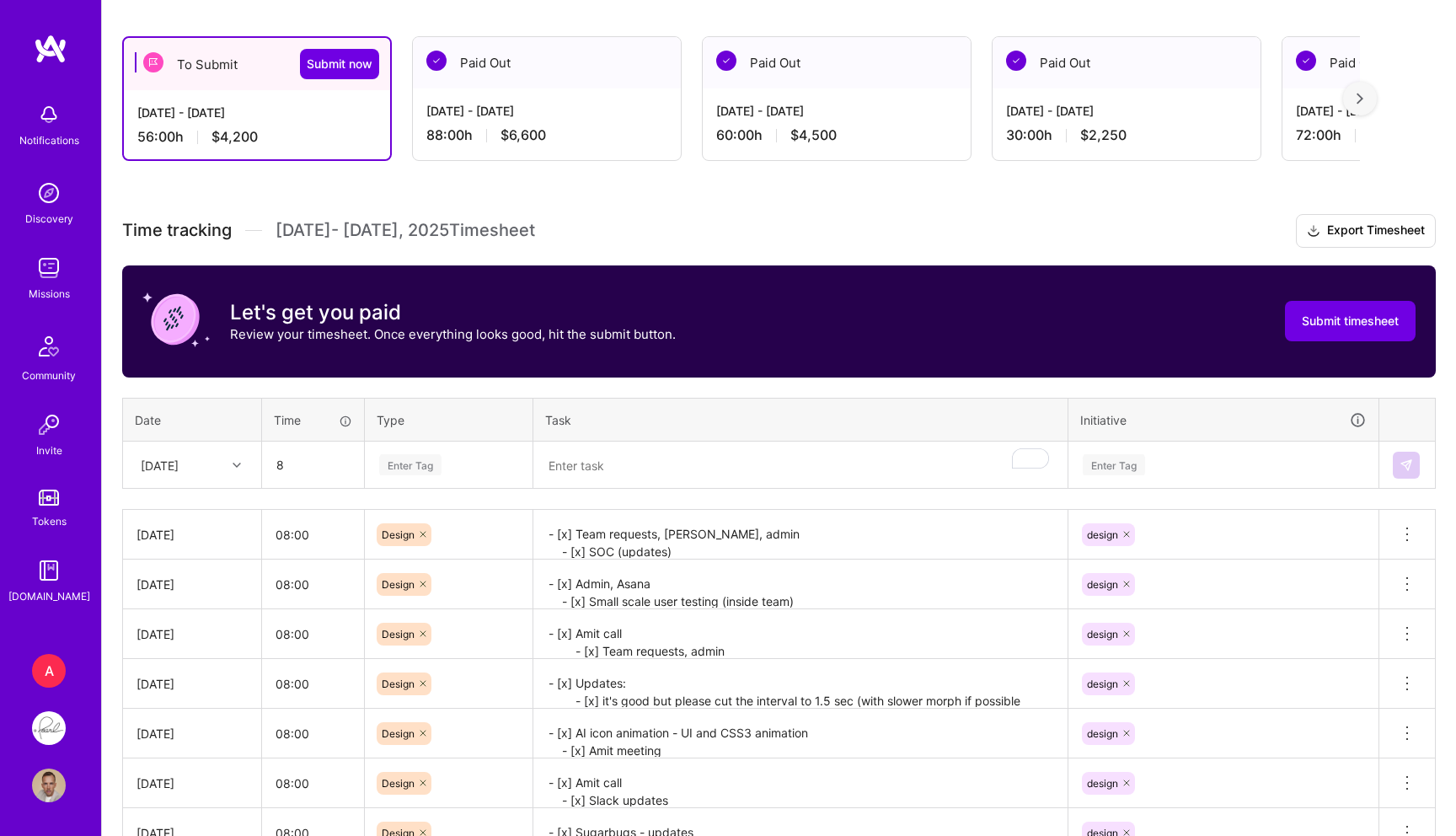
type input "08:00"
click at [439, 466] on div "Enter Tag" at bounding box center [410, 464] width 63 height 26
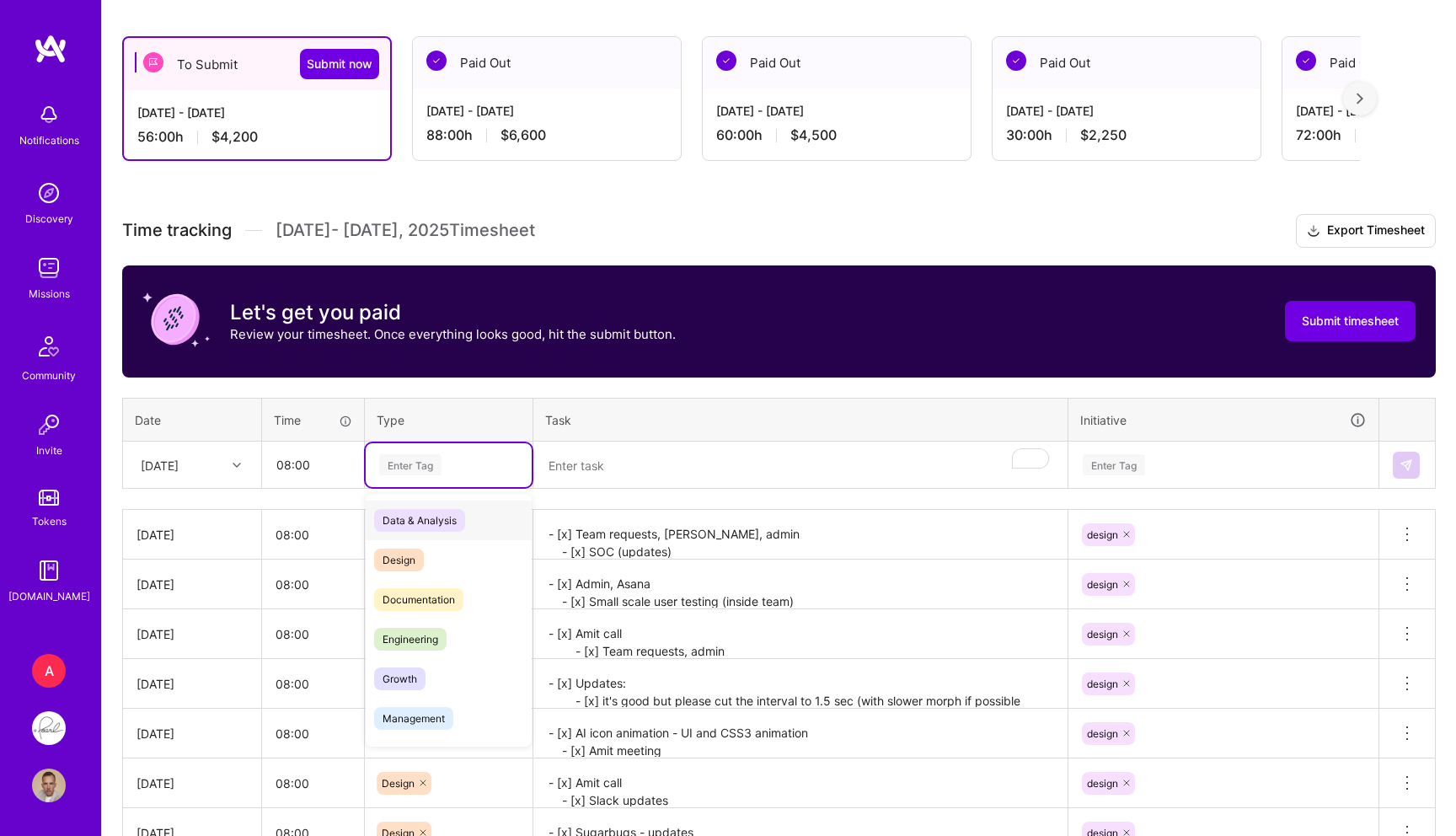
click at [414, 543] on div "Design" at bounding box center [449, 559] width 166 height 40
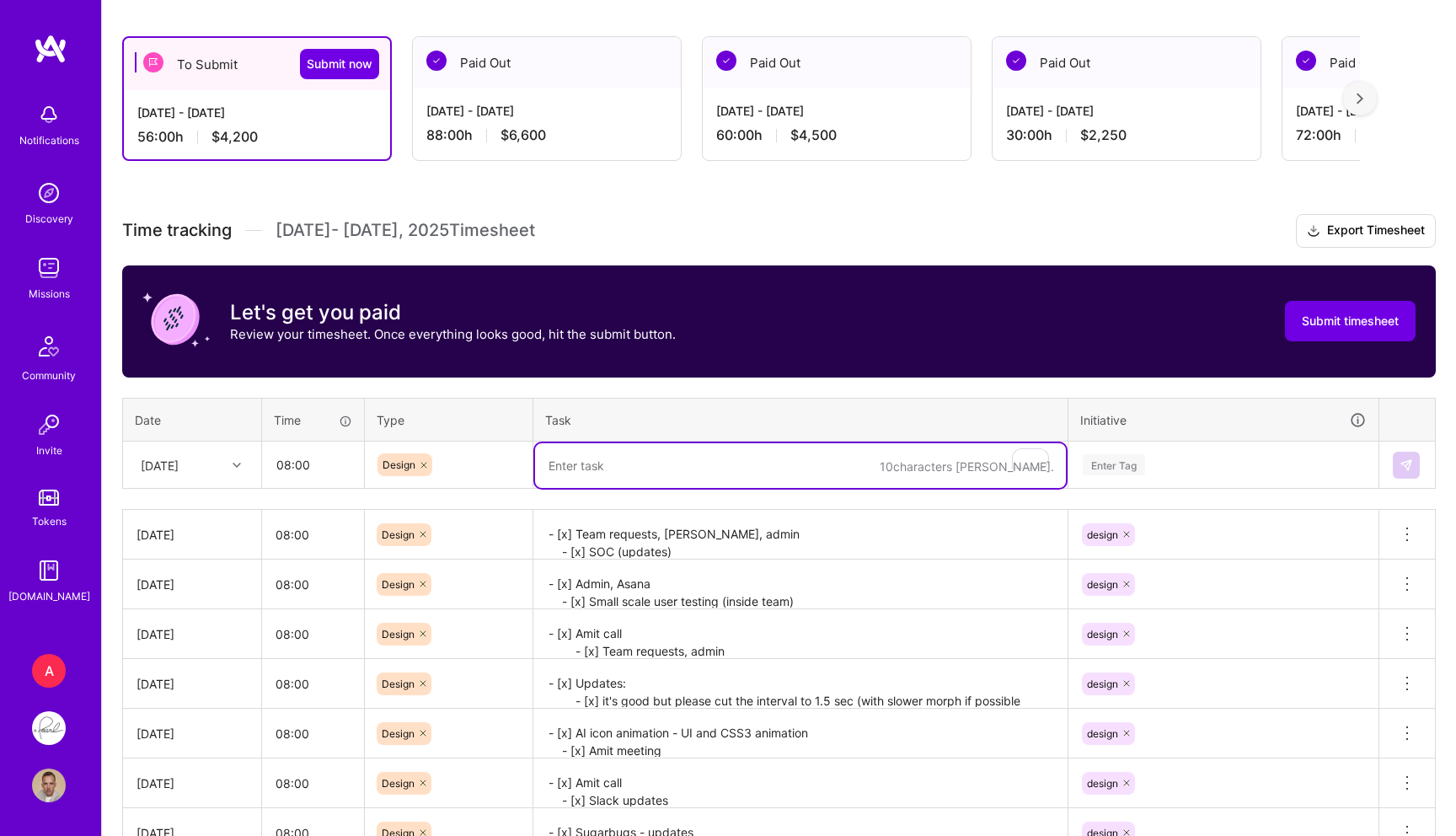
click at [585, 468] on textarea "To enrich screen reader interactions, please activate Accessibility in Grammarl…" at bounding box center [800, 465] width 531 height 44
paste textarea "- [x] Slack, admin - [x] Customize Interface / custom colors - [x] Global toolt…"
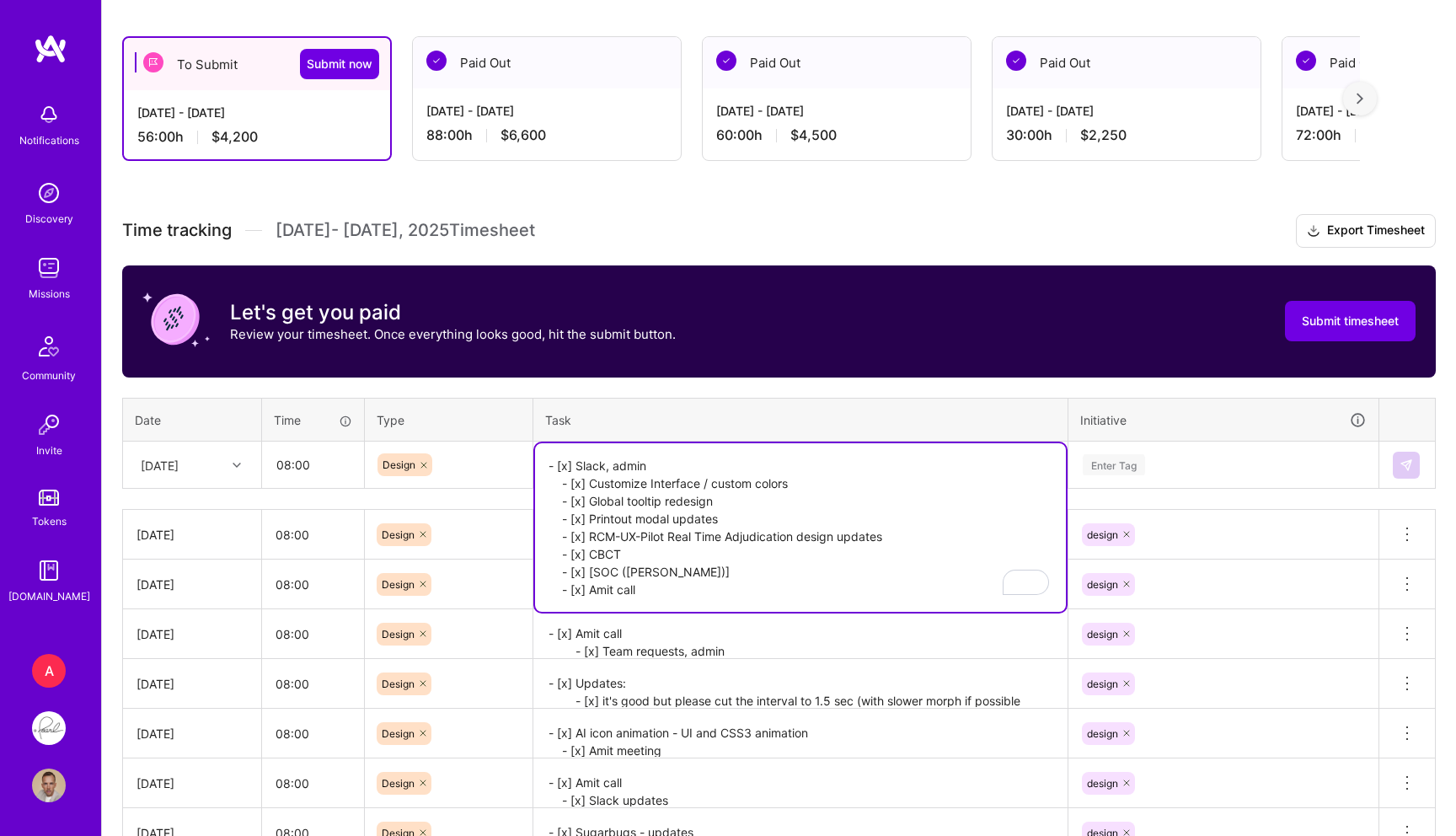
type textarea "- [x] Slack, admin - [x] Customize Interface / custom colors - [x] Global toolt…"
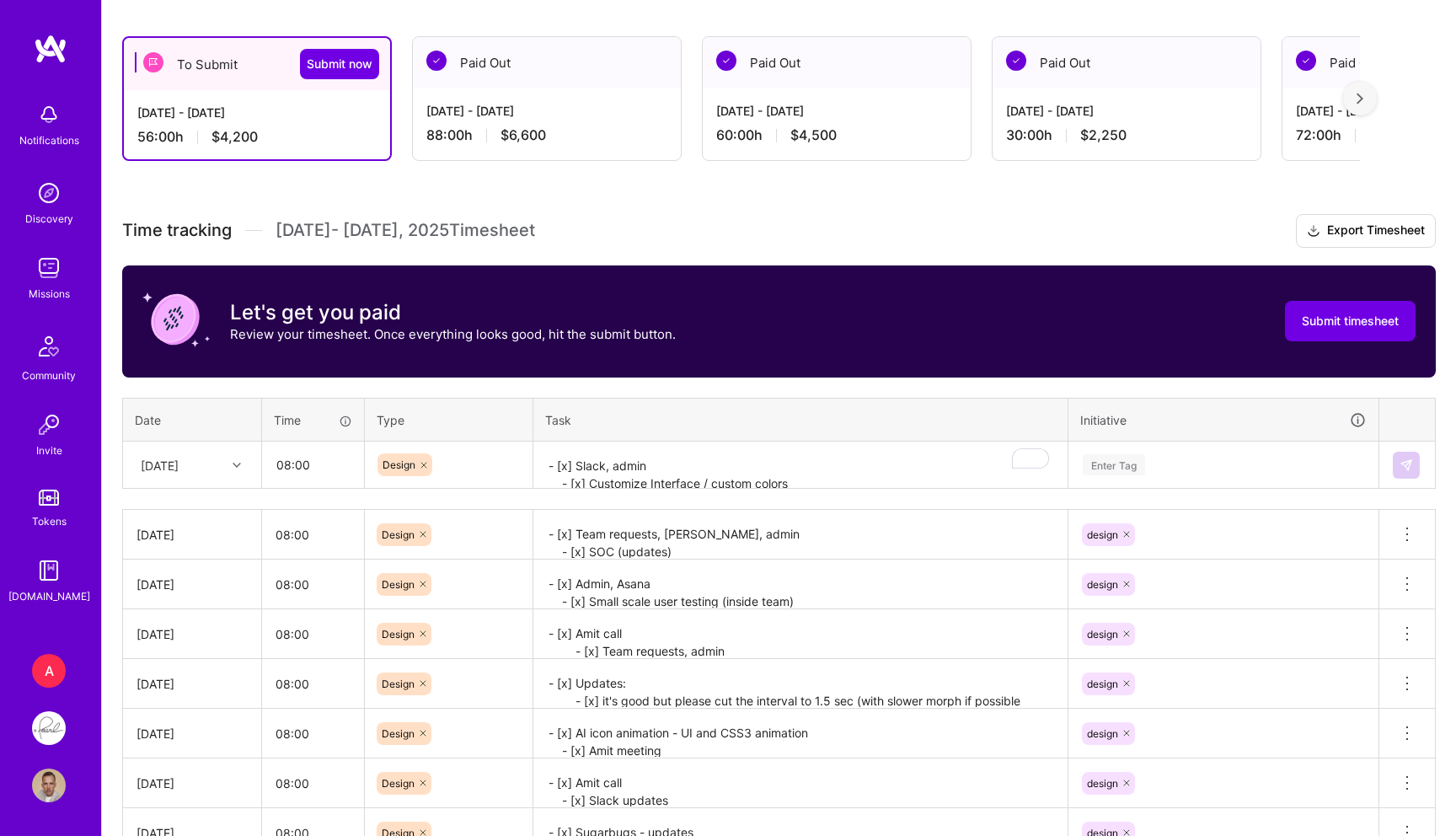
click at [1100, 488] on div "Time tracking Sep 16 - Sep 30 , 2025 Timesheet Export Timesheet Let's get you p…" at bounding box center [779, 559] width 1314 height 689
click at [1156, 480] on div "Enter Tag" at bounding box center [1223, 464] width 308 height 43
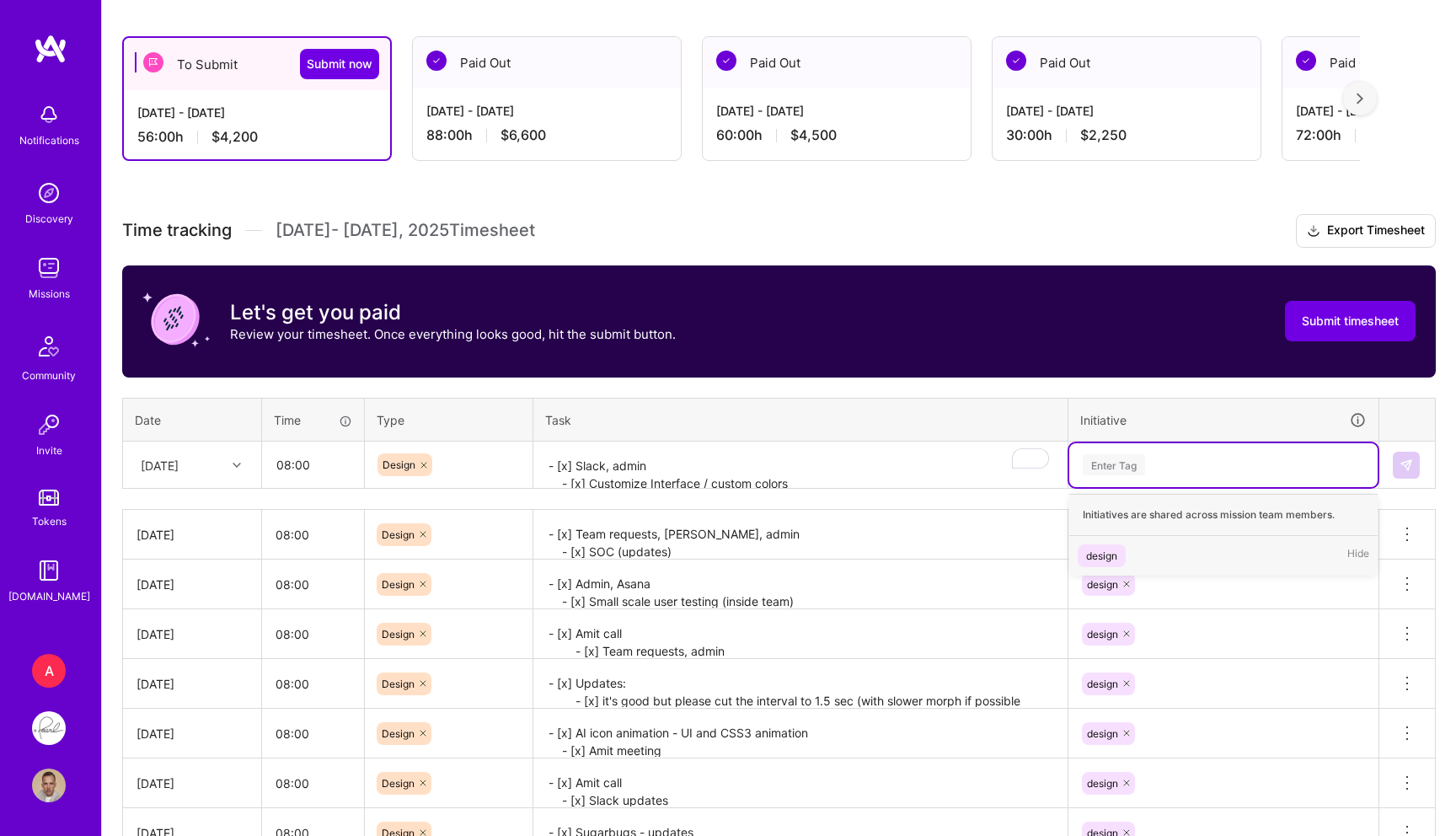
click at [1120, 559] on span "design" at bounding box center [1102, 556] width 48 height 23
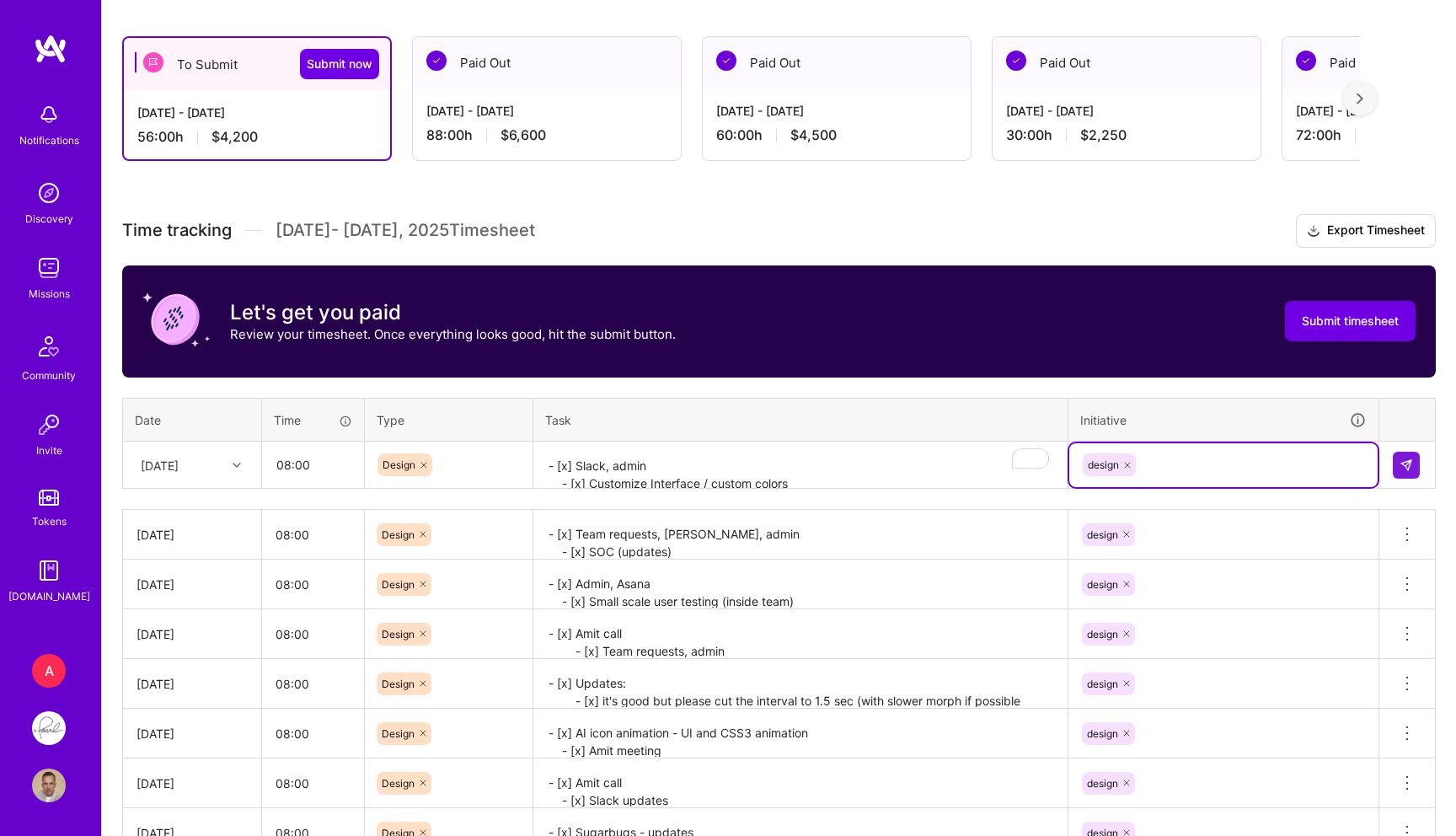
click at [1387, 466] on td at bounding box center [1408, 464] width 56 height 47
click at [1399, 467] on button at bounding box center [1407, 465] width 27 height 27
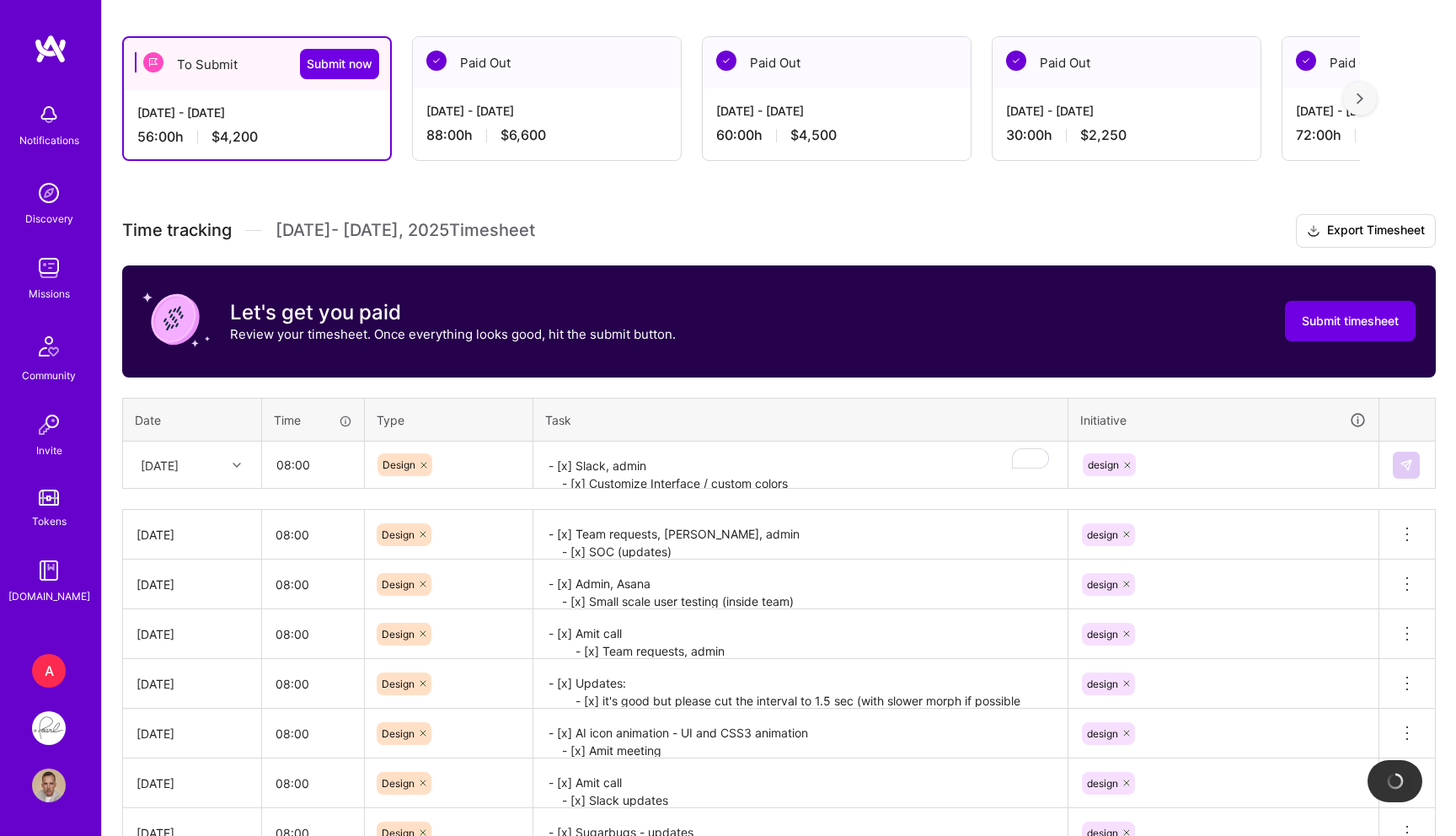
scroll to position [228, 0]
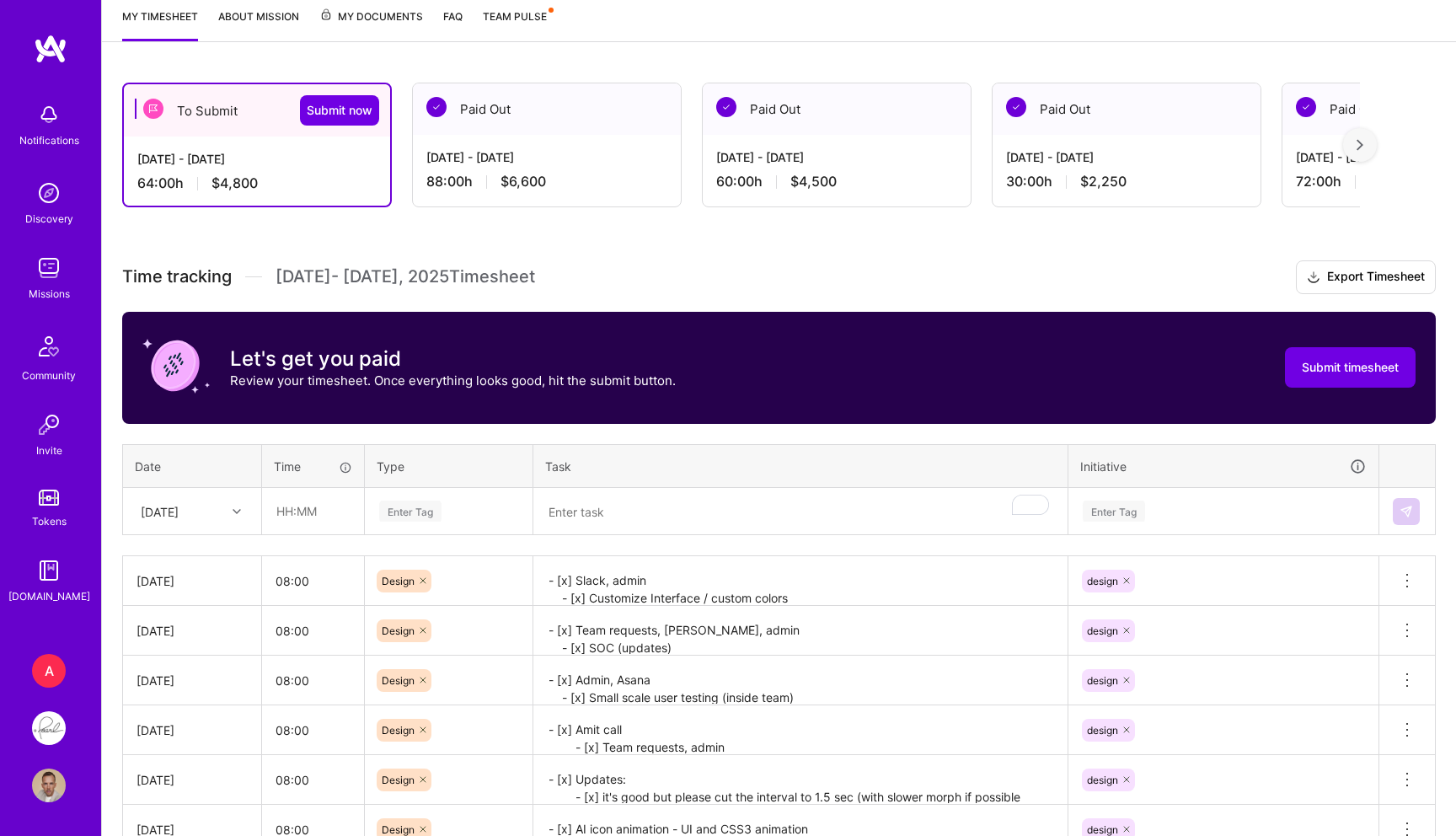
click at [179, 504] on div "[DATE]" at bounding box center [159, 511] width 38 height 17
click at [186, 676] on div "[DATE]" at bounding box center [191, 684] width 136 height 31
click at [326, 505] on input "text" at bounding box center [313, 511] width 100 height 44
type input "08:00"
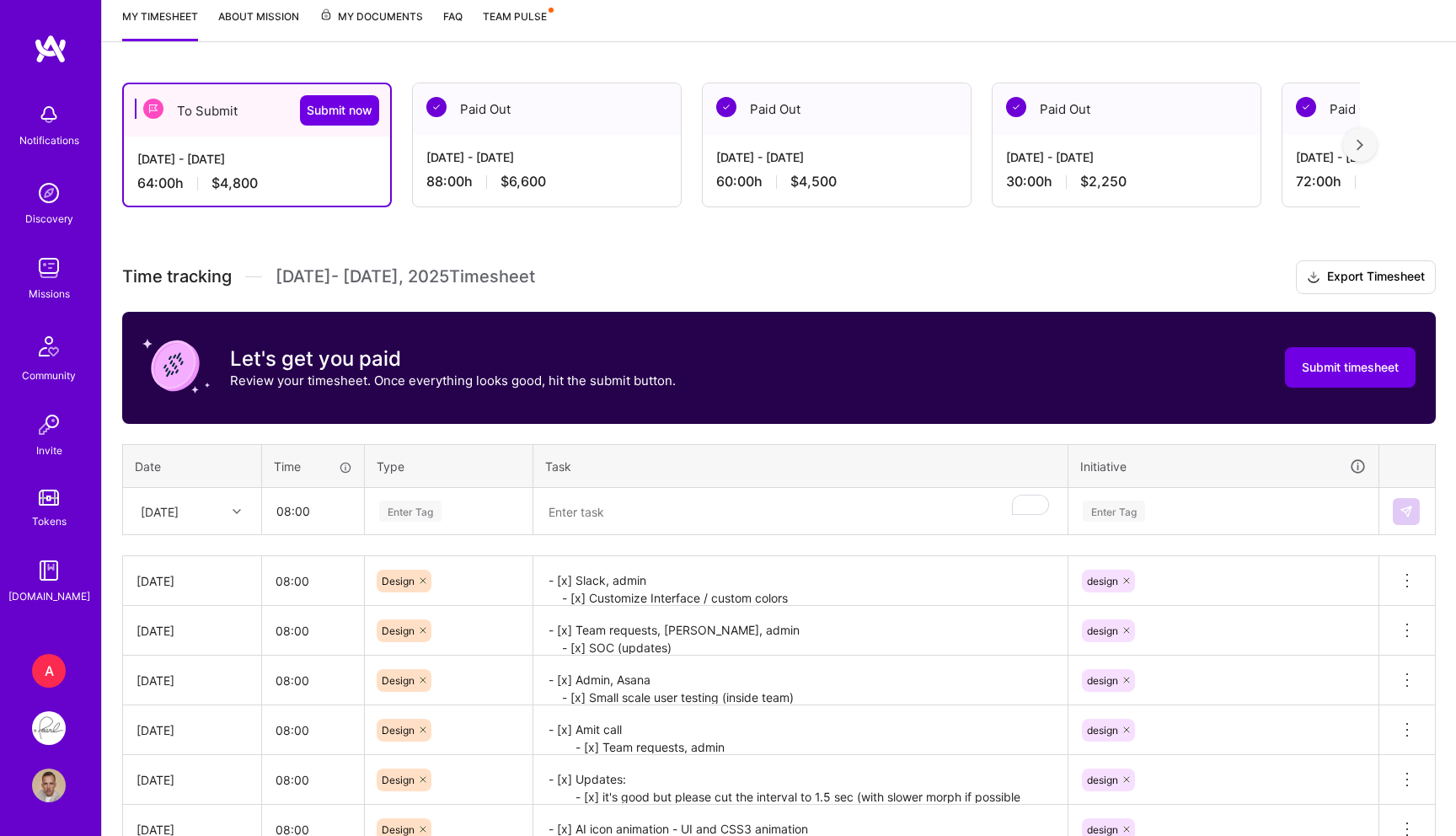
click at [420, 515] on div "Enter Tag" at bounding box center [410, 511] width 63 height 26
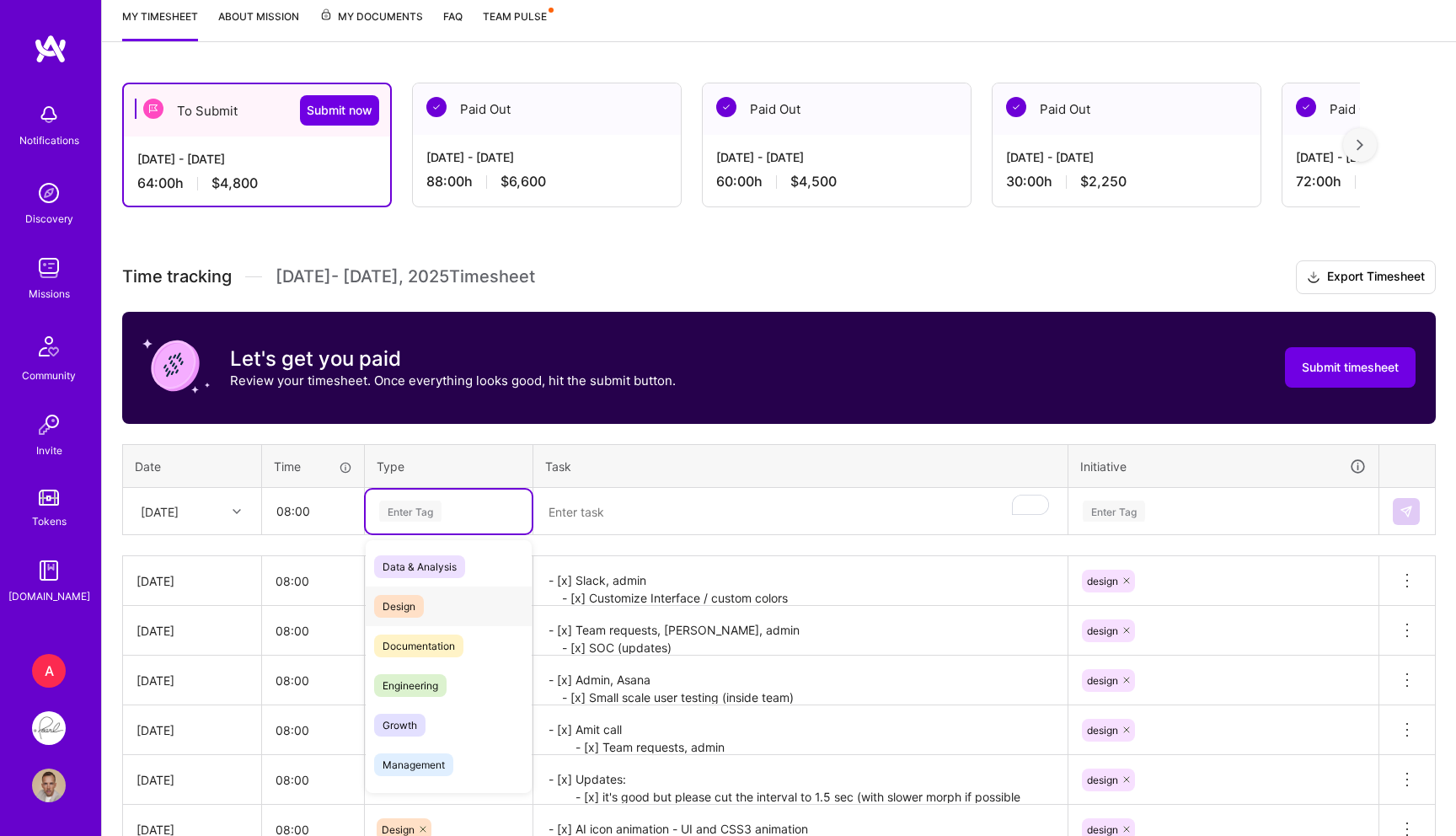
click at [401, 607] on span "Design" at bounding box center [398, 606] width 49 height 23
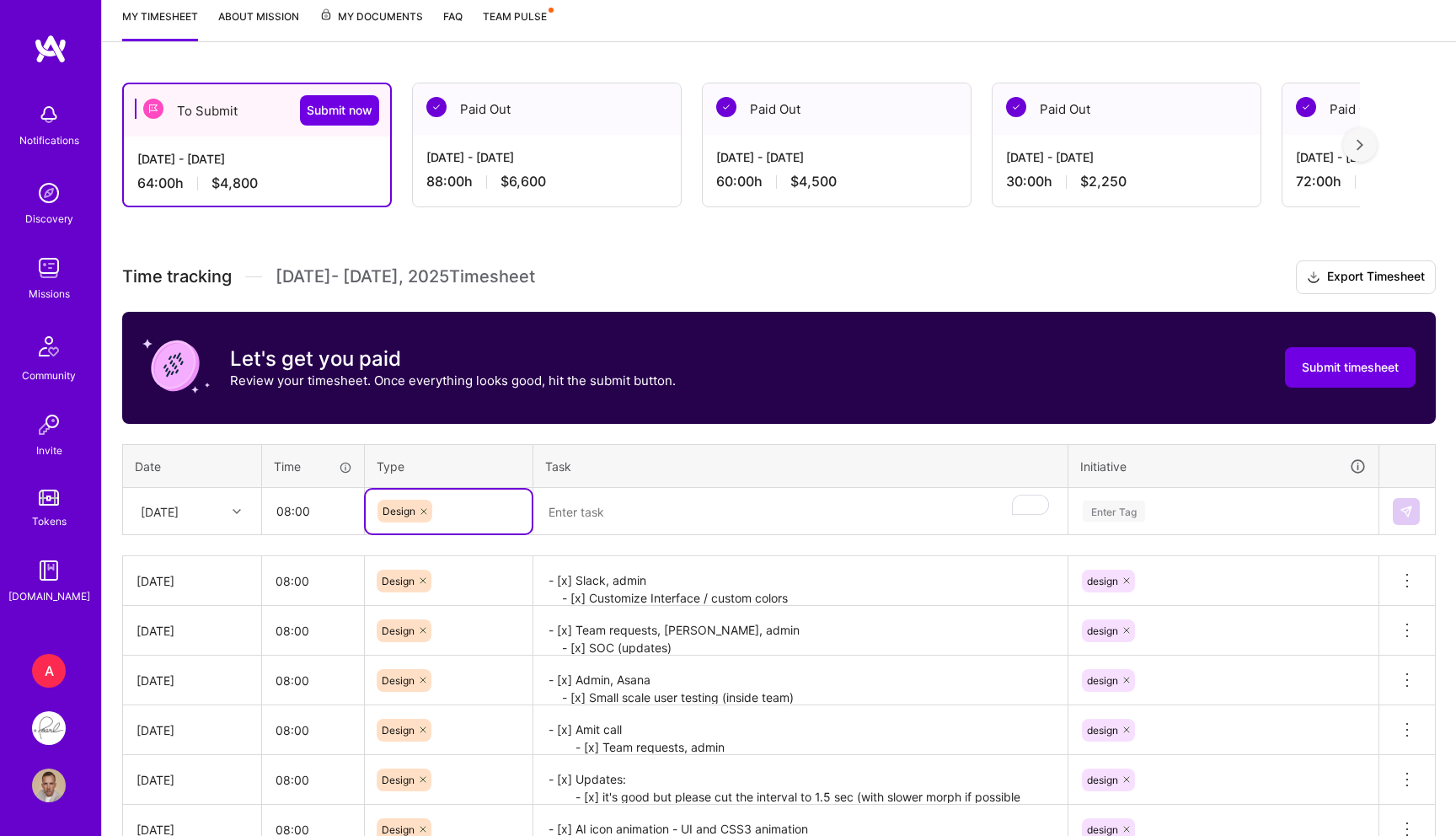
click at [625, 529] on textarea "To enrich screen reader interactions, please activate Accessibility in Grammarl…" at bounding box center [800, 512] width 531 height 44
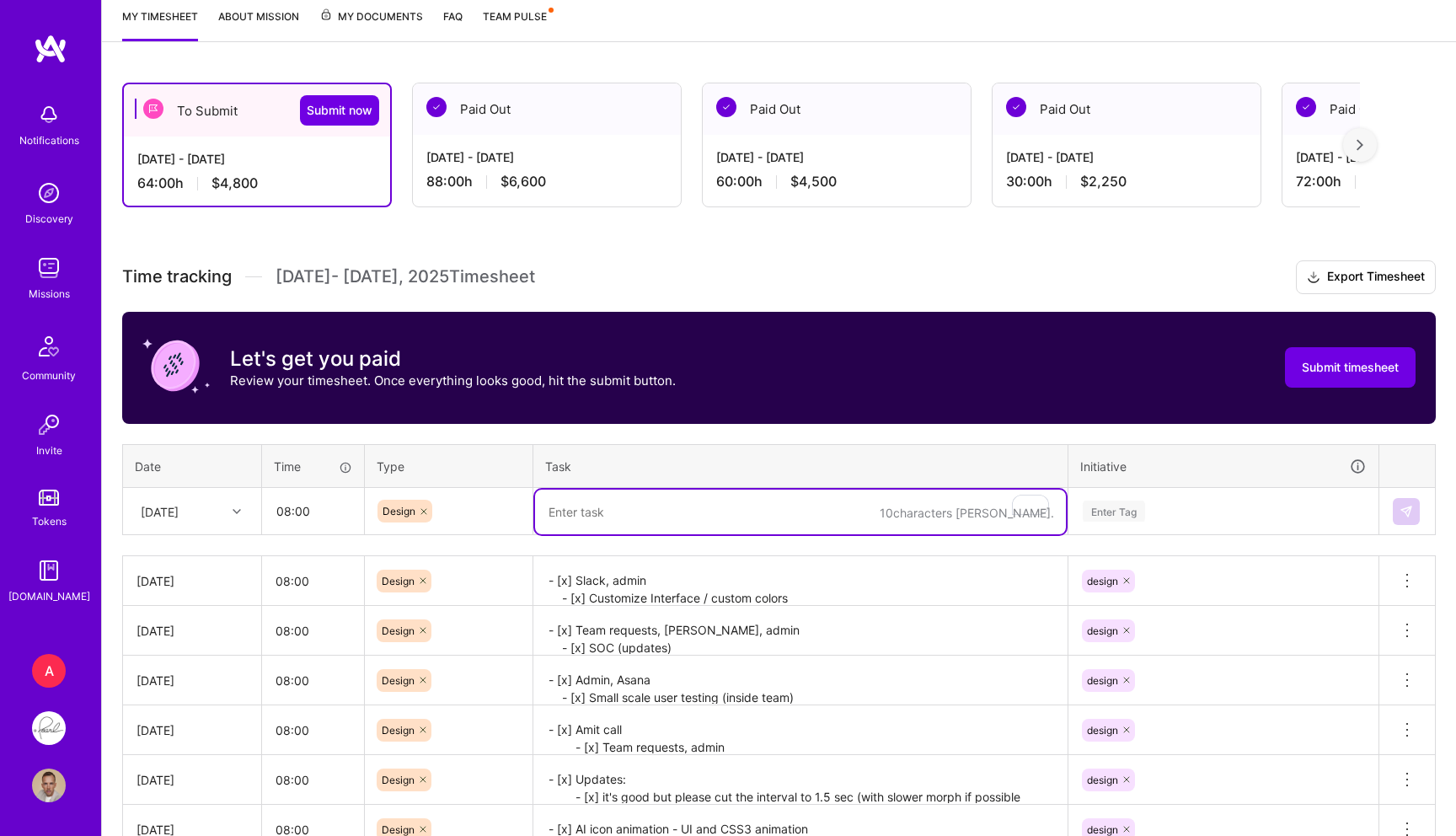
paste textarea "- [x] CBCT, prototyping - [x] Tooth parts color change + pathology saturation -…"
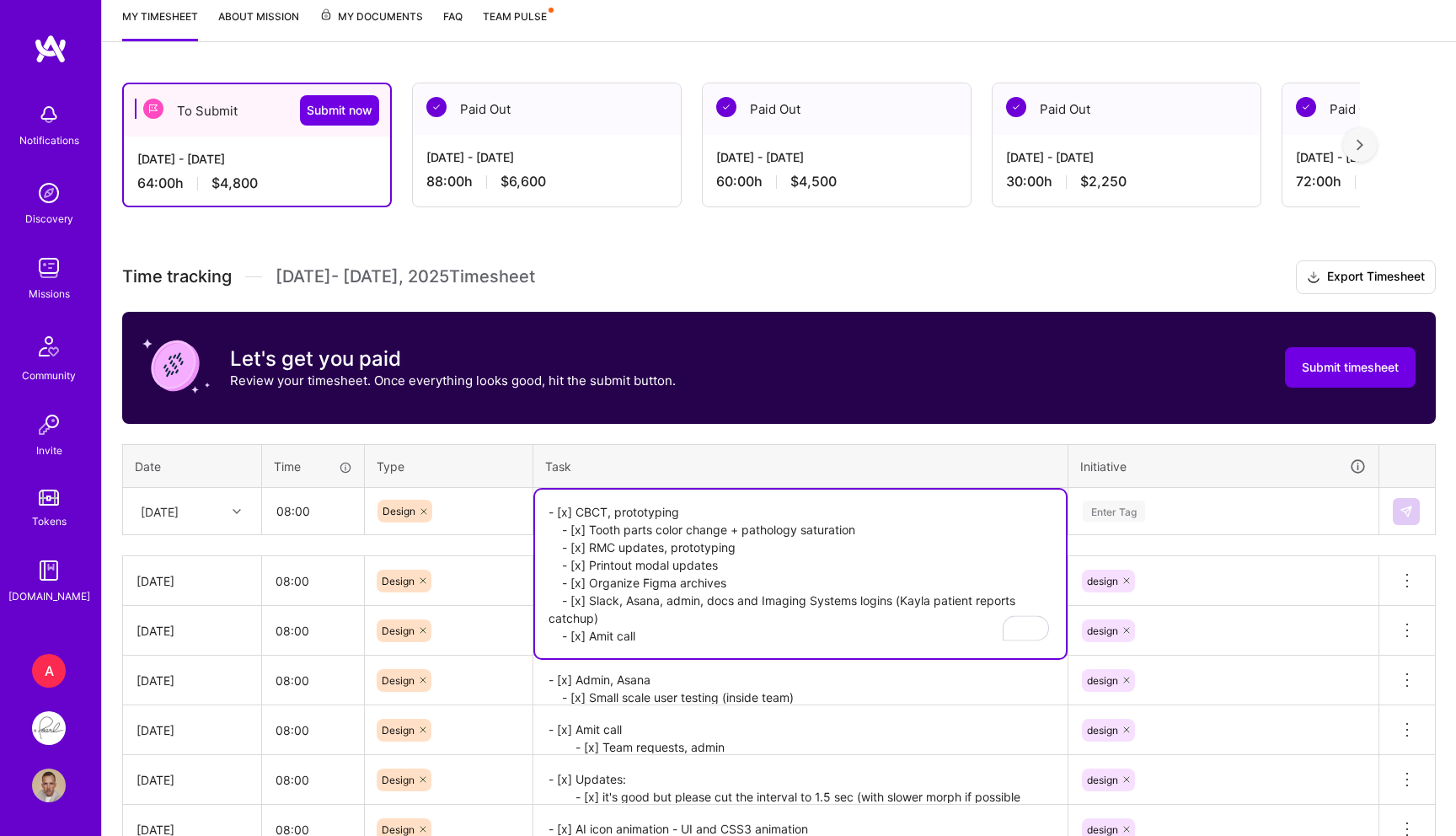
type textarea "- [x] CBCT, prototyping - [x] Tooth parts color change + pathology saturation -…"
click at [1090, 517] on div "Enter Tag" at bounding box center [1113, 511] width 63 height 26
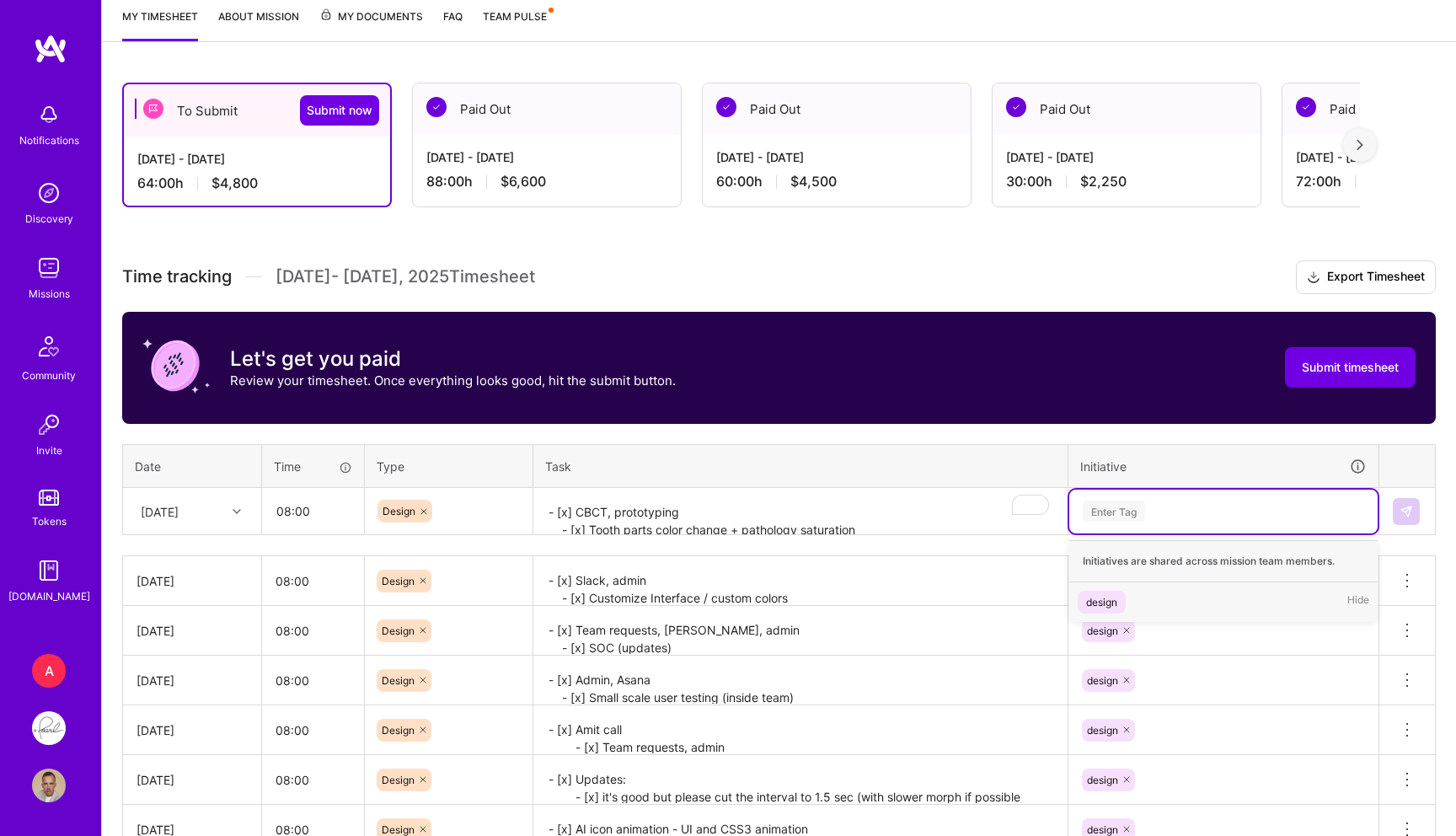
click at [1103, 604] on div "design" at bounding box center [1102, 601] width 31 height 17
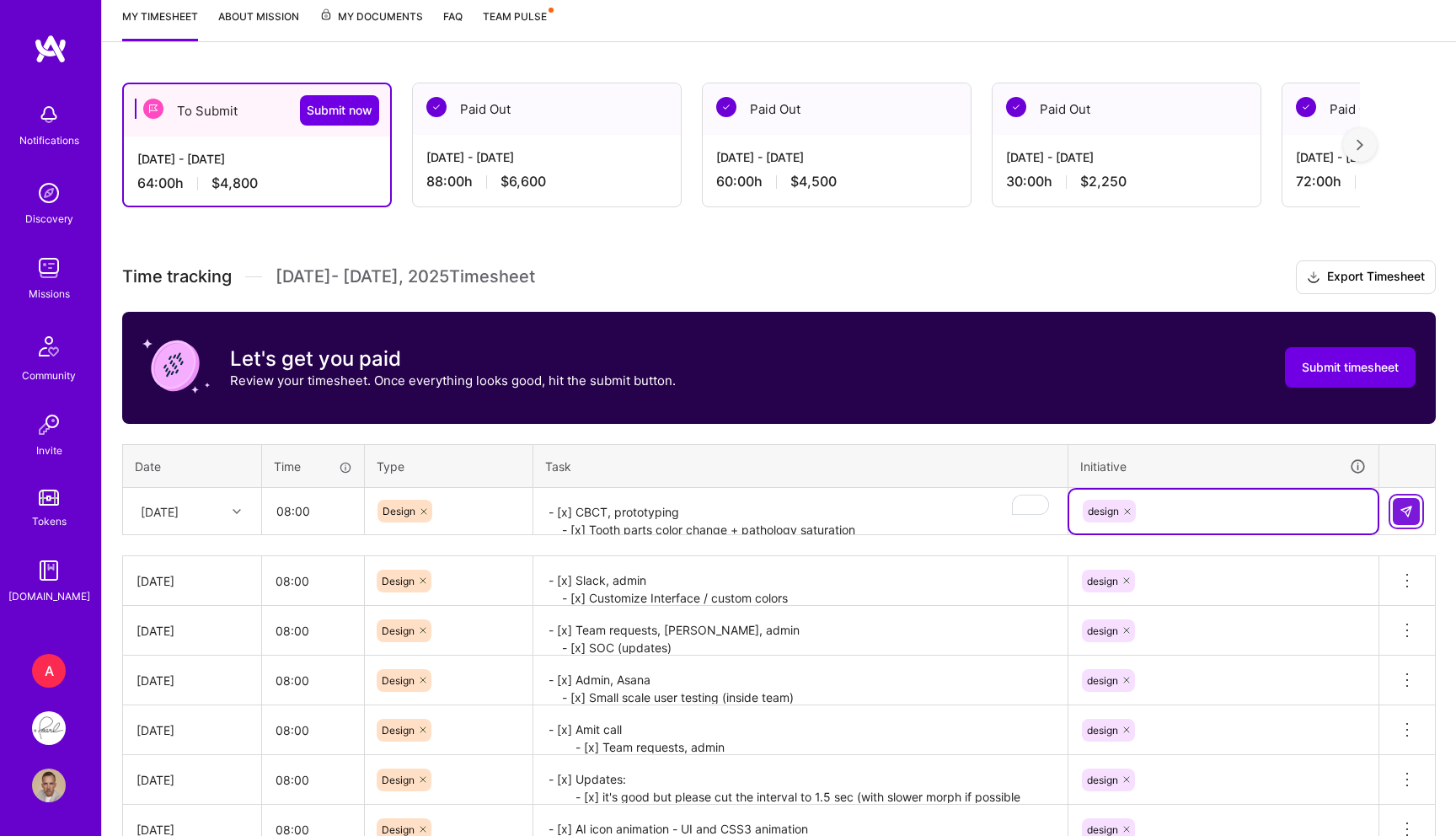
click at [1406, 501] on button at bounding box center [1407, 512] width 27 height 27
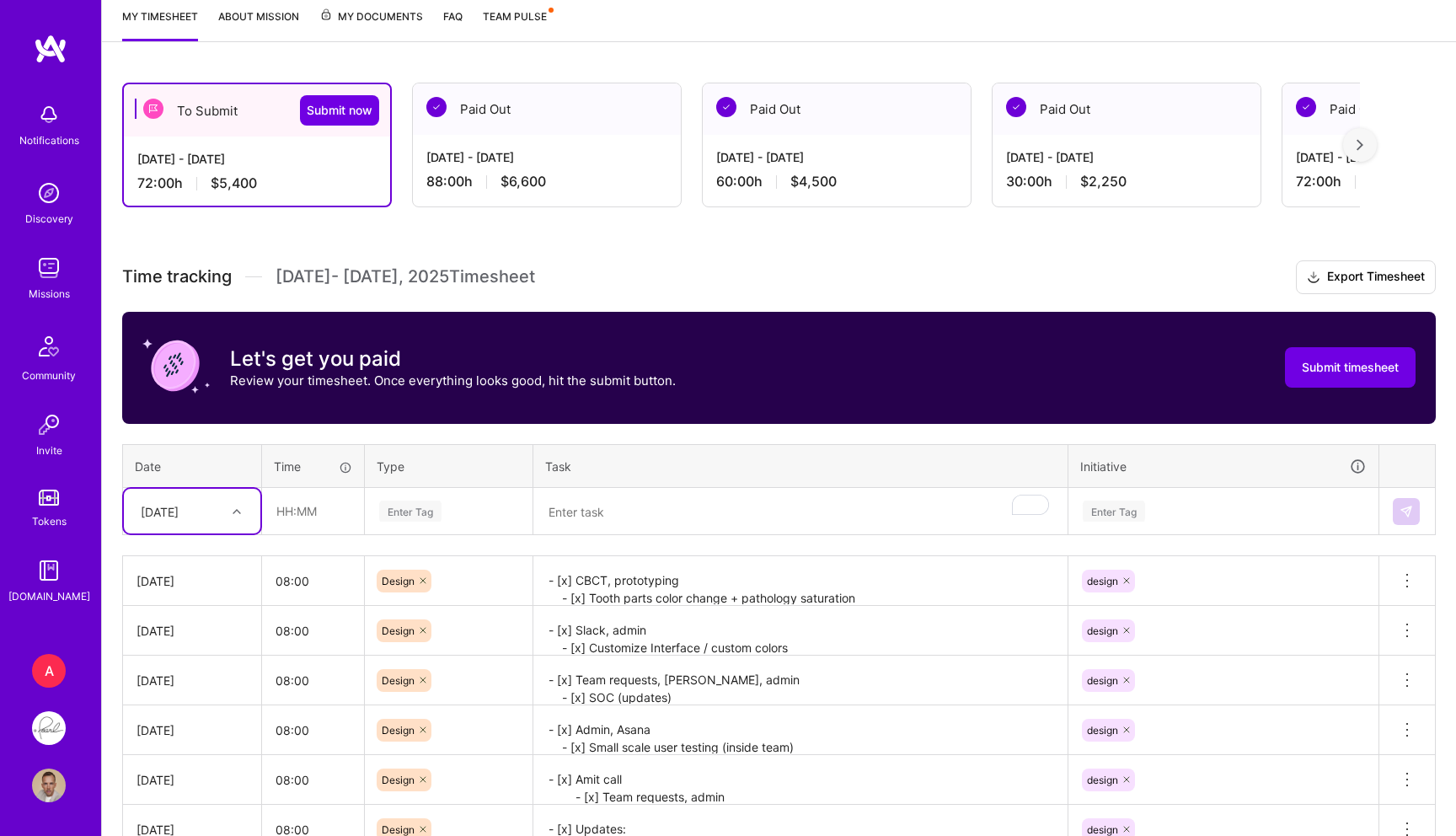
click at [194, 491] on div "[DATE]" at bounding box center [191, 511] width 136 height 44
click at [182, 741] on div "[DATE]" at bounding box center [191, 742] width 136 height 31
click at [139, 507] on div "[DATE]" at bounding box center [179, 511] width 94 height 28
click at [289, 499] on input "text" at bounding box center [313, 511] width 100 height 44
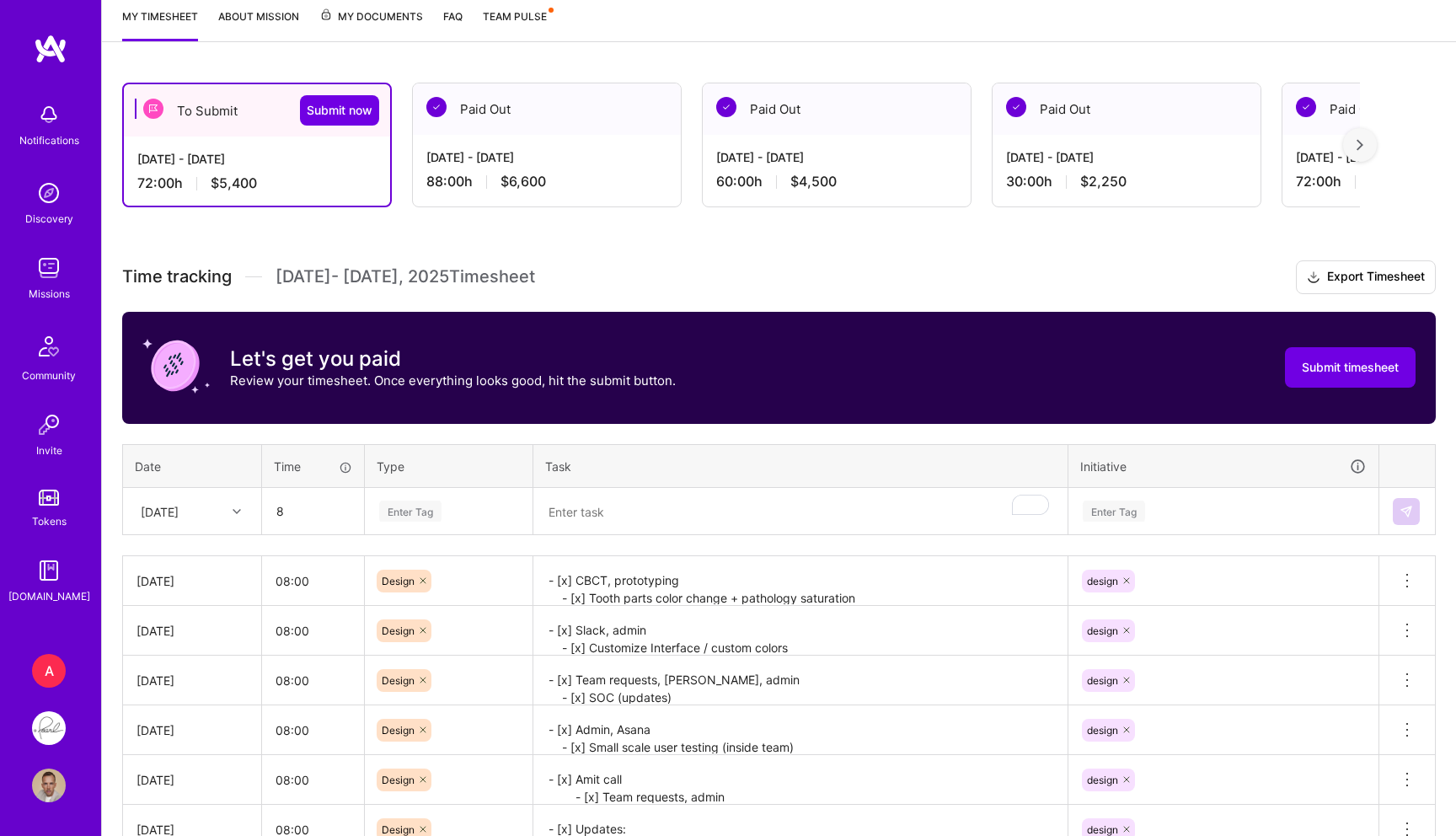
type input "08:00"
click at [367, 526] on div "Enter Tag" at bounding box center [449, 511] width 166 height 43
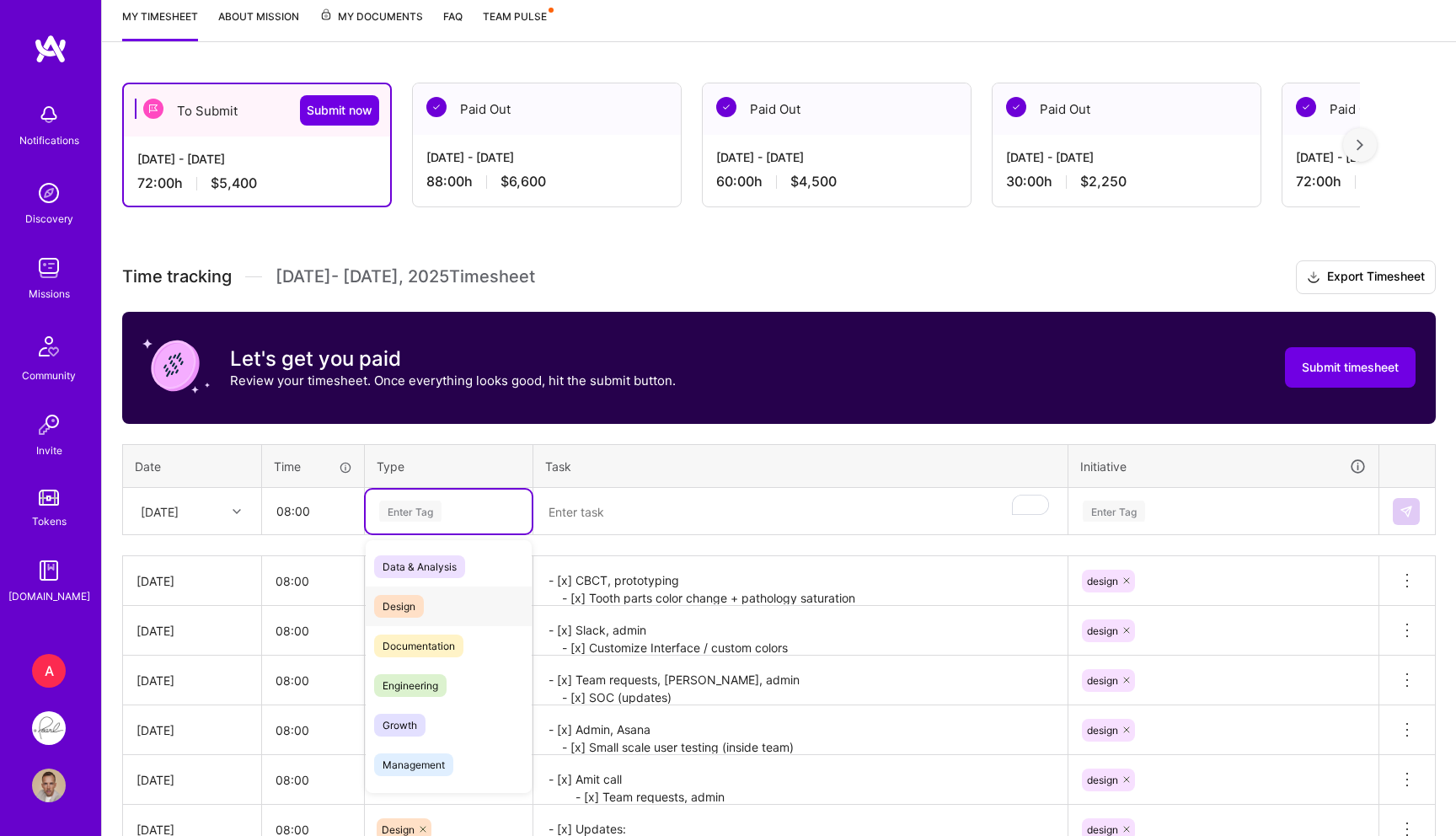
click at [401, 599] on span "Design" at bounding box center [398, 606] width 49 height 23
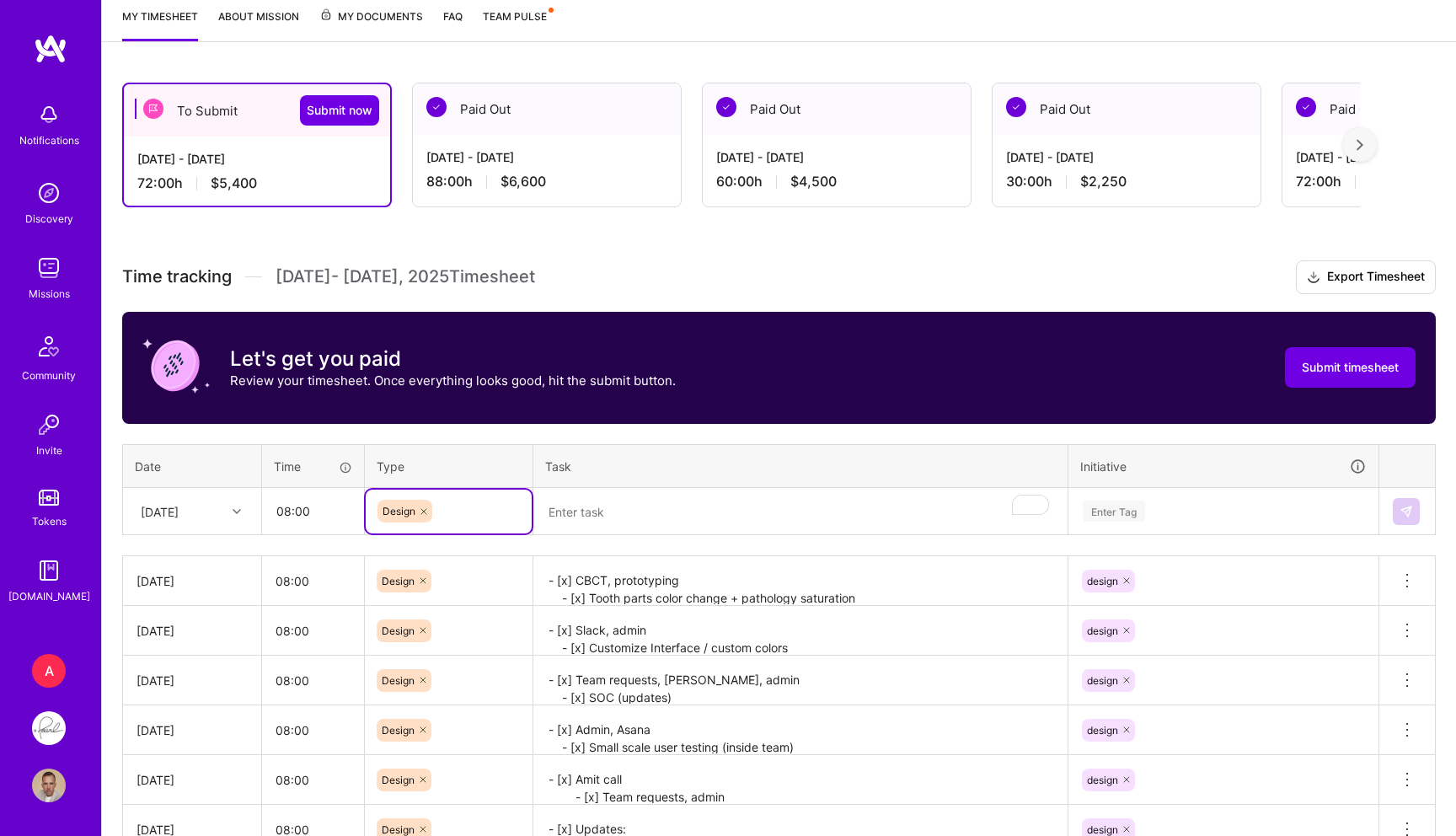
click at [613, 516] on textarea "To enrich screen reader interactions, please activate Accessibility in Grammarl…" at bounding box center [800, 512] width 531 height 44
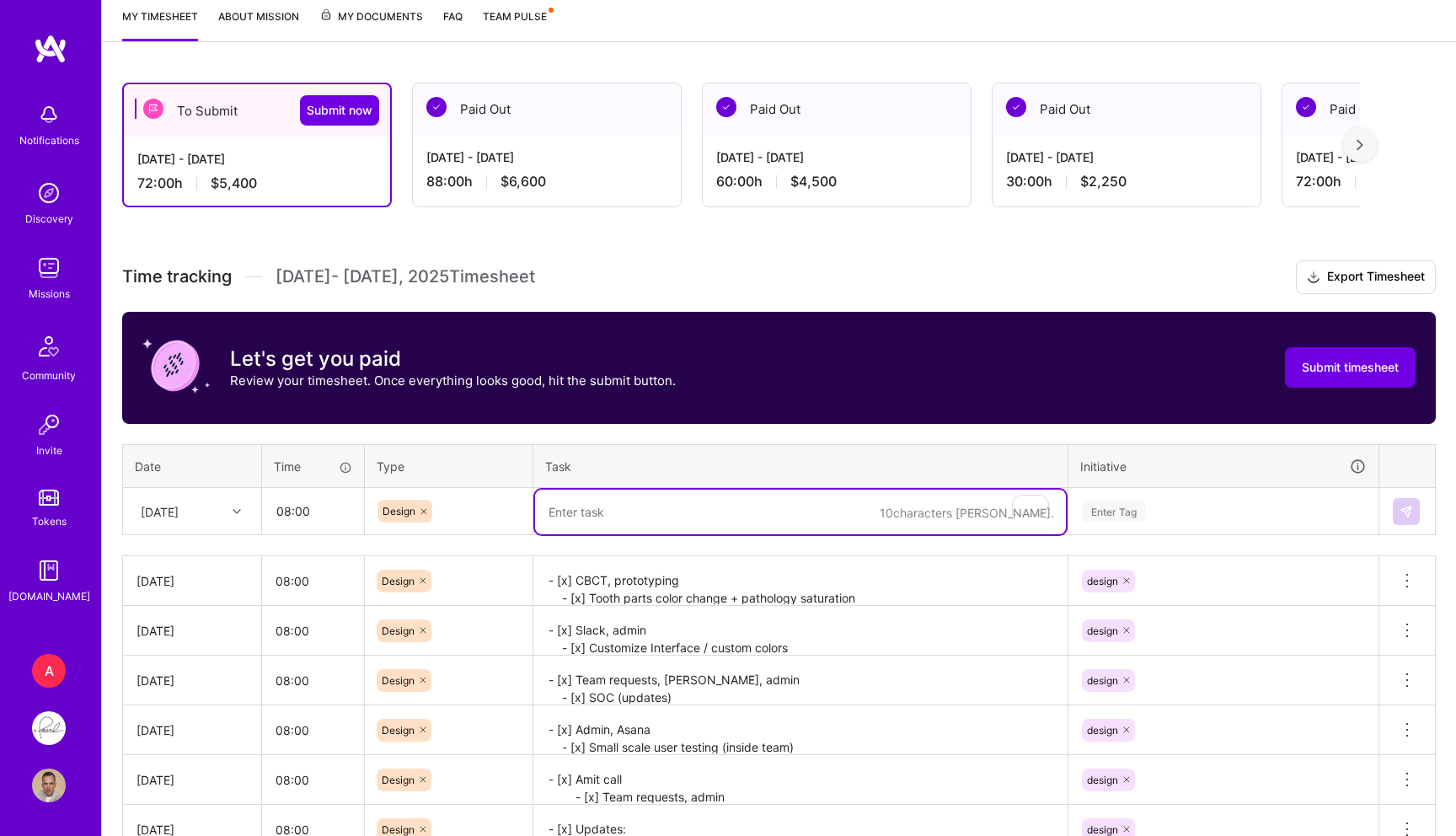
paste textarea "- [x] Kayla call (printout pdf call) - [x] Slack - [x] Precheck use cases - [x]…"
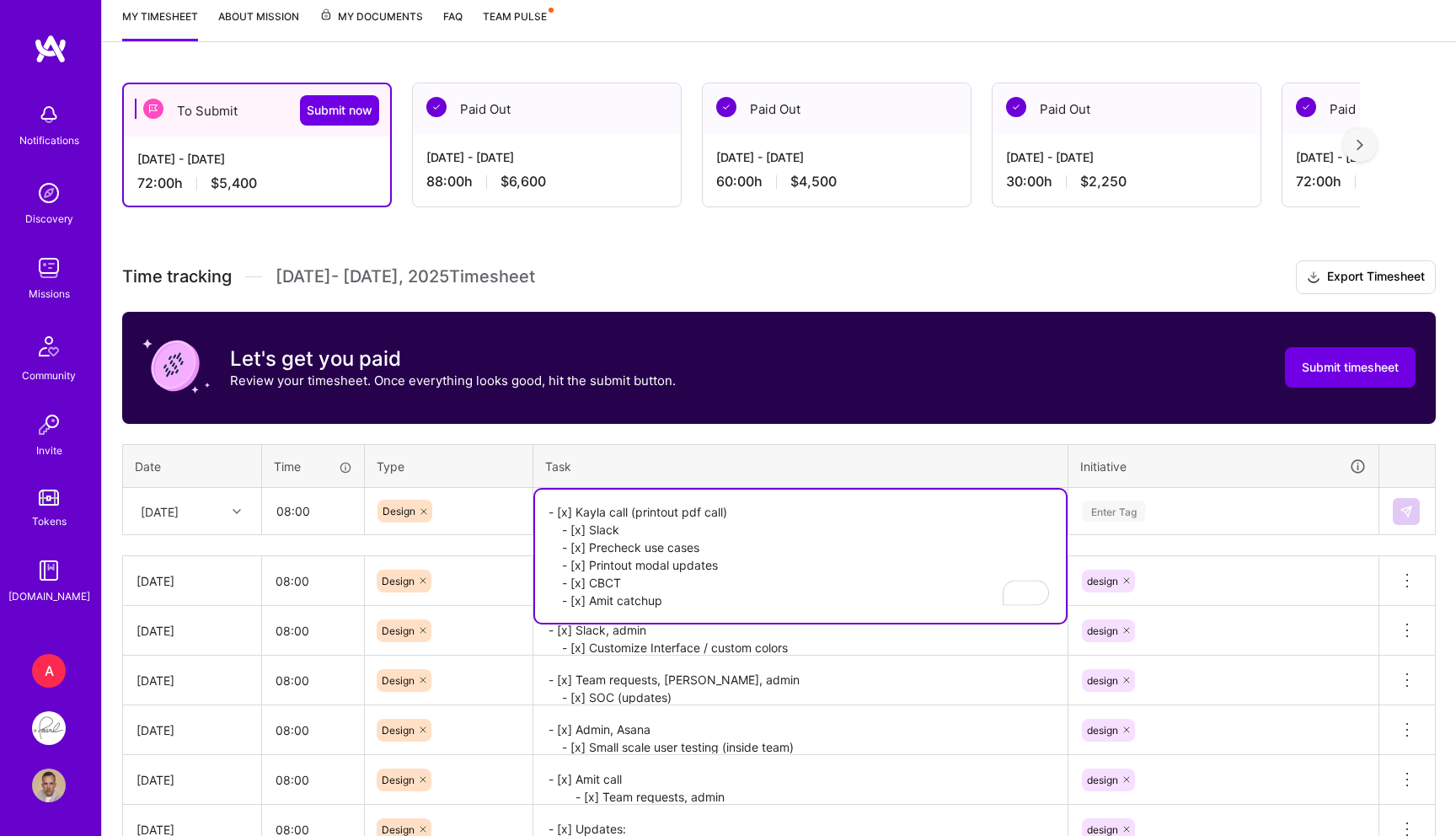
type textarea "- [x] Kayla call (printout pdf call) - [x] Slack - [x] Precheck use cases - [x]…"
click at [1125, 519] on div "Enter Tag" at bounding box center [1113, 511] width 63 height 26
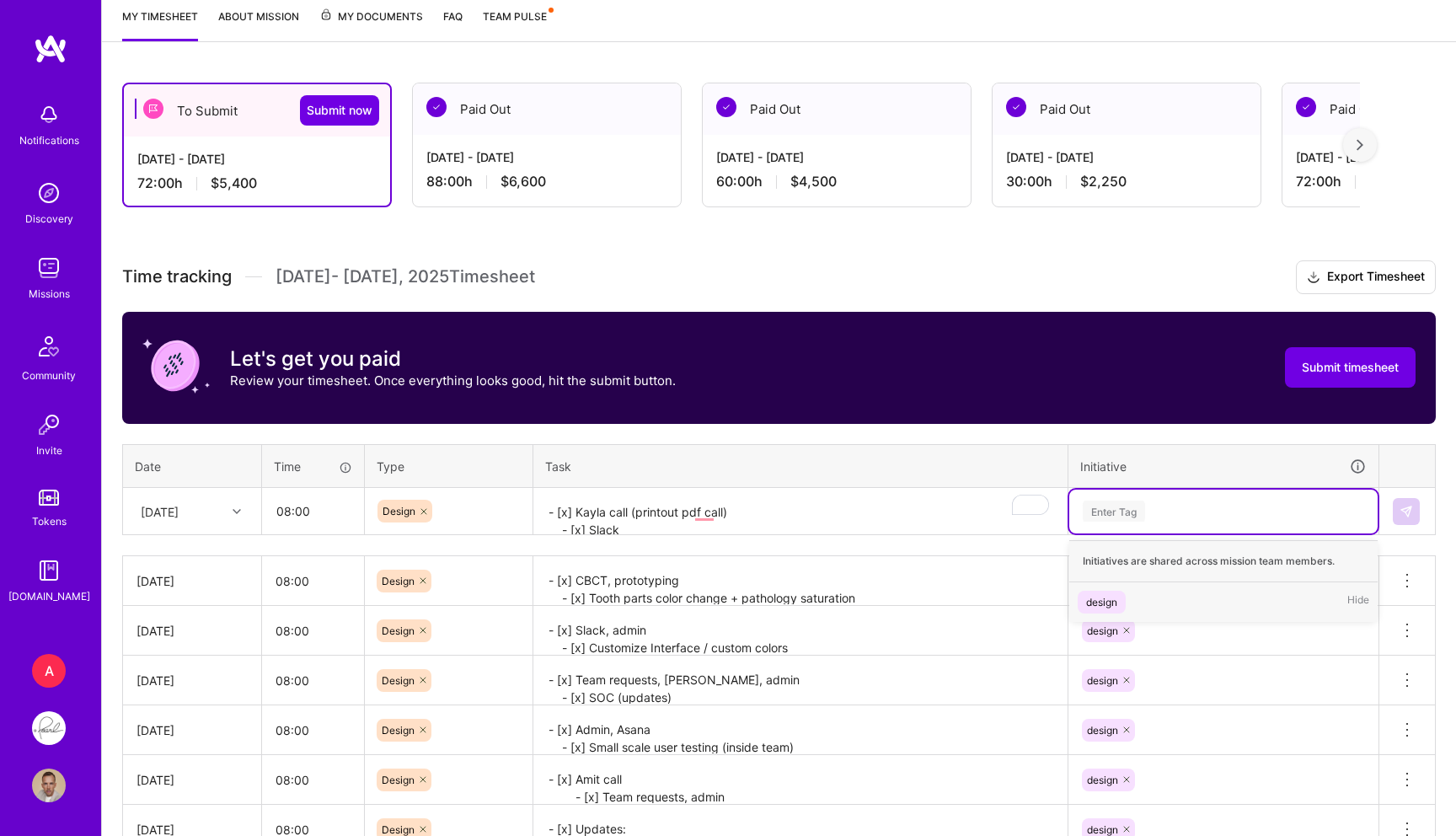
click at [1116, 584] on div "design Hide" at bounding box center [1223, 601] width 308 height 40
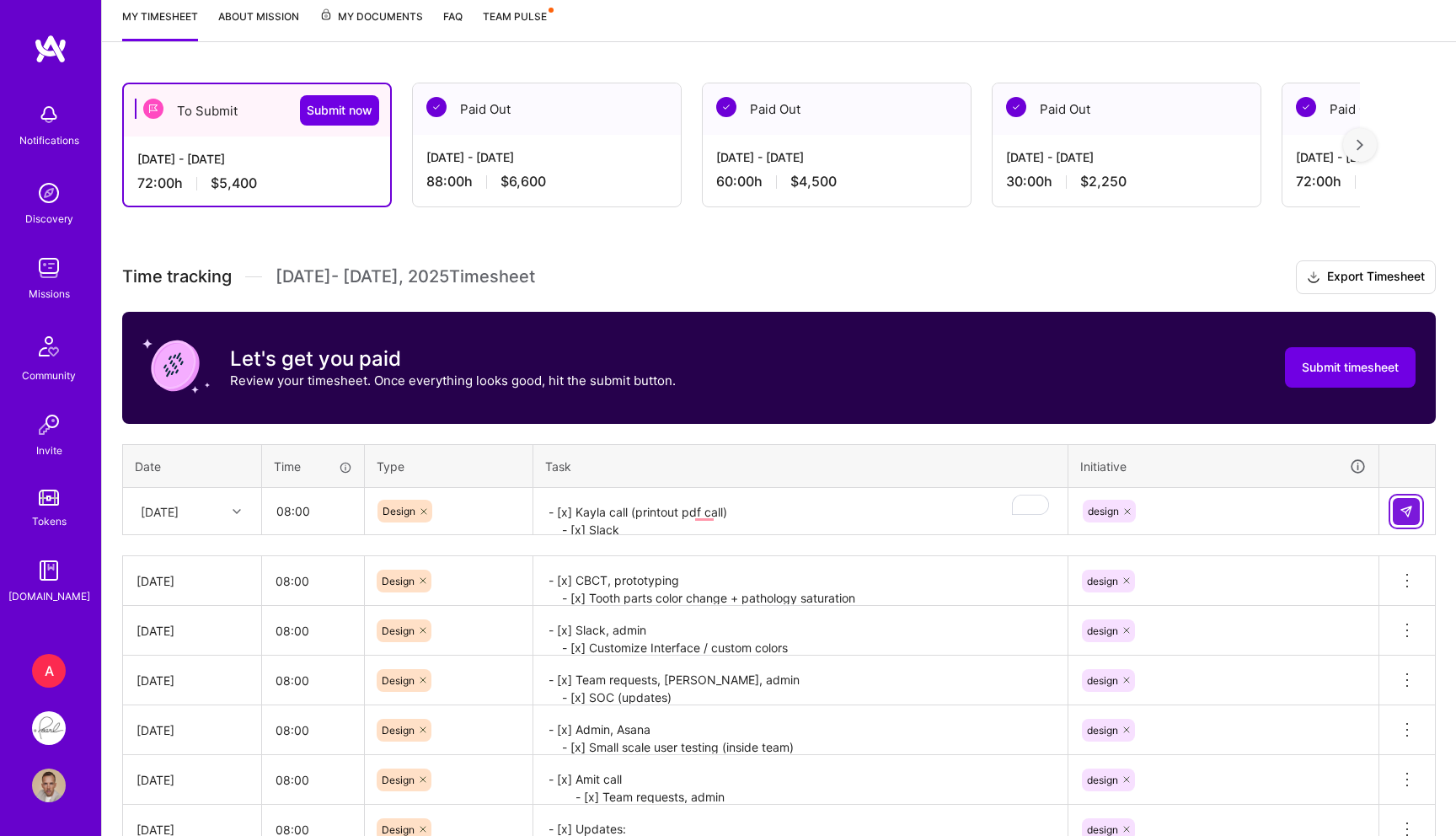
click at [1395, 505] on button at bounding box center [1407, 512] width 27 height 27
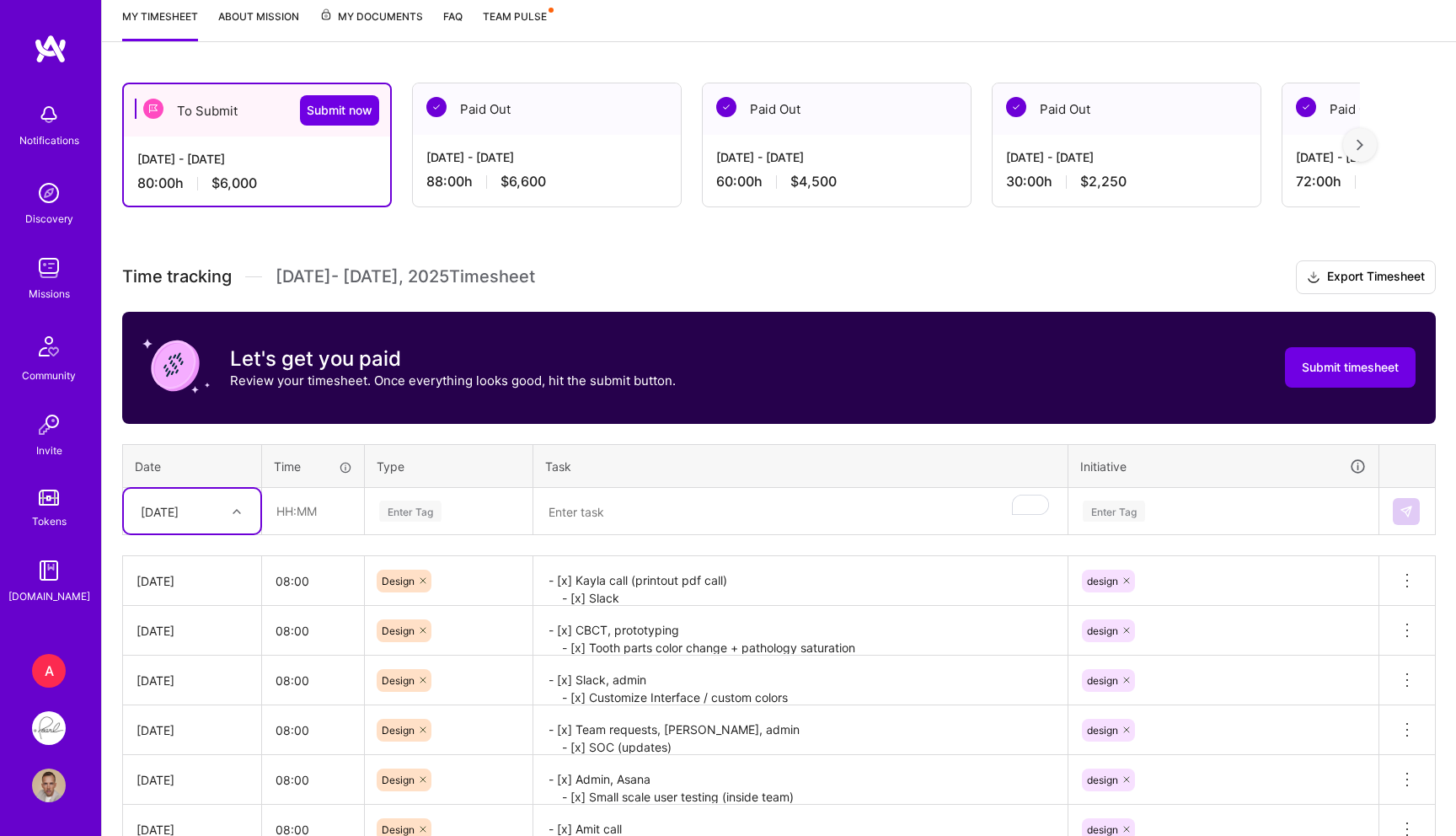
click at [215, 502] on div "[DATE]" at bounding box center [179, 511] width 94 height 28
click at [166, 763] on div "[DATE]" at bounding box center [191, 773] width 136 height 31
click at [308, 497] on input "text" at bounding box center [313, 511] width 100 height 44
type input "08:00"
click at [472, 514] on div "Enter Tag" at bounding box center [448, 511] width 142 height 21
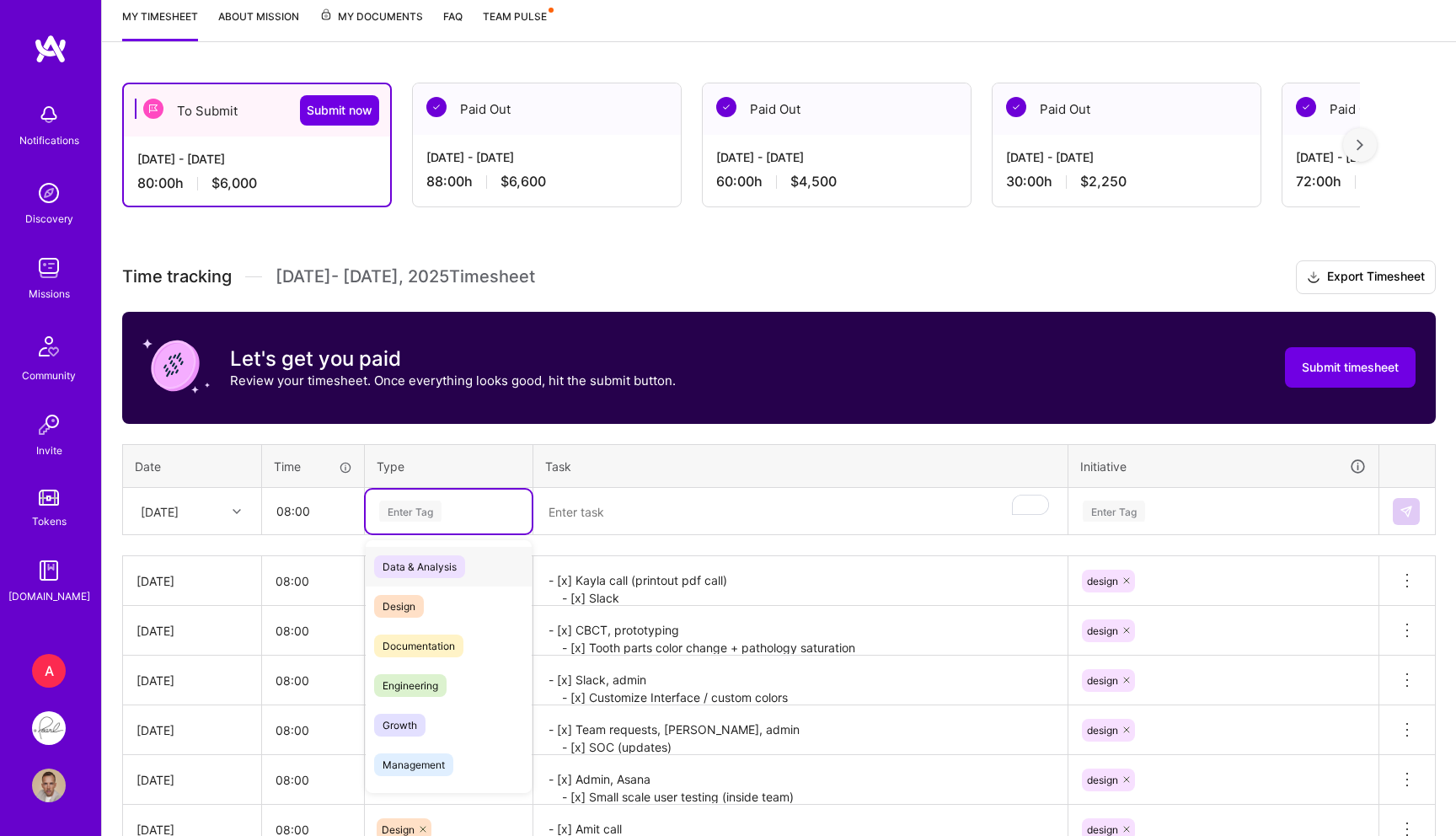
click at [410, 580] on div "Data & Analysis" at bounding box center [449, 566] width 166 height 40
click at [427, 505] on div "Enter Tag" at bounding box center [410, 511] width 63 height 26
click at [416, 601] on span "Design" at bounding box center [398, 606] width 49 height 23
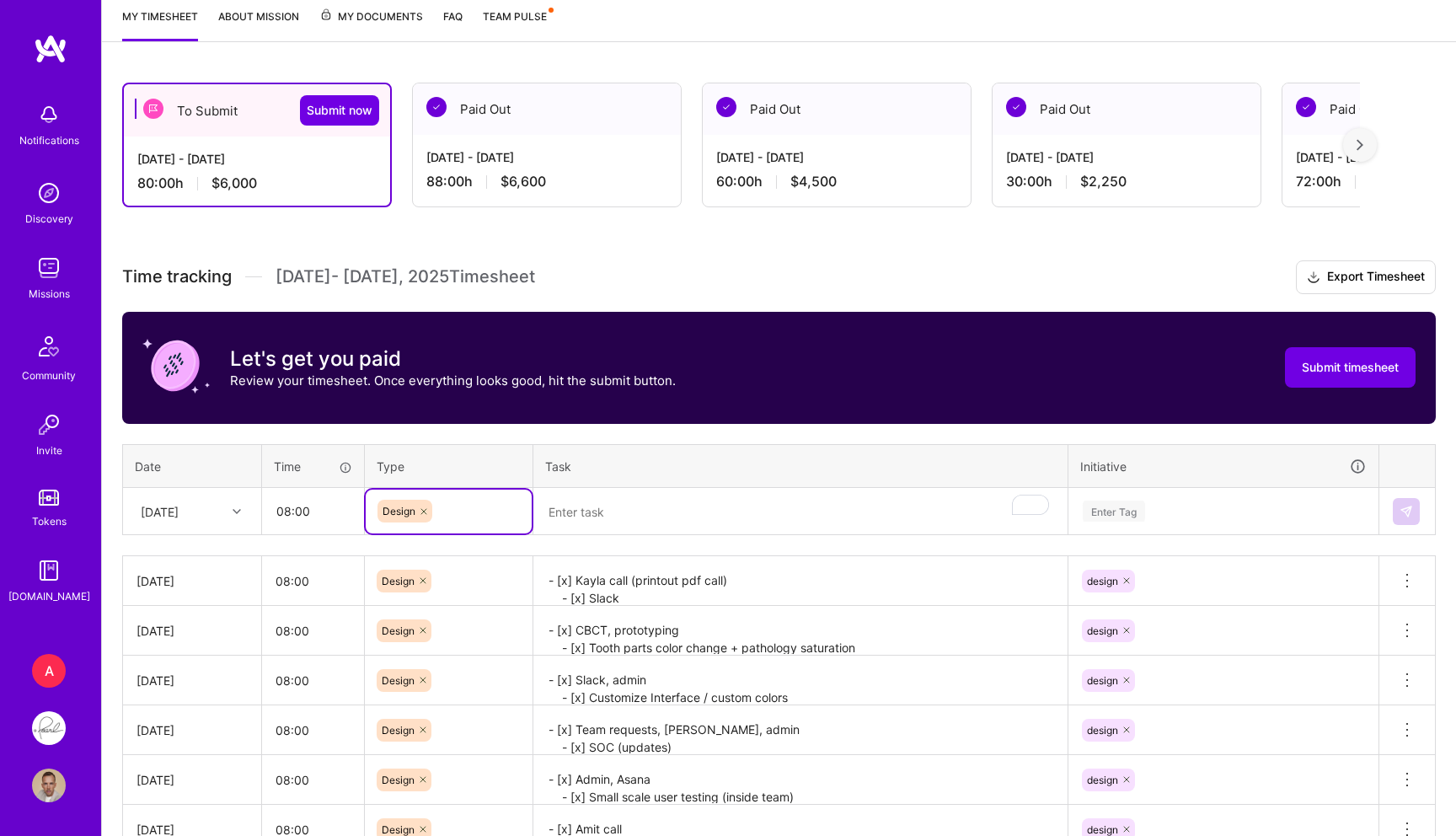
click at [666, 535] on div "Time tracking Sep 16 - Sep 30 , 2025 Timesheet Export Timesheet Let's get you p…" at bounding box center [779, 680] width 1314 height 838
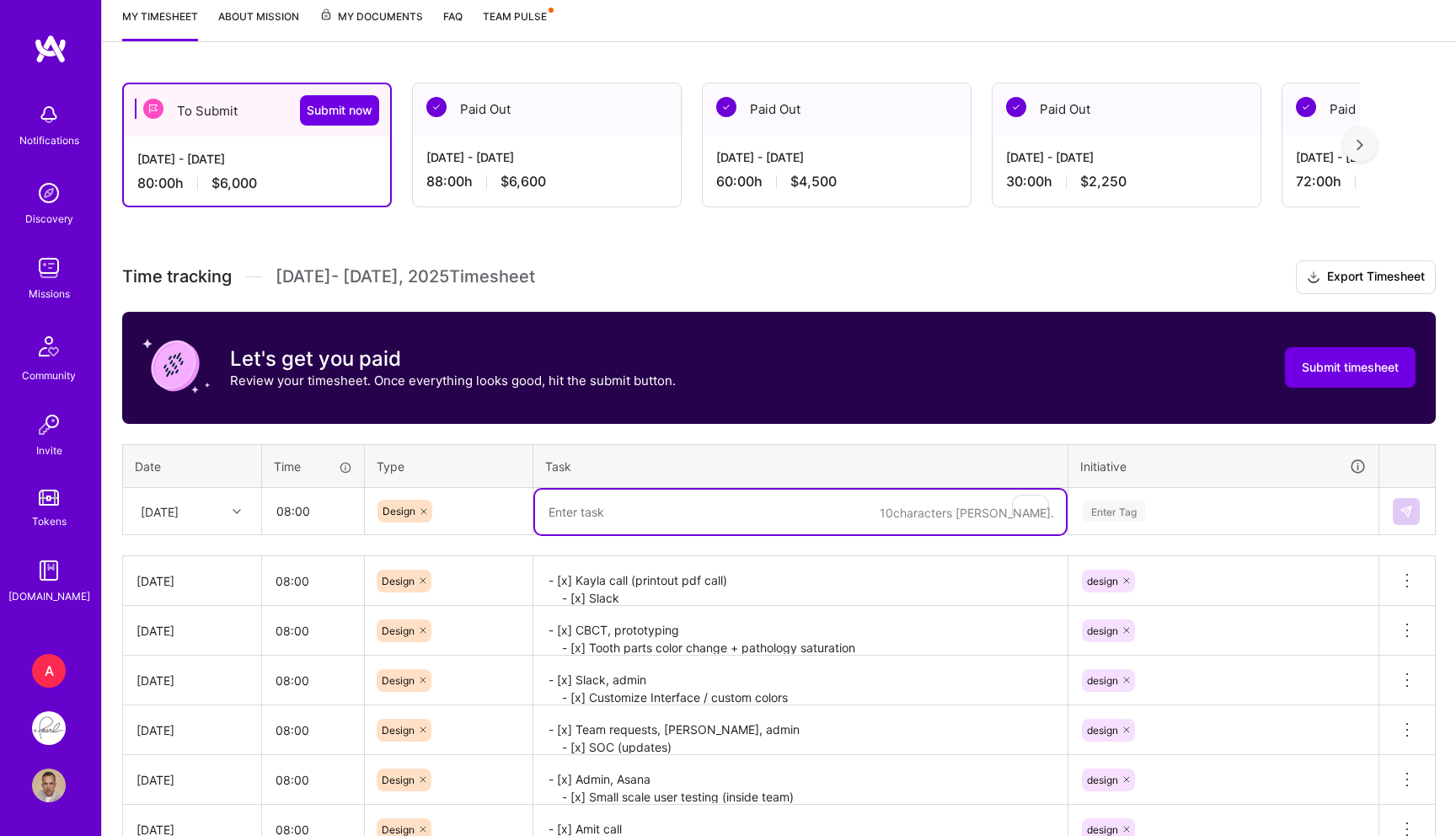
click at [648, 522] on textarea "To enrich screen reader interactions, please activate Accessibility in Grammarl…" at bounding box center [800, 512] width 531 height 44
paste textarea "- [x] CBCT prototype enhancements - [x] CBCT use cases - [x] CBCT interactions …"
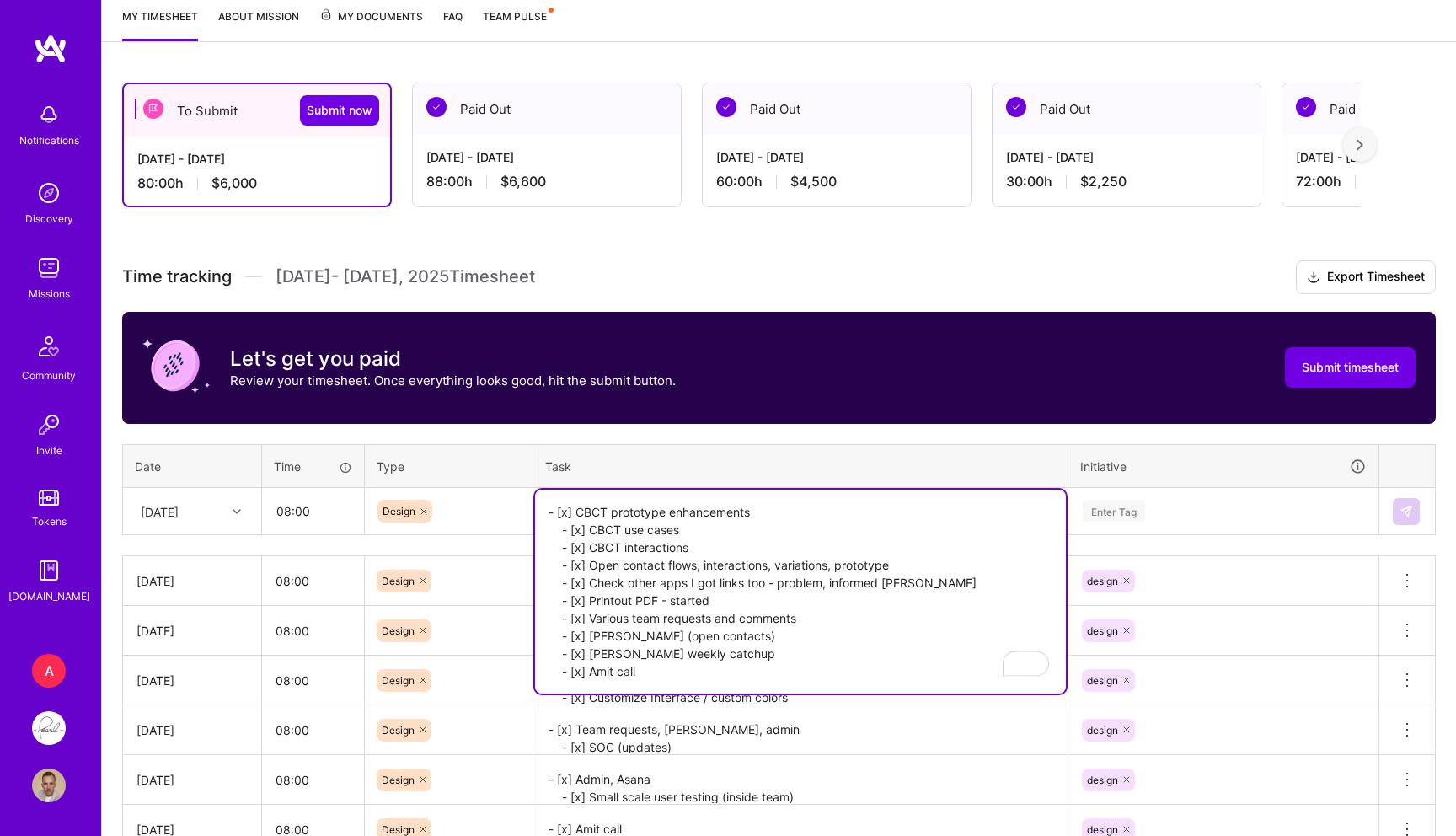
type textarea "- [x] CBCT prototype enhancements - [x] CBCT use cases - [x] CBCT interactions …"
click at [1104, 501] on div "Enter Tag" at bounding box center [1113, 511] width 63 height 26
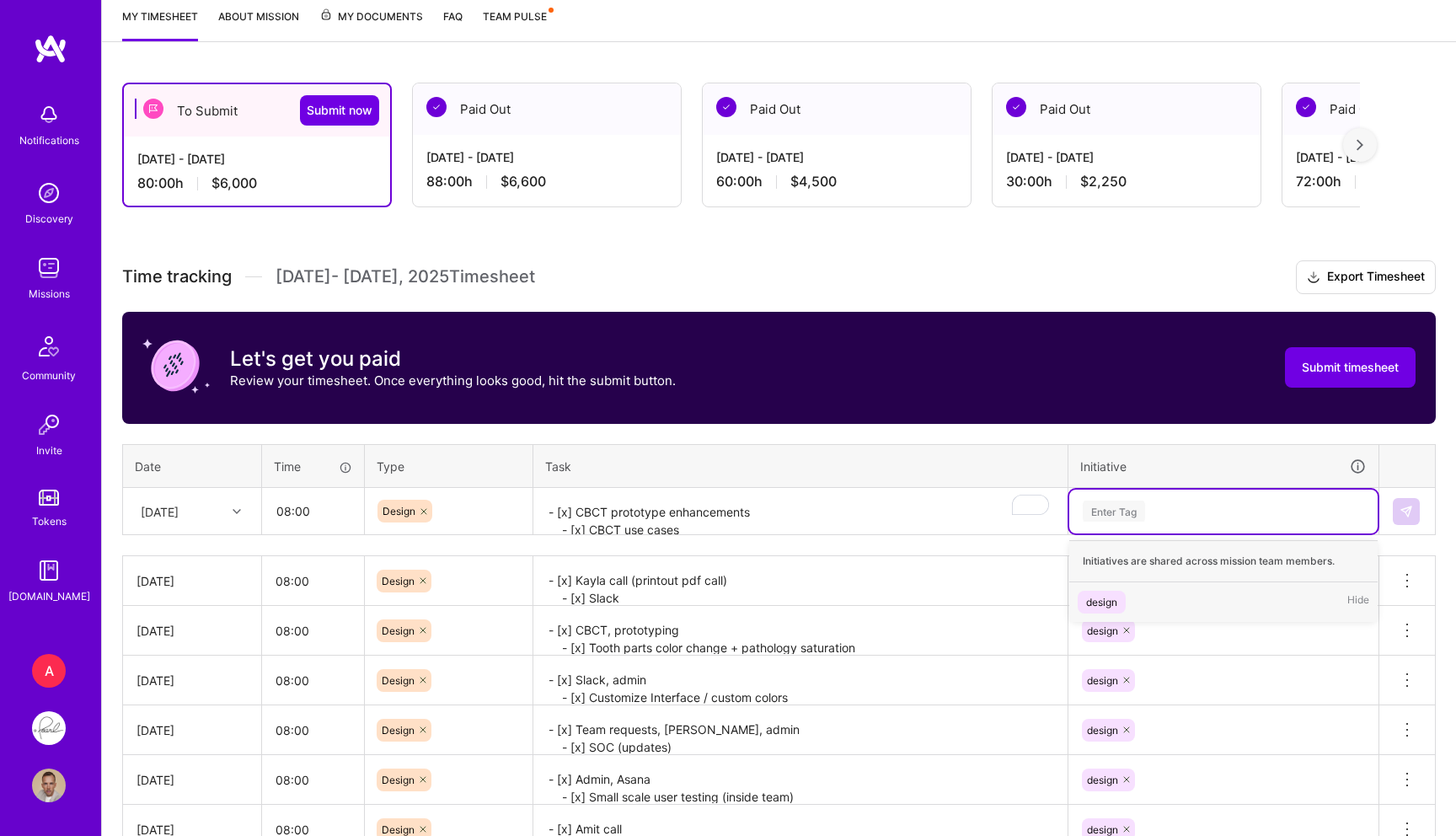
click at [1111, 599] on div "design" at bounding box center [1102, 601] width 31 height 17
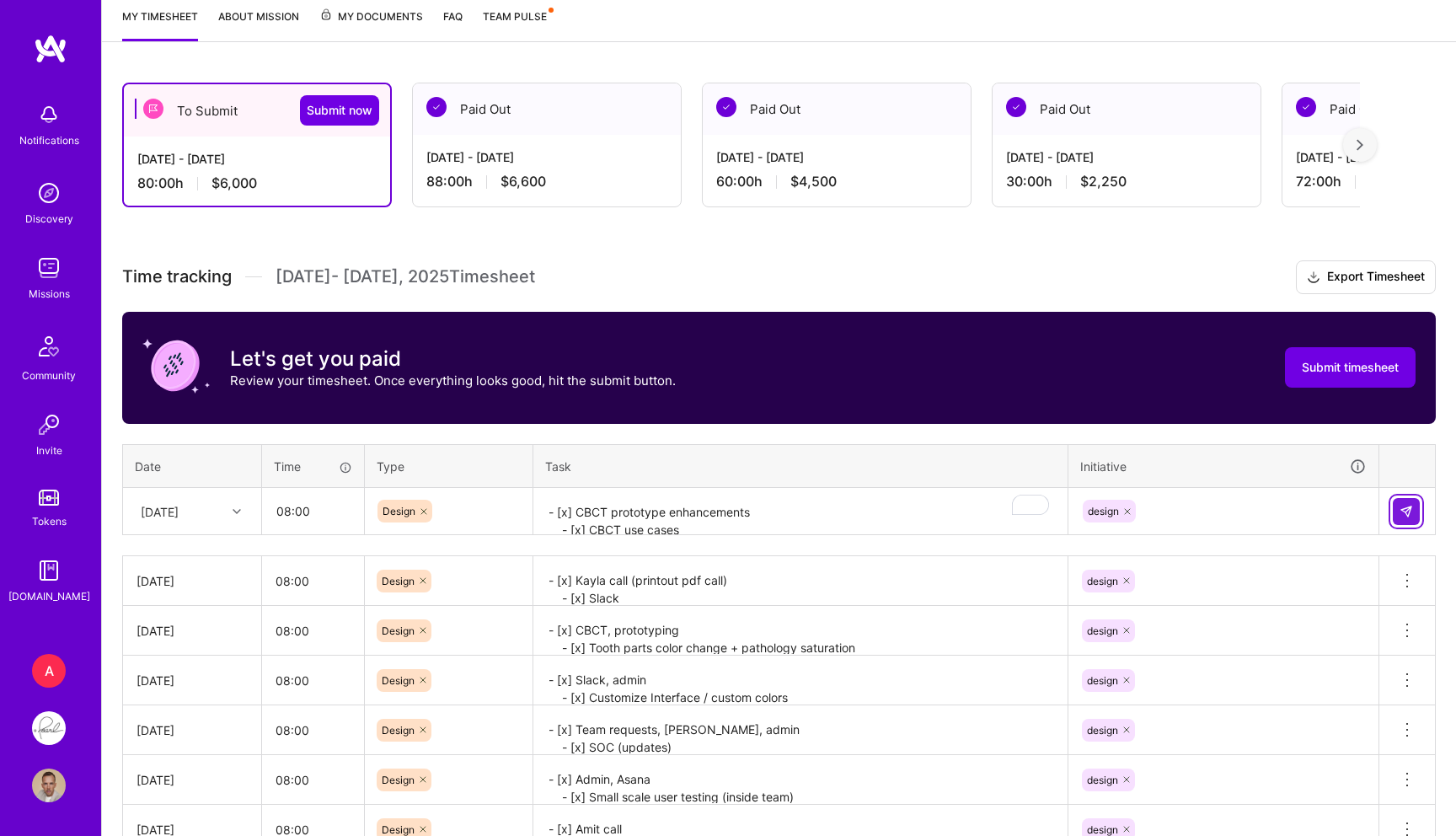
click at [1394, 507] on button at bounding box center [1407, 512] width 27 height 27
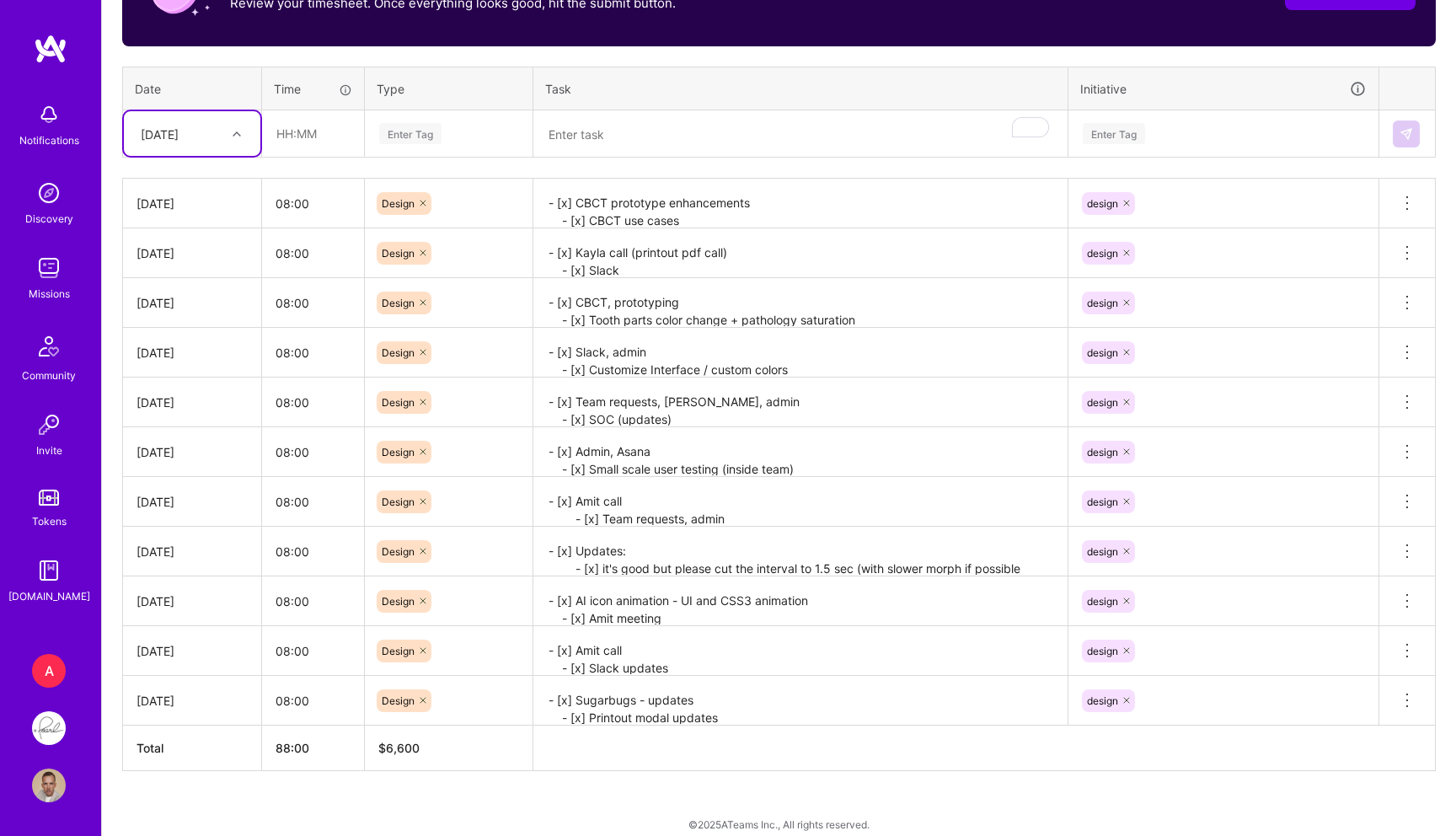
scroll to position [622, 0]
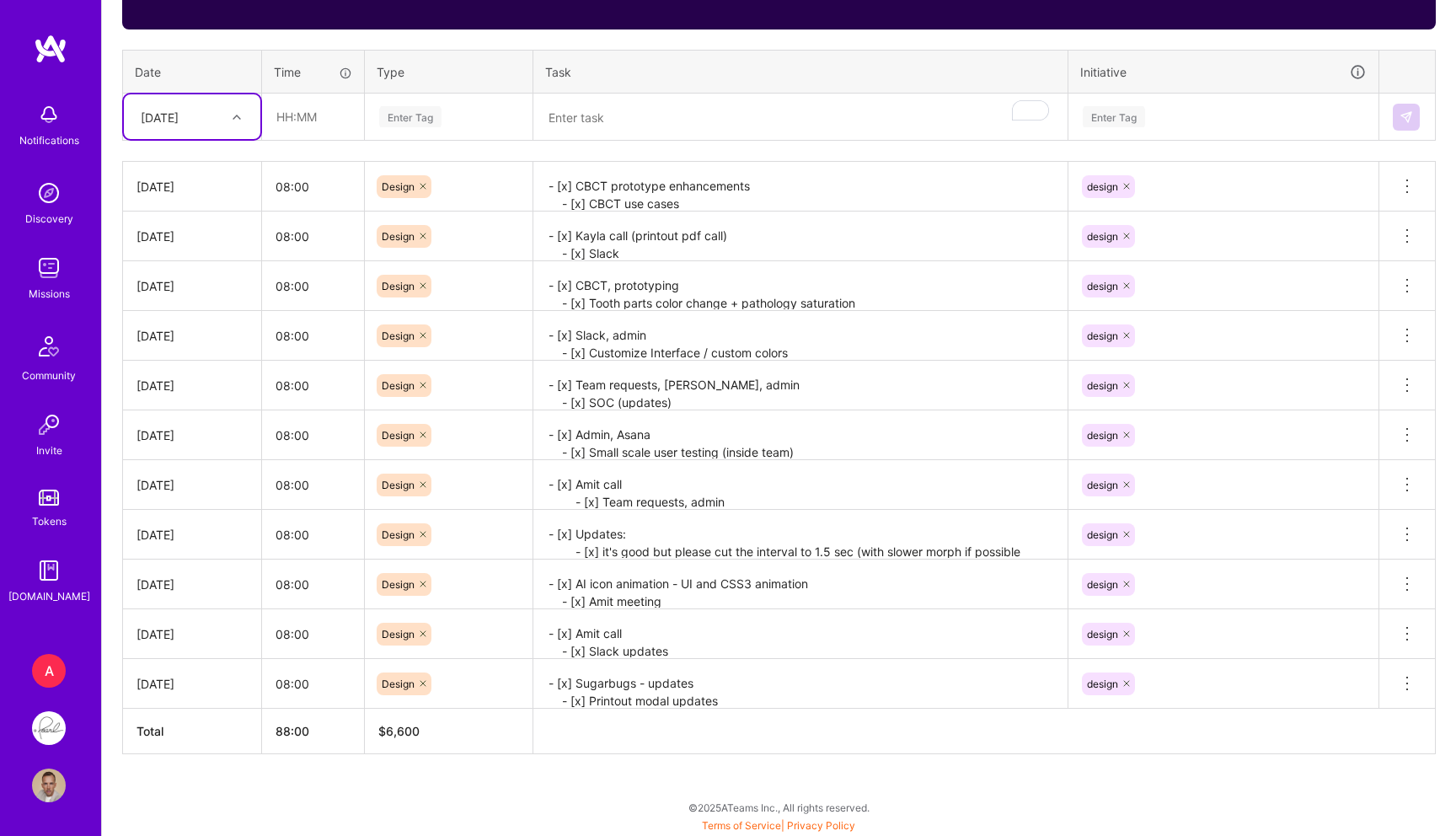
click at [46, 683] on div "A" at bounding box center [48, 670] width 34 height 34
click at [218, 120] on div "[DATE]" at bounding box center [179, 116] width 94 height 28
click at [262, 771] on div "To Submit Submit now Sep 16 - Sep 30, 2025 88:00 h $6,600 Paid Out Sep 1 - Sep …" at bounding box center [779, 252] width 1354 height 1168
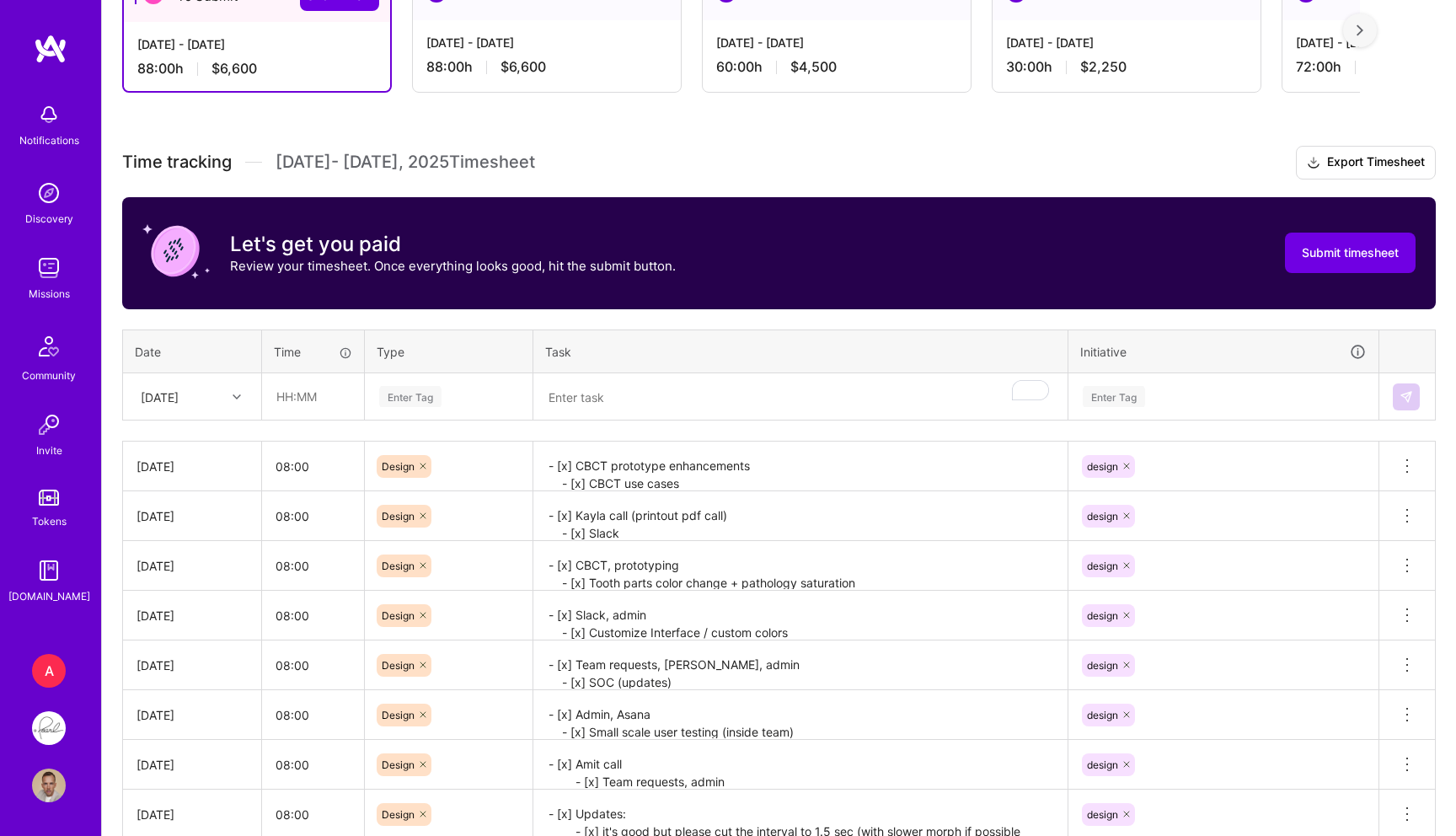
scroll to position [0, 0]
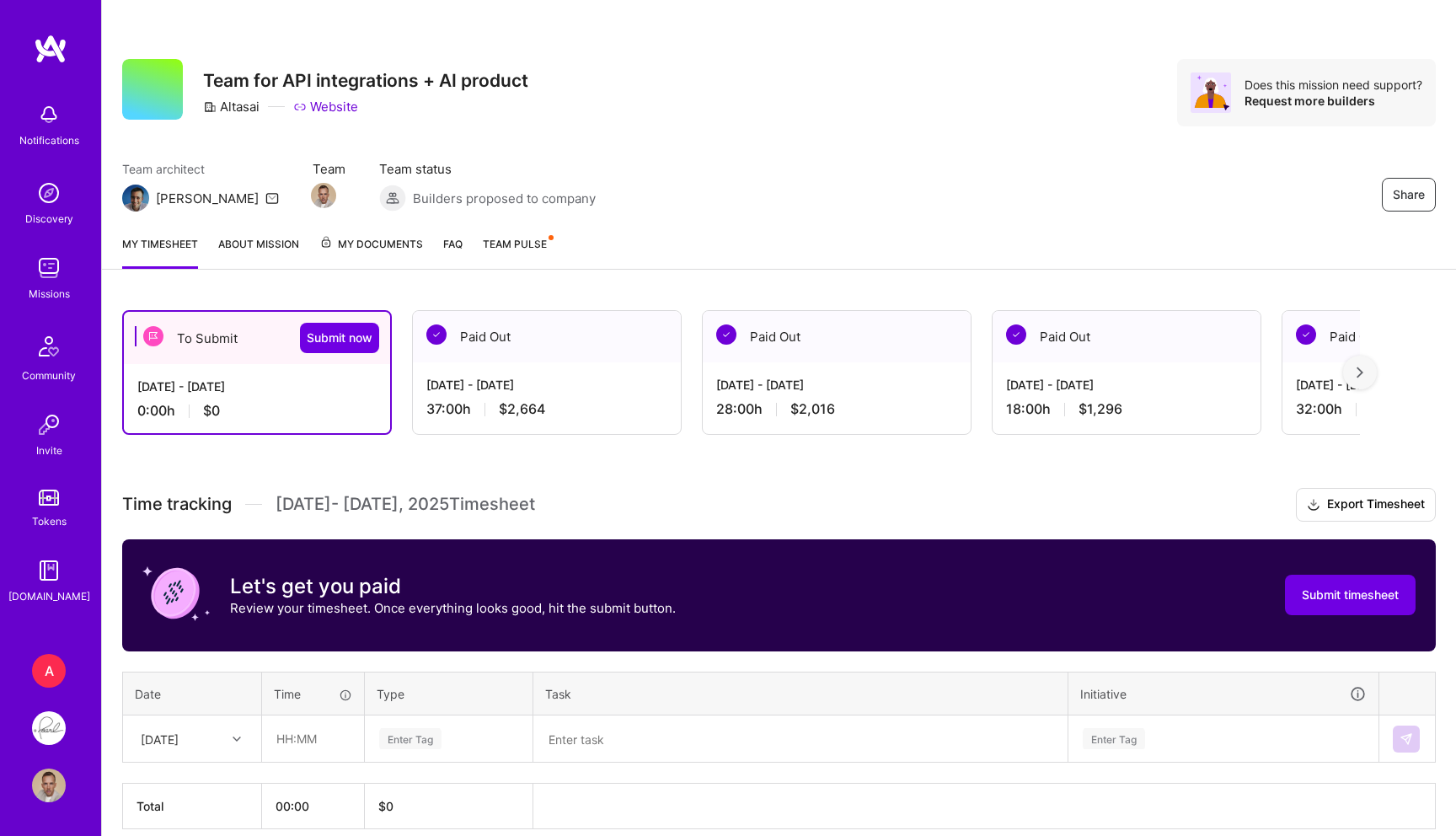
scroll to position [75, 0]
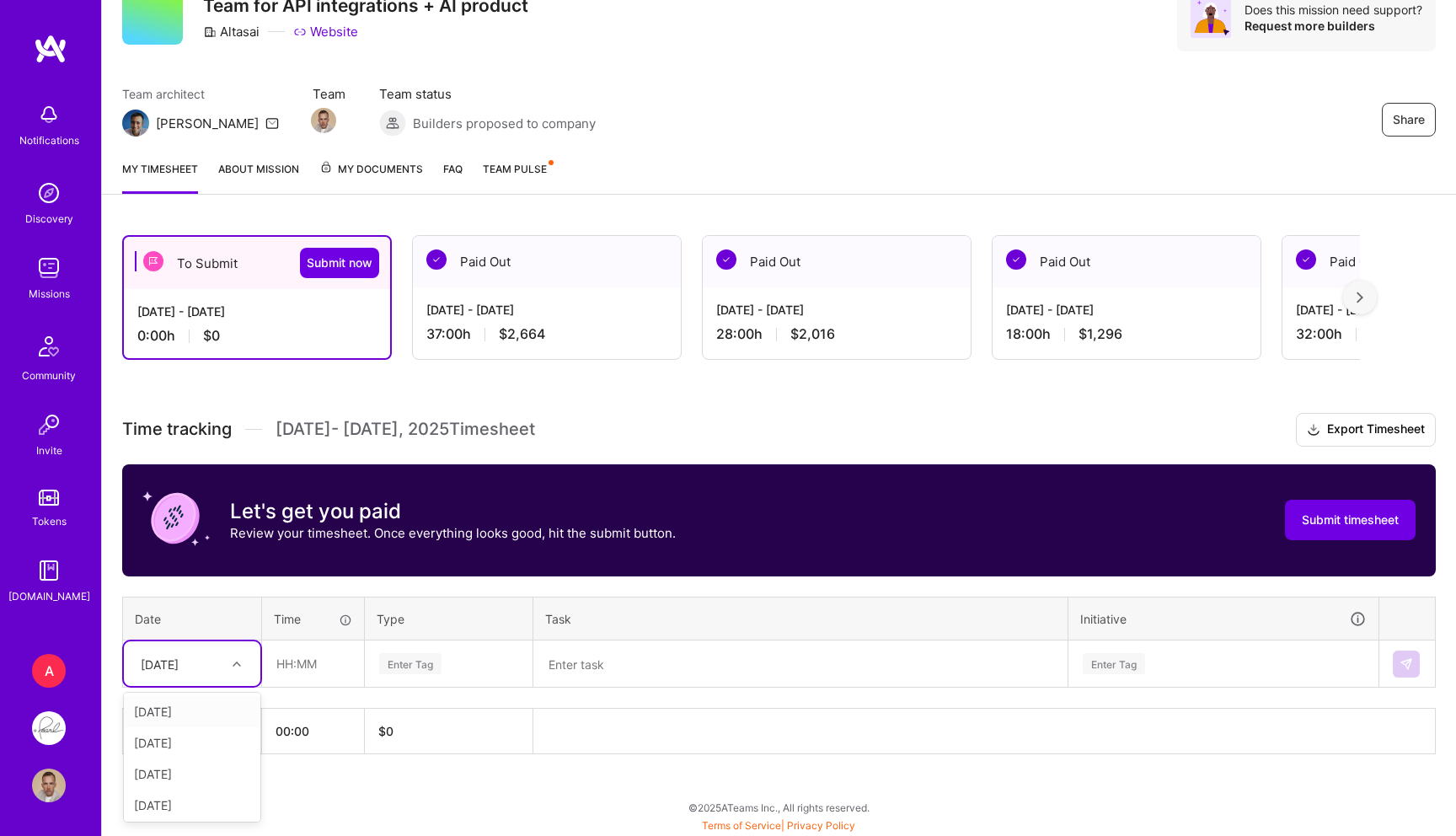
click at [181, 645] on div "[DATE]" at bounding box center [191, 663] width 136 height 44
click at [182, 698] on div "[DATE]" at bounding box center [191, 711] width 136 height 31
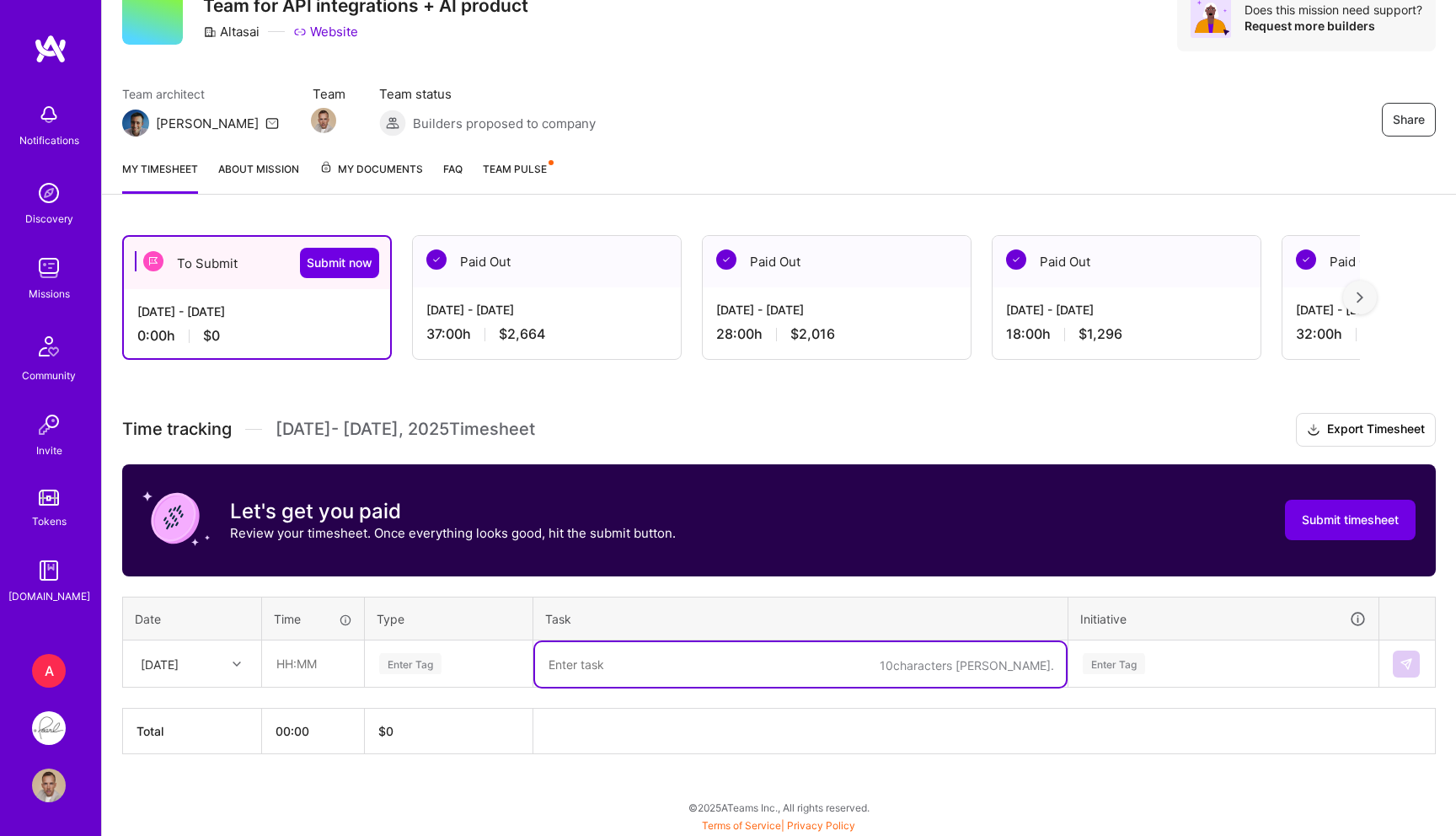
click at [611, 653] on textarea at bounding box center [800, 664] width 531 height 44
paste textarea "- [x] Team meeting"
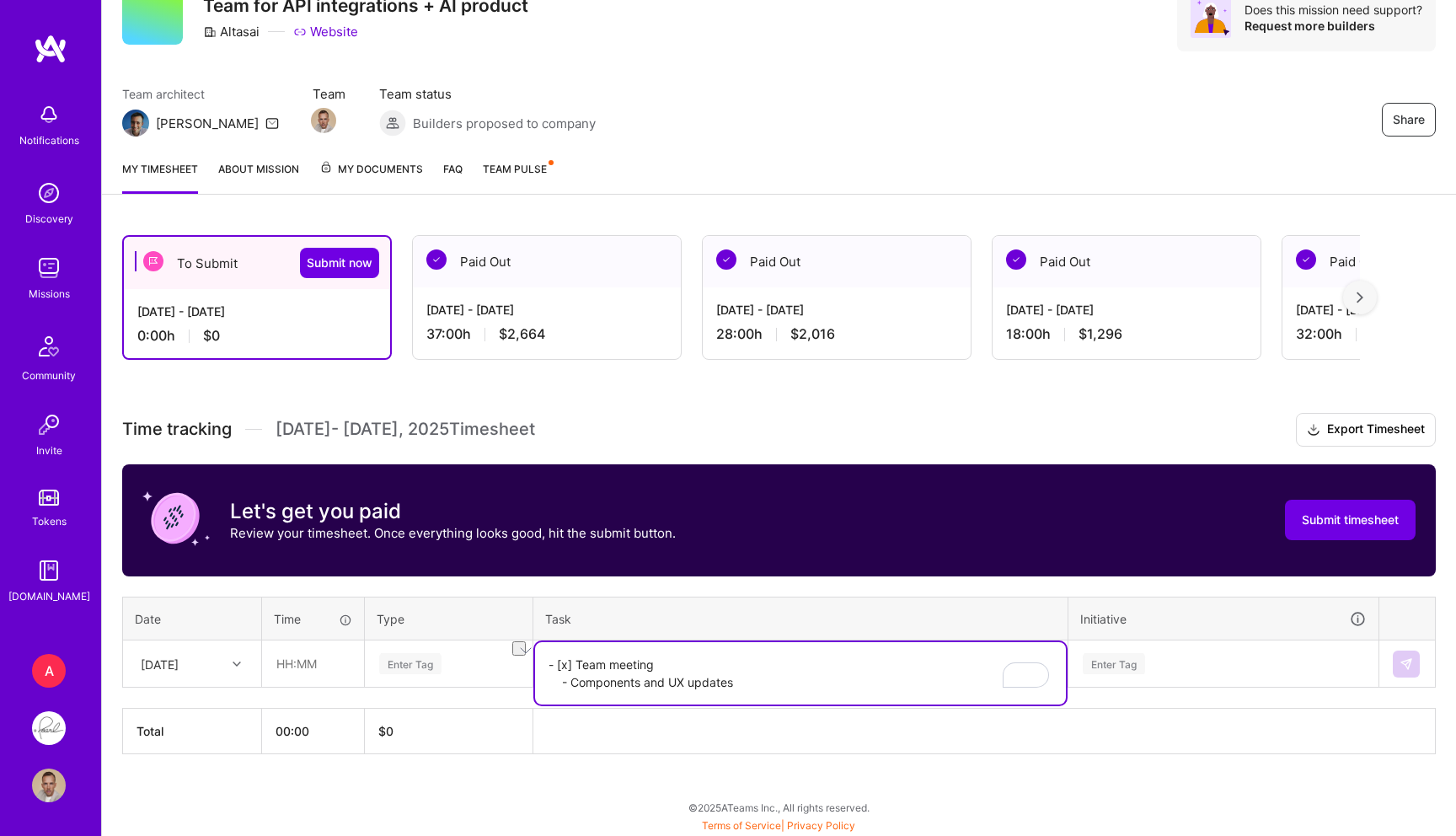
paste textarea "- Components and UX updates"
type textarea "- [x] Team meeting - Components and UX updates - AI chat updates"
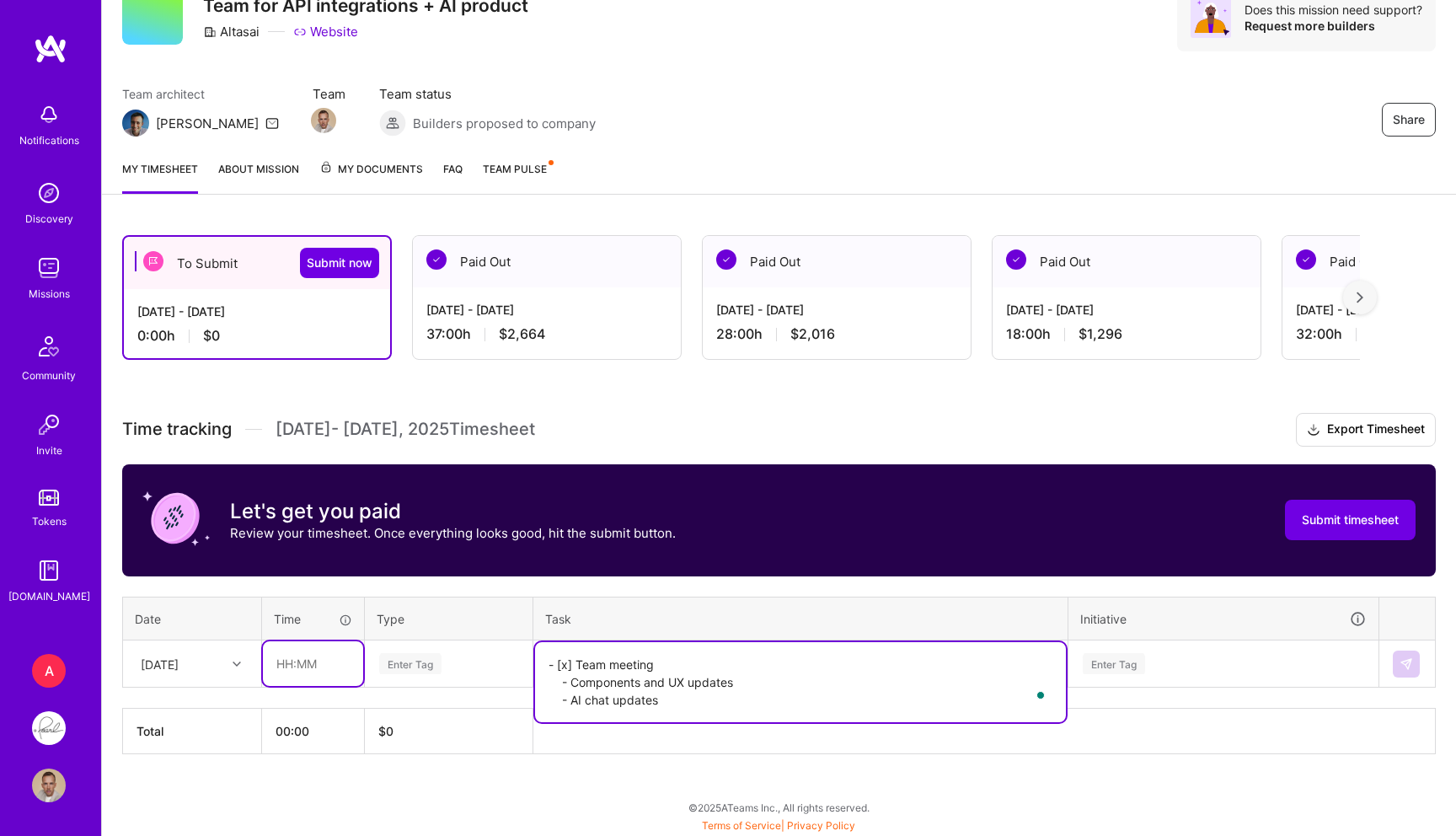
click at [326, 662] on input "text" at bounding box center [313, 663] width 100 height 44
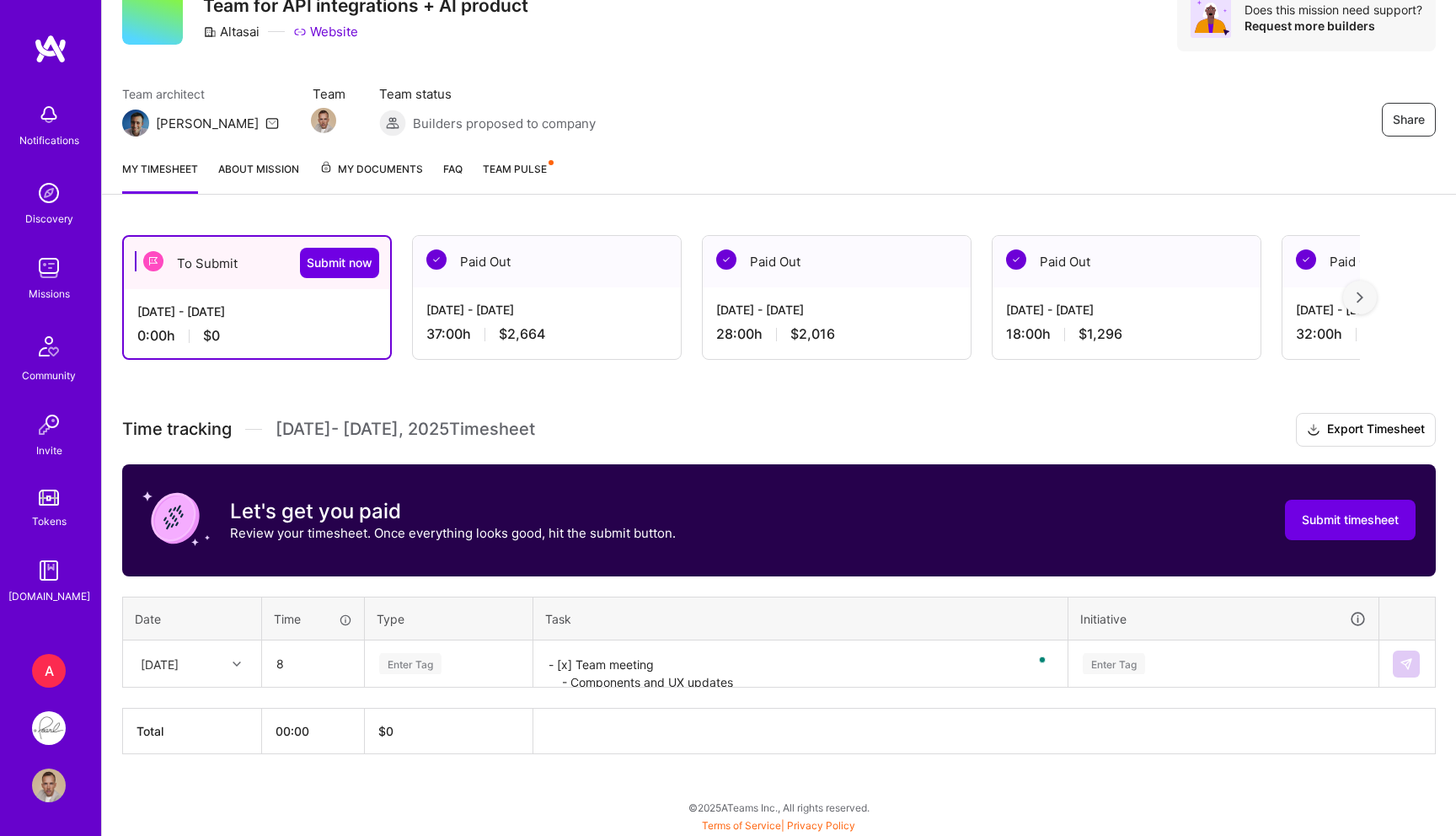
type input "08:00"
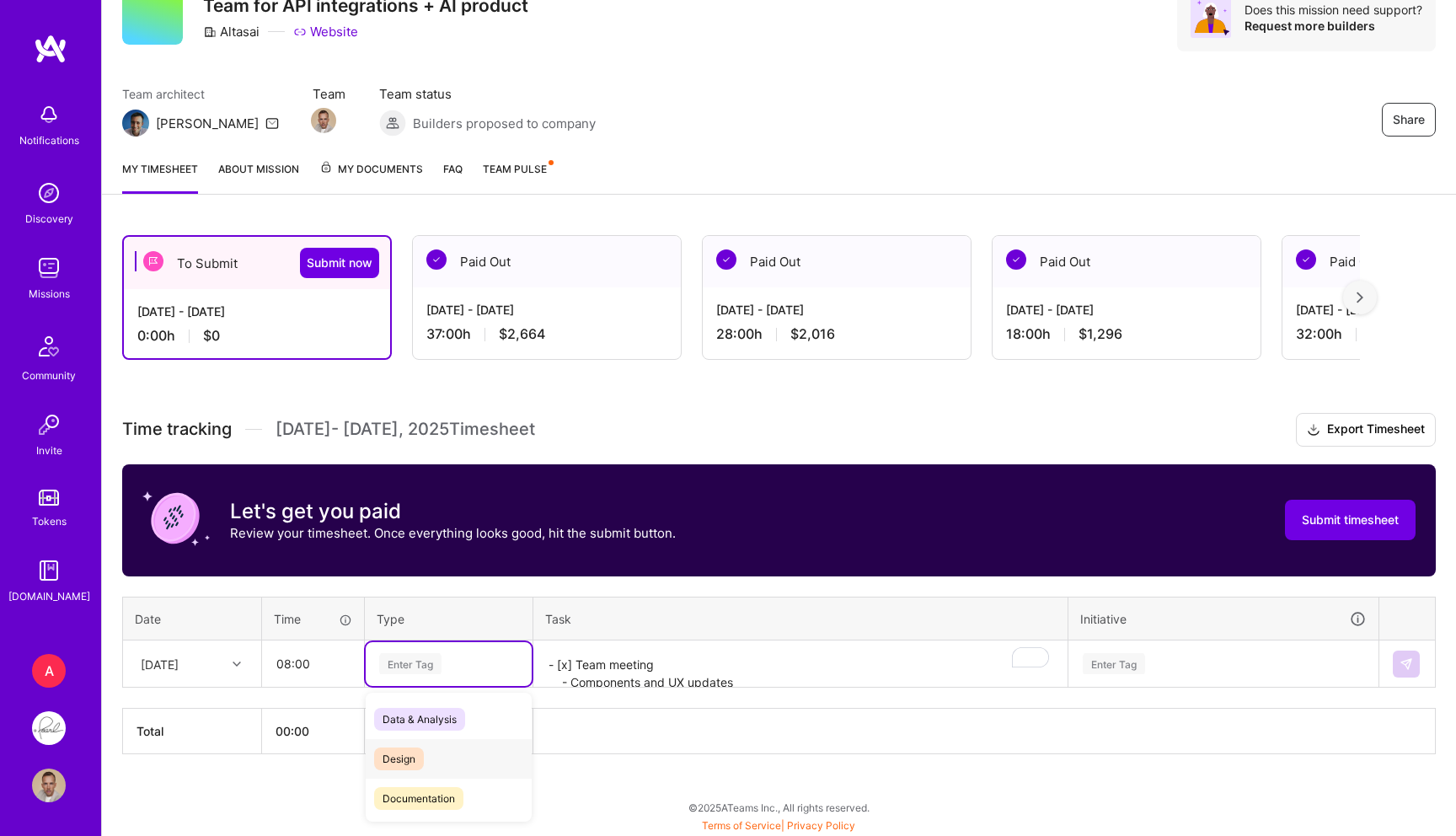
click at [409, 753] on span "Design" at bounding box center [398, 759] width 49 height 23
click at [1132, 665] on div "Enter Tag" at bounding box center [1113, 663] width 63 height 26
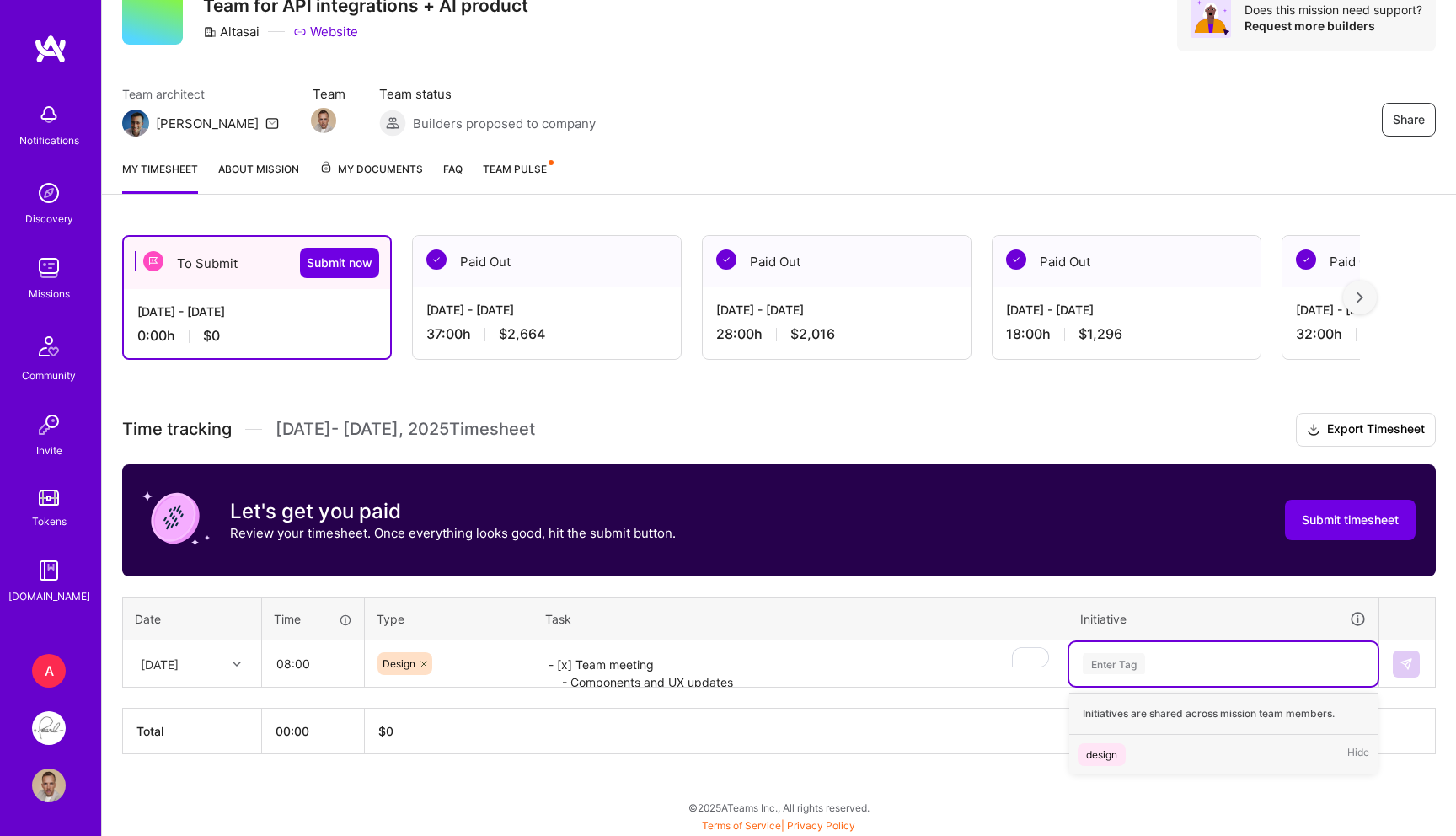
click at [1094, 750] on div "design" at bounding box center [1102, 754] width 31 height 17
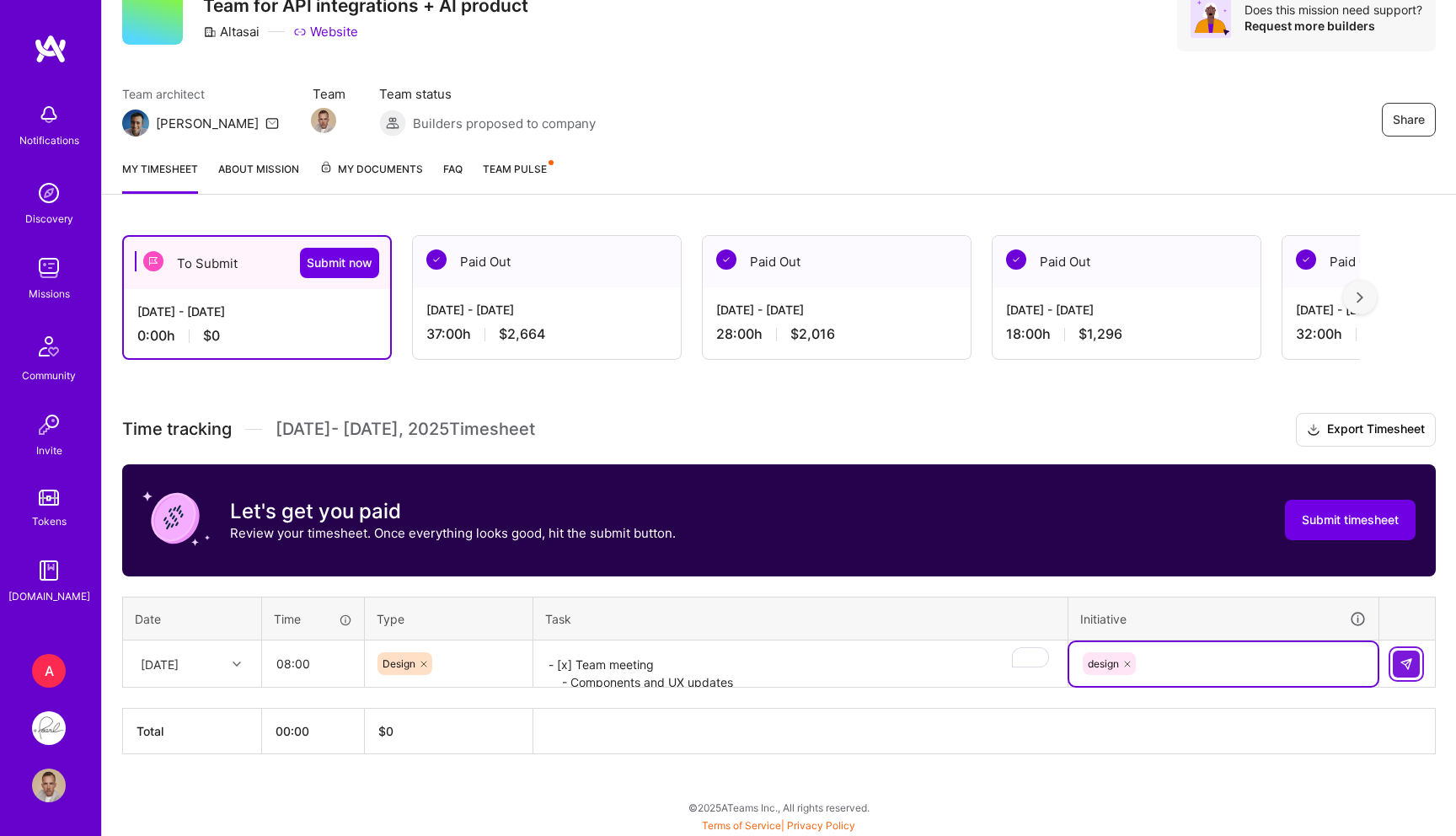
click at [1411, 658] on img at bounding box center [1407, 664] width 14 height 14
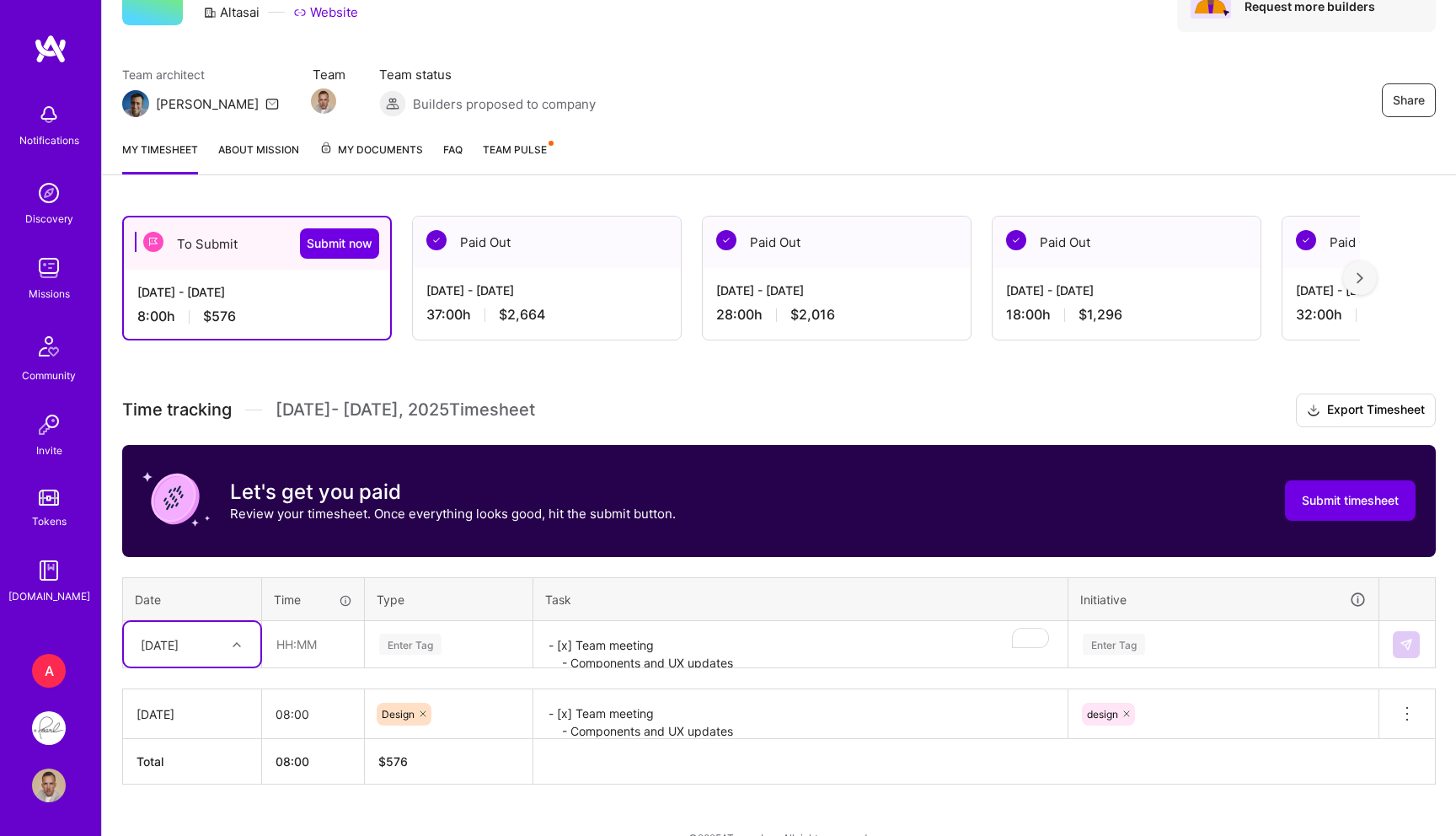
scroll to position [100, 0]
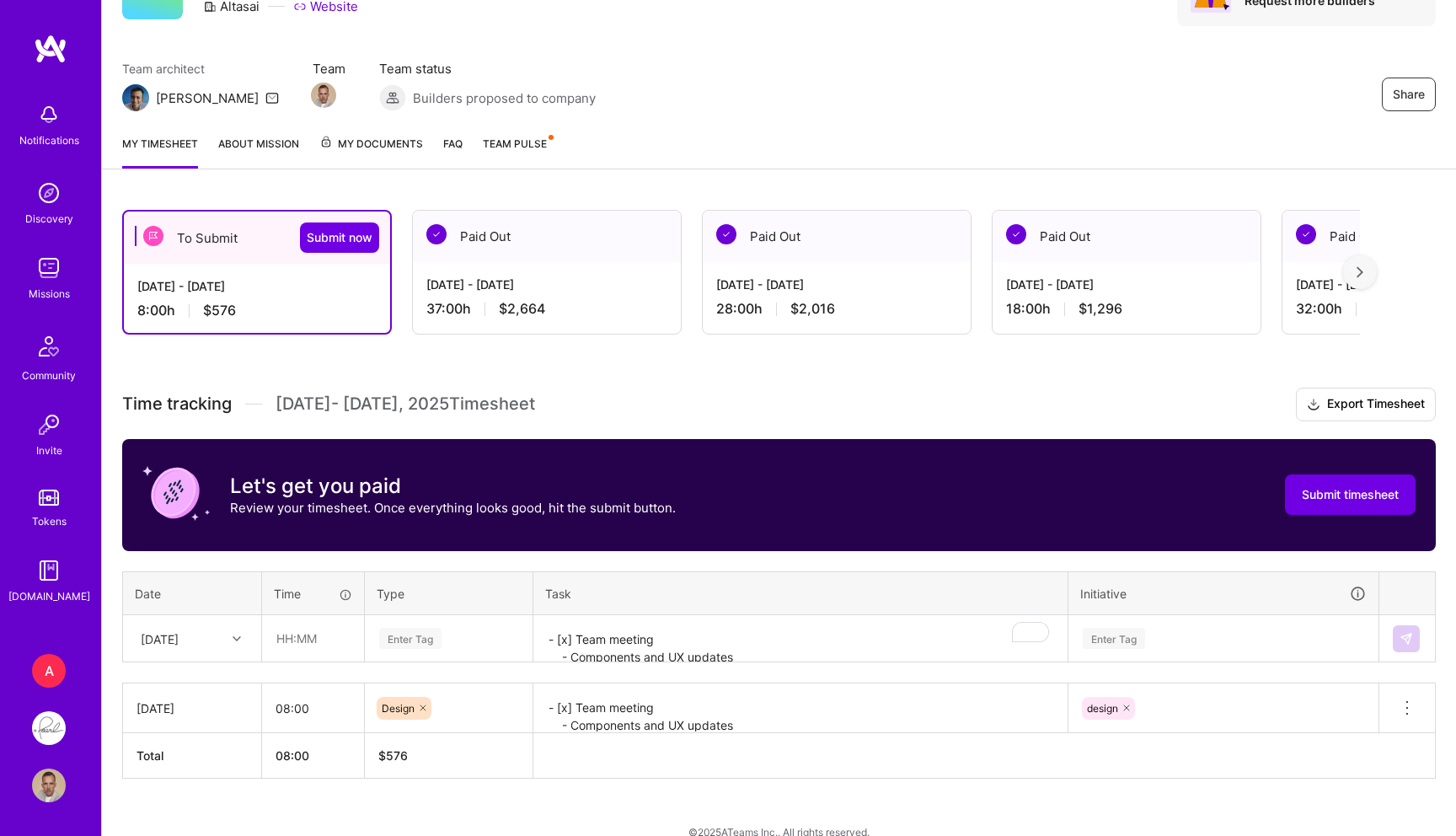
click at [193, 628] on div "[DATE]" at bounding box center [191, 638] width 136 height 44
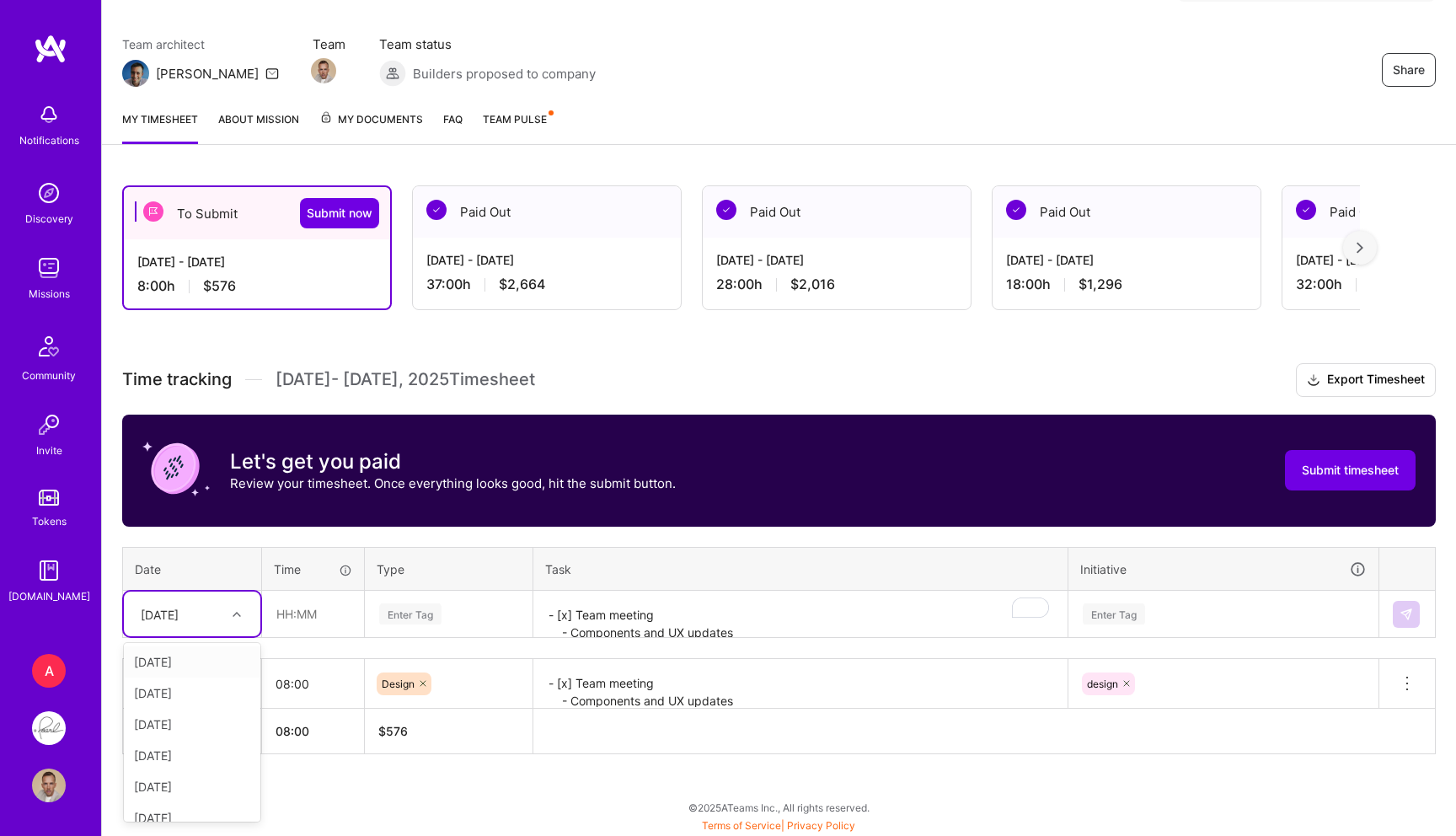
scroll to position [11, 0]
click at [183, 705] on div "[DATE]" at bounding box center [191, 713] width 136 height 31
click at [319, 607] on input "text" at bounding box center [313, 614] width 100 height 44
click at [179, 619] on div "[DATE]" at bounding box center [159, 614] width 38 height 17
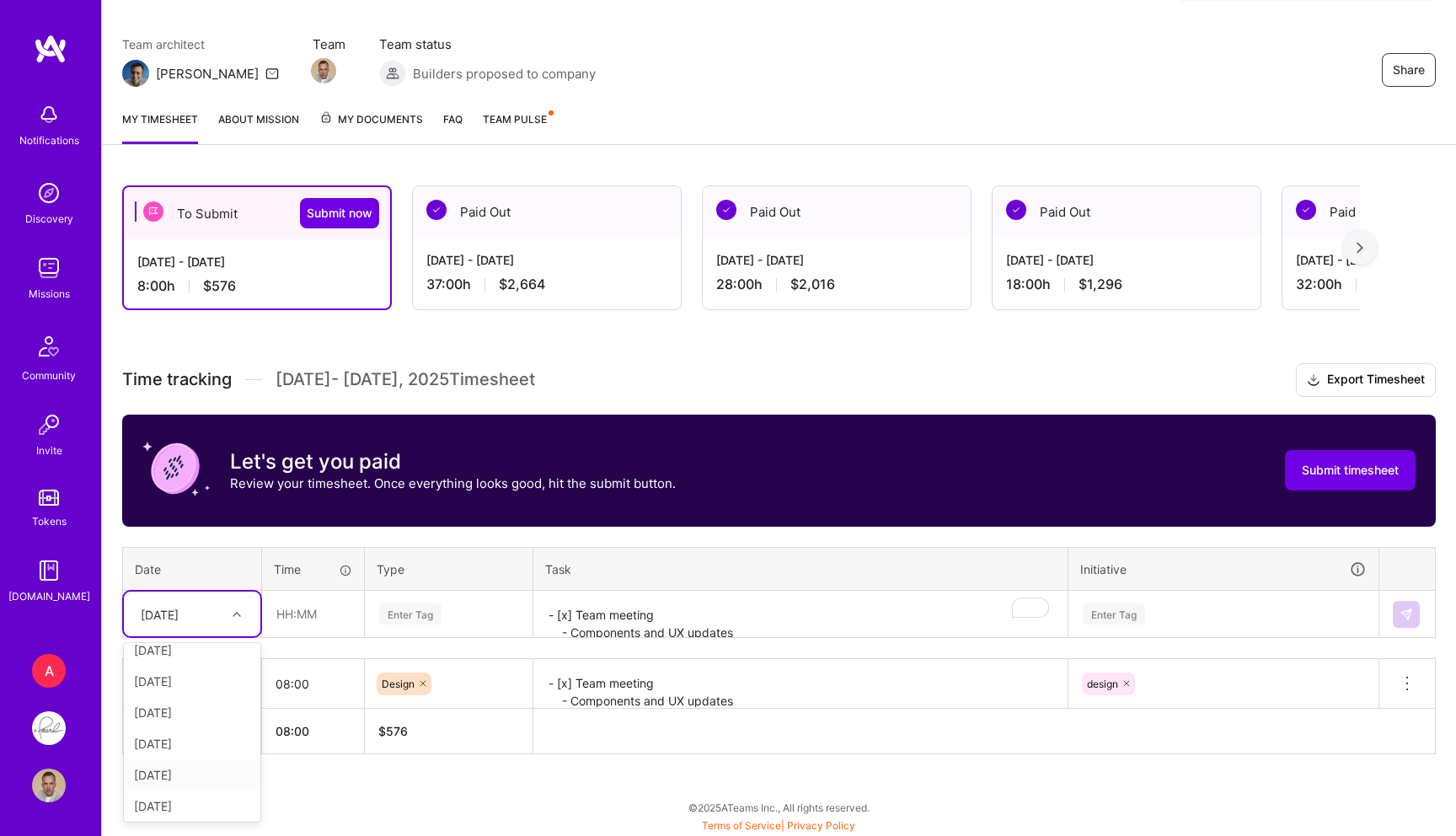
click at [169, 769] on div "[DATE]" at bounding box center [191, 774] width 136 height 31
click at [307, 612] on input "text" at bounding box center [313, 614] width 100 height 44
type input "08:00"
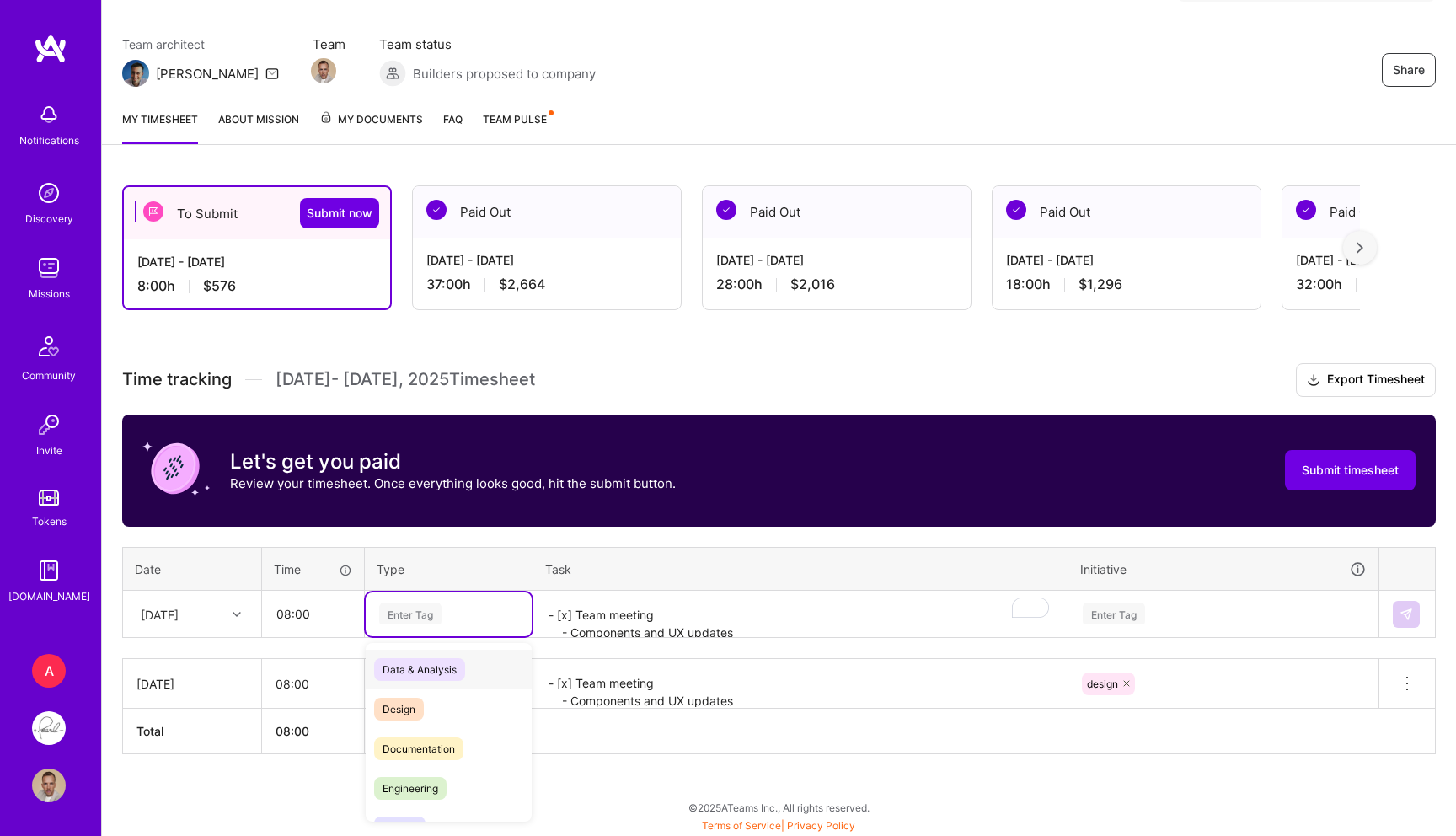
click at [440, 601] on div "Enter Tag" at bounding box center [410, 613] width 63 height 26
click at [390, 709] on span "Design" at bounding box center [398, 710] width 49 height 23
click at [689, 571] on th "Task" at bounding box center [800, 568] width 535 height 43
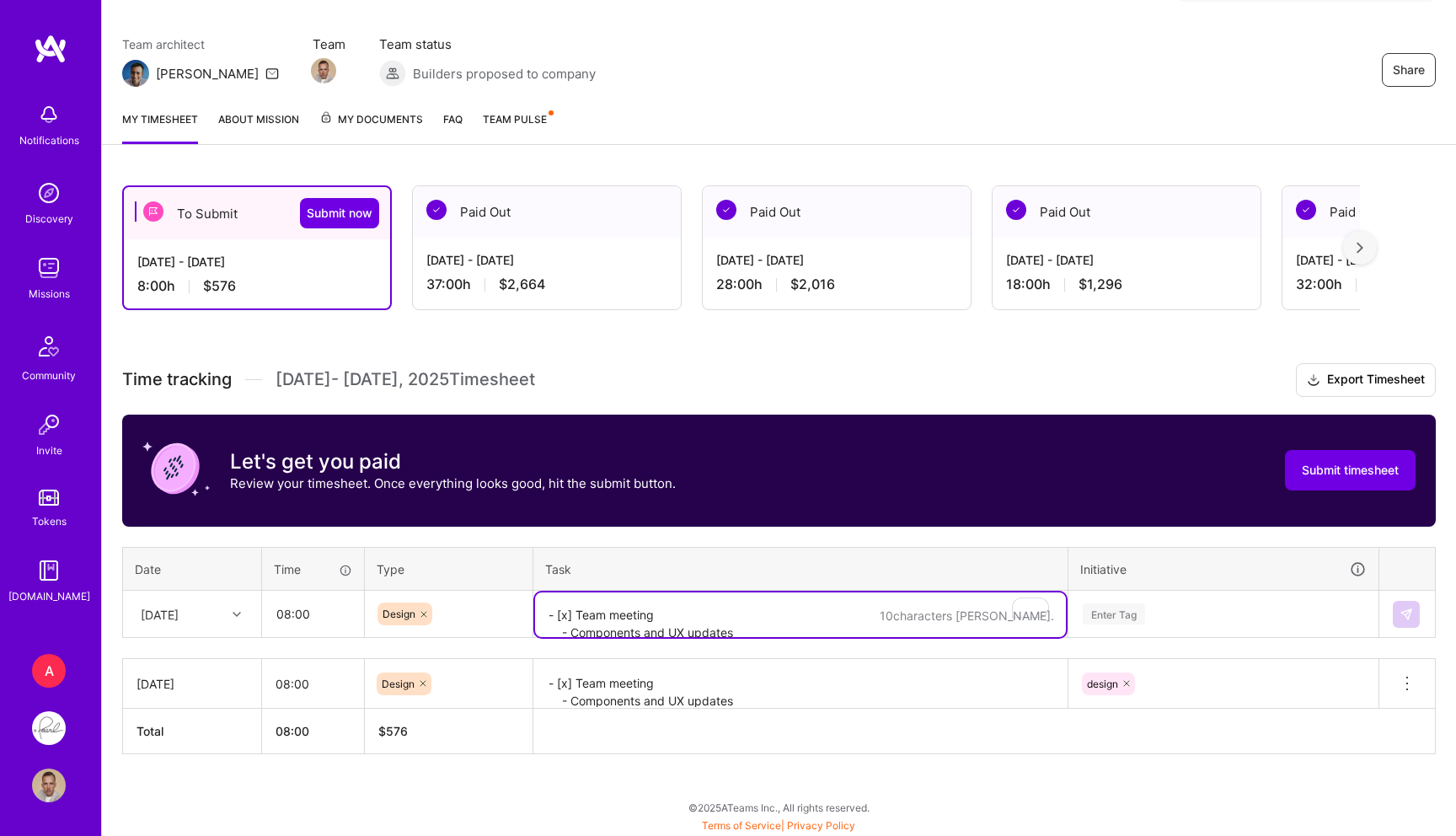
click at [628, 618] on textarea "- [x] Team meeting - Components and UX updates - AI chat updates" at bounding box center [800, 615] width 531 height 44
paste textarea "- [x] AI chat: UI update / Show charts in and out of chat / share AI summary / …"
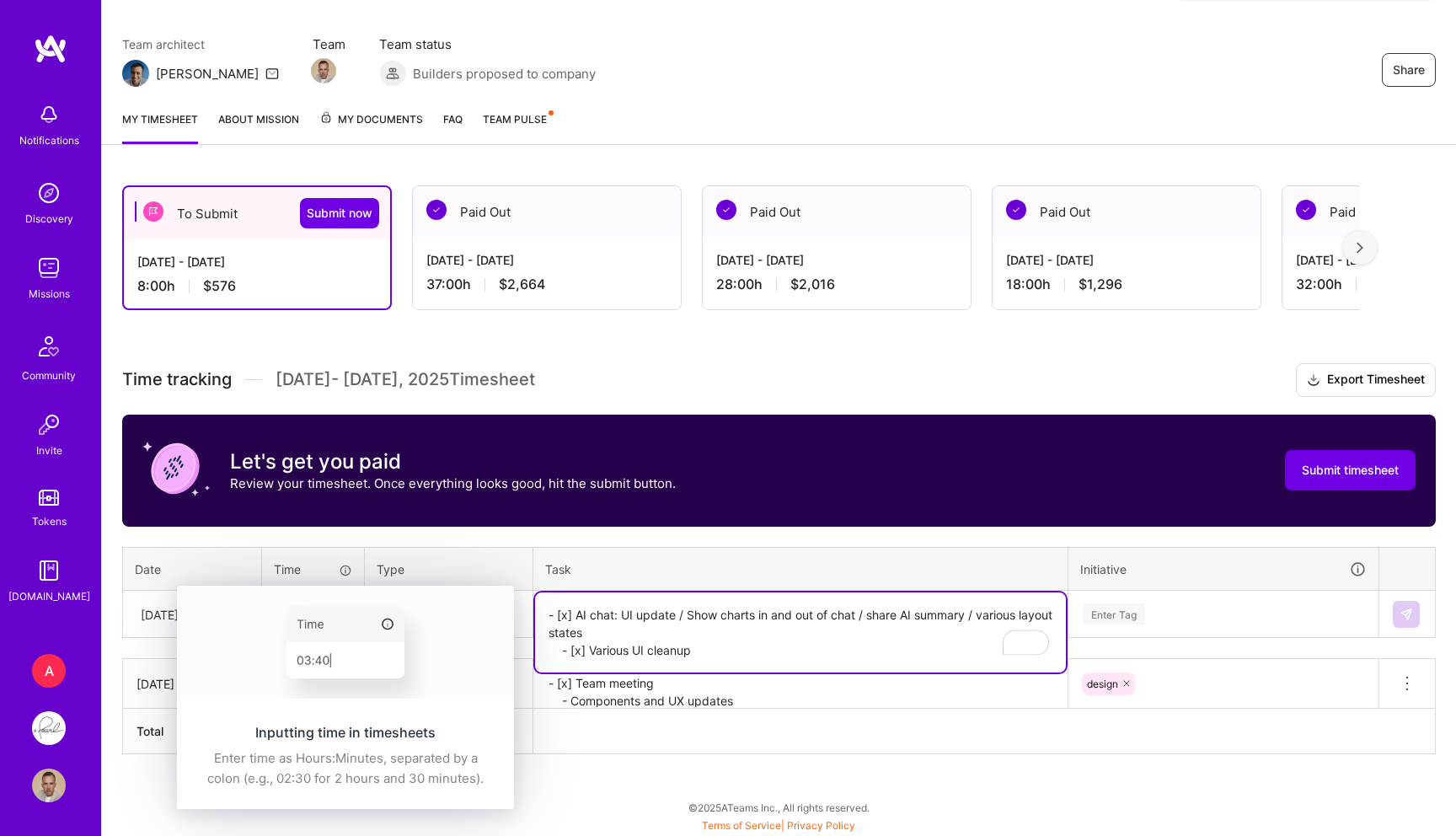
type textarea "- [x] AI chat: UI update / Show charts in and out of chat / share AI summary / …"
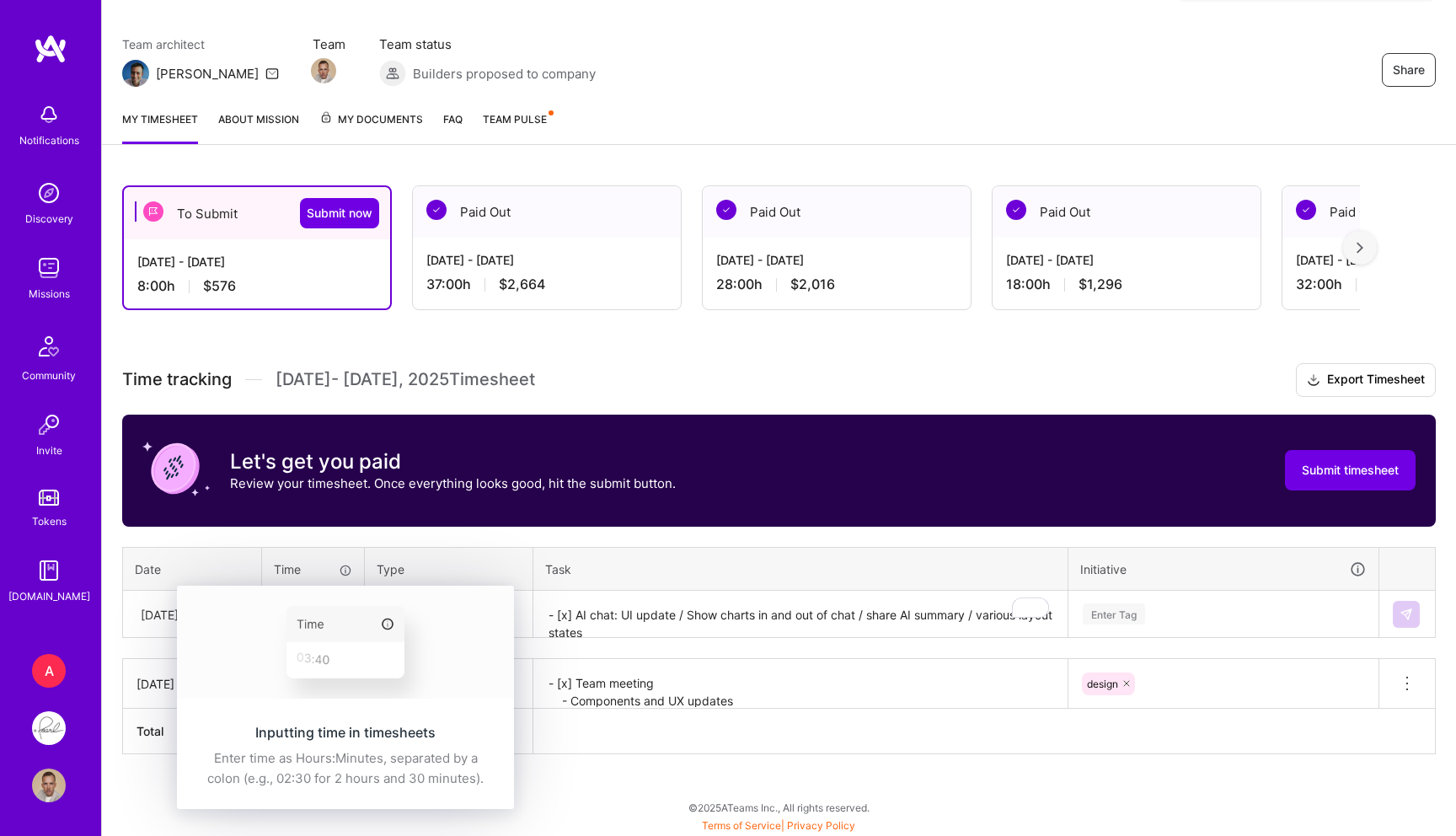
click at [294, 607] on img at bounding box center [345, 642] width 337 height 113
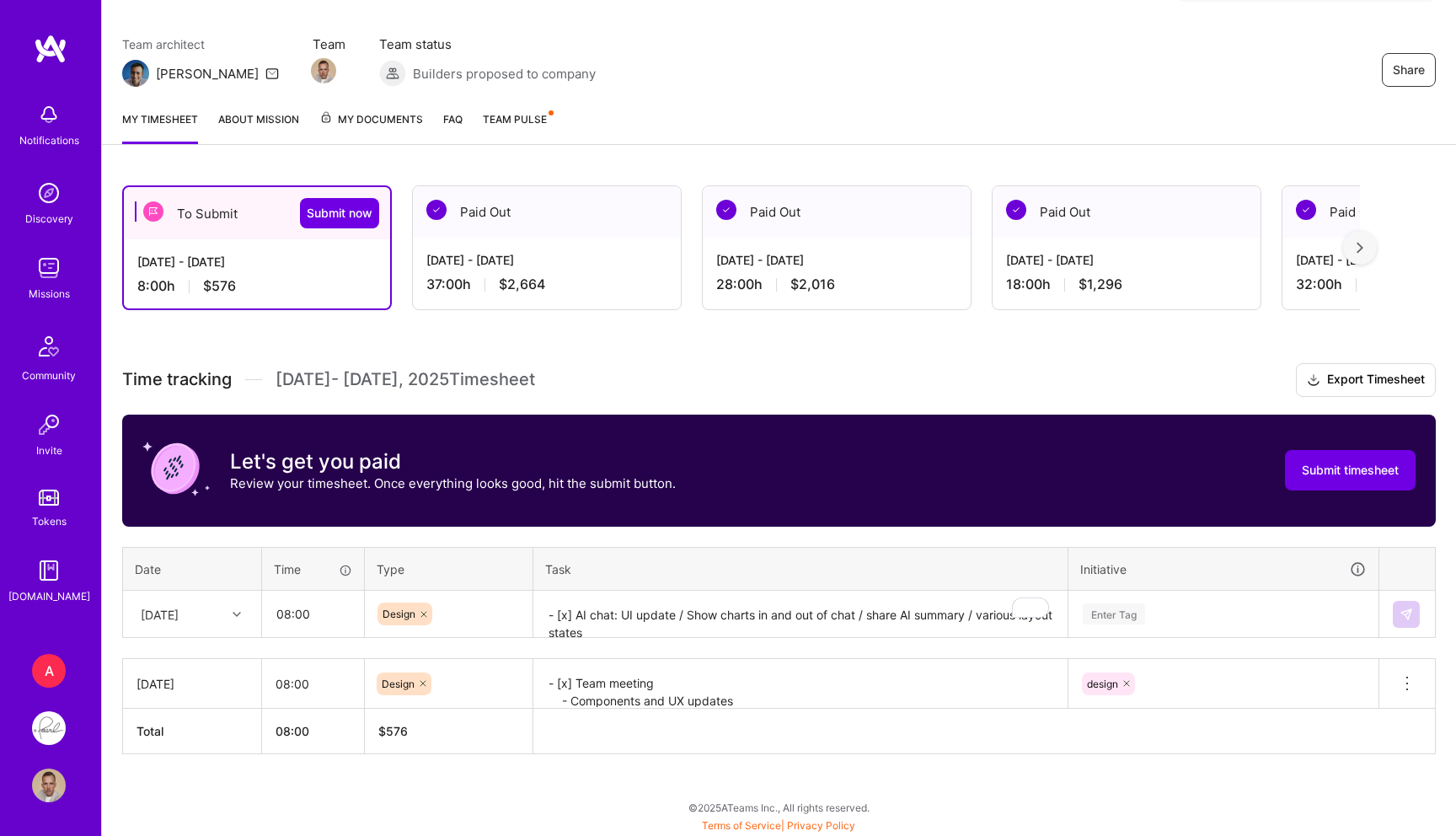
click at [666, 645] on div "Time tracking [DATE] - [DATE] Timesheet Export Timesheet Let's get you paid Rev…" at bounding box center [779, 558] width 1314 height 391
click at [317, 619] on input "08:00" at bounding box center [313, 614] width 100 height 44
type input "07:00"
click at [633, 601] on textarea "- [x] AI chat: UI update / Show charts in and out of chat / share AI summary / …" at bounding box center [800, 615] width 531 height 44
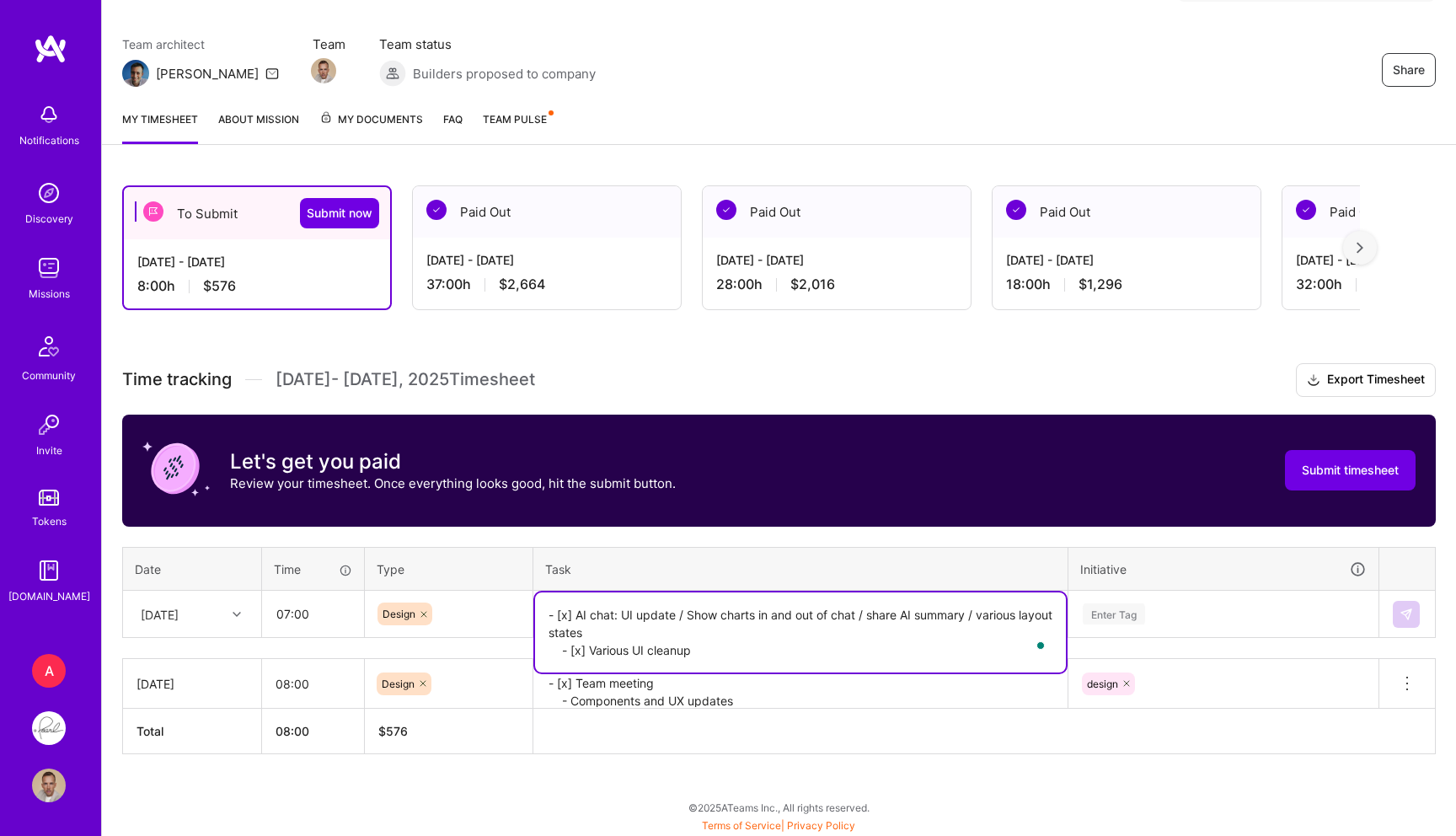
click at [652, 650] on textarea "- [x] AI chat: UI update / Show charts in and out of chat / share AI summary / …" at bounding box center [800, 632] width 531 height 80
type textarea "- [x] AI chat: UI update / Show charts in and out of chat / share AI summary / …"
click at [1126, 622] on div "Enter Tag" at bounding box center [1113, 613] width 63 height 26
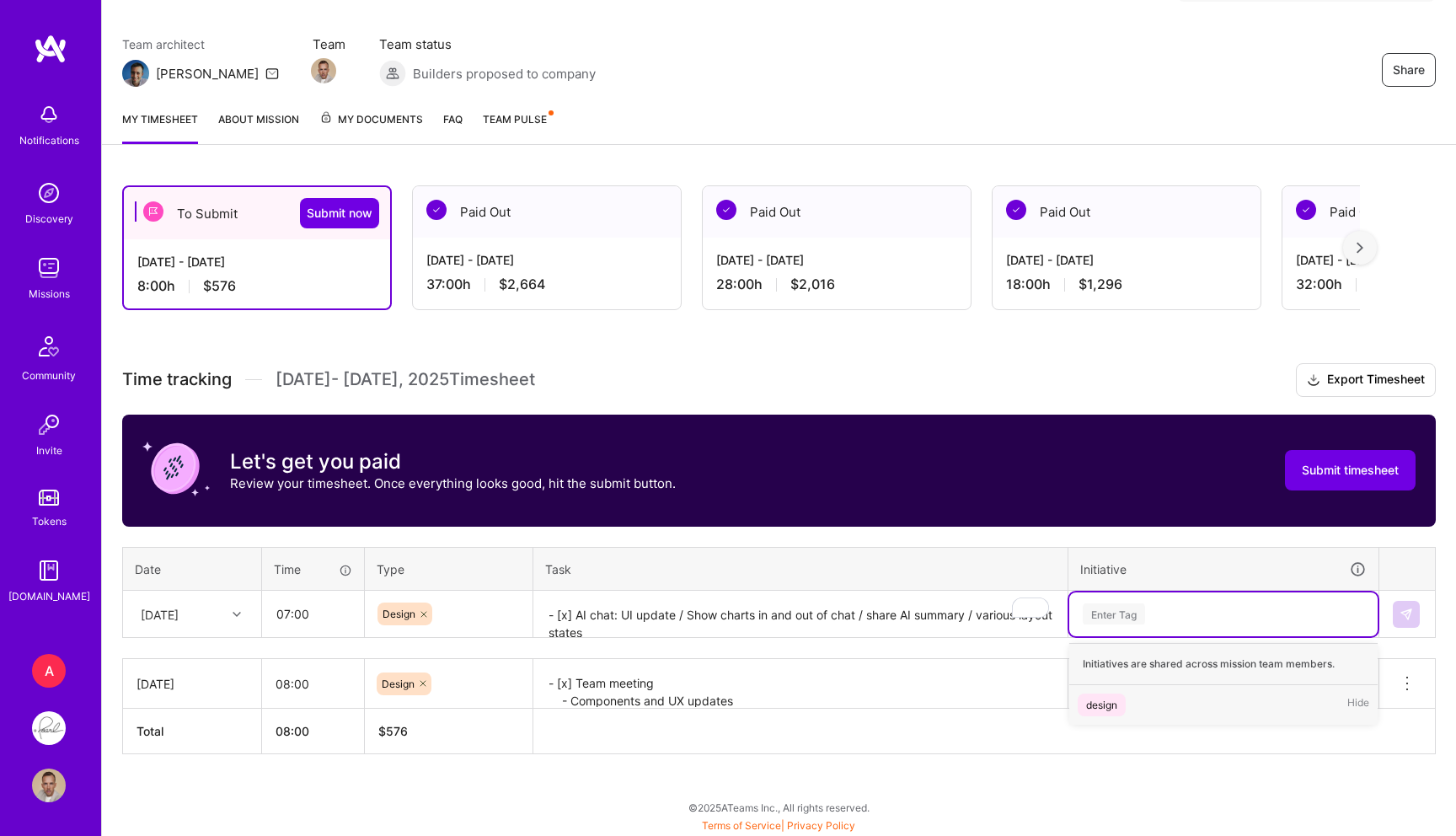
click at [1120, 705] on span "design" at bounding box center [1102, 705] width 48 height 23
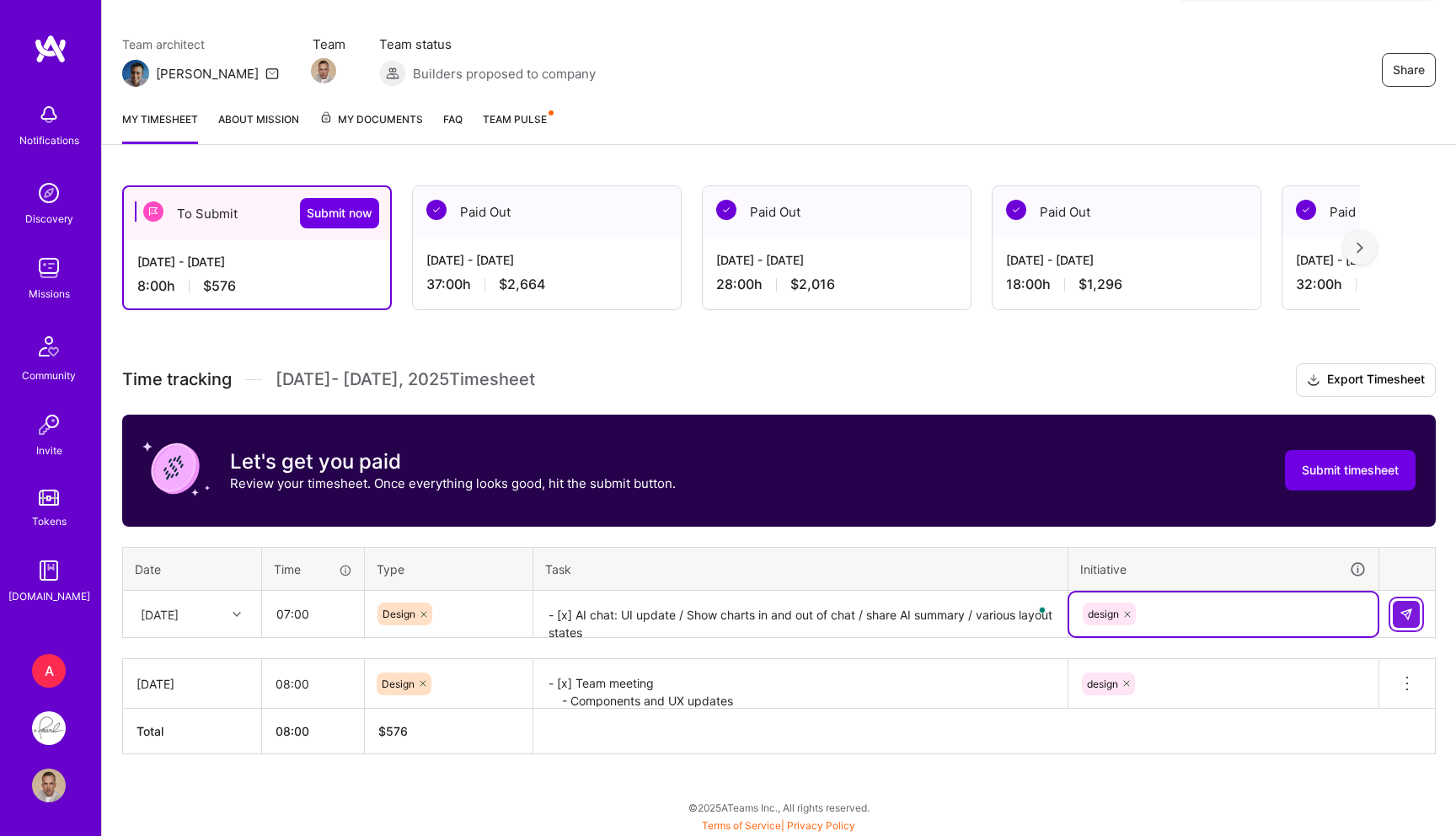
click at [1411, 614] on img at bounding box center [1407, 614] width 14 height 14
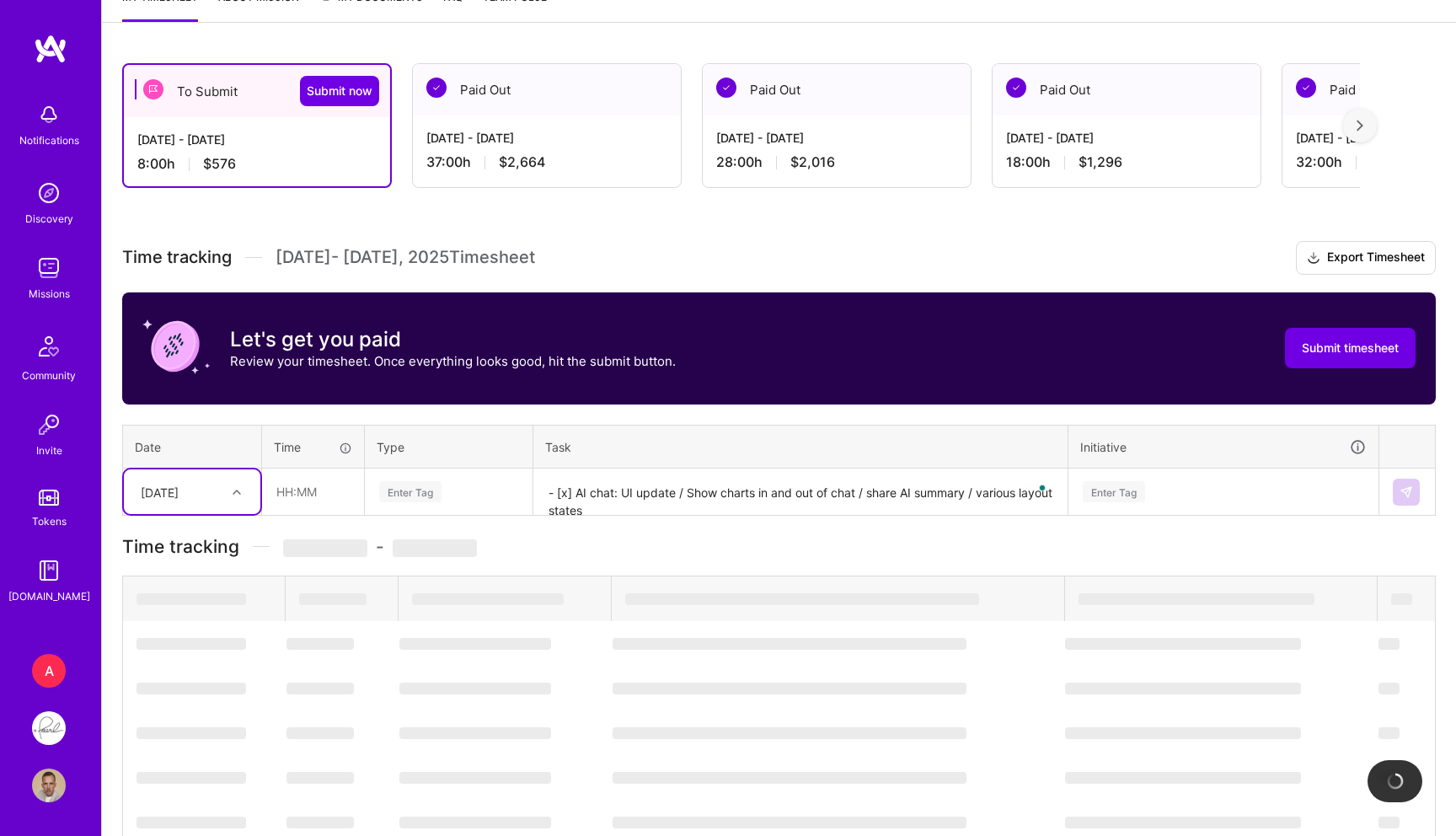
scroll to position [175, 0]
